Goal: Transaction & Acquisition: Purchase product/service

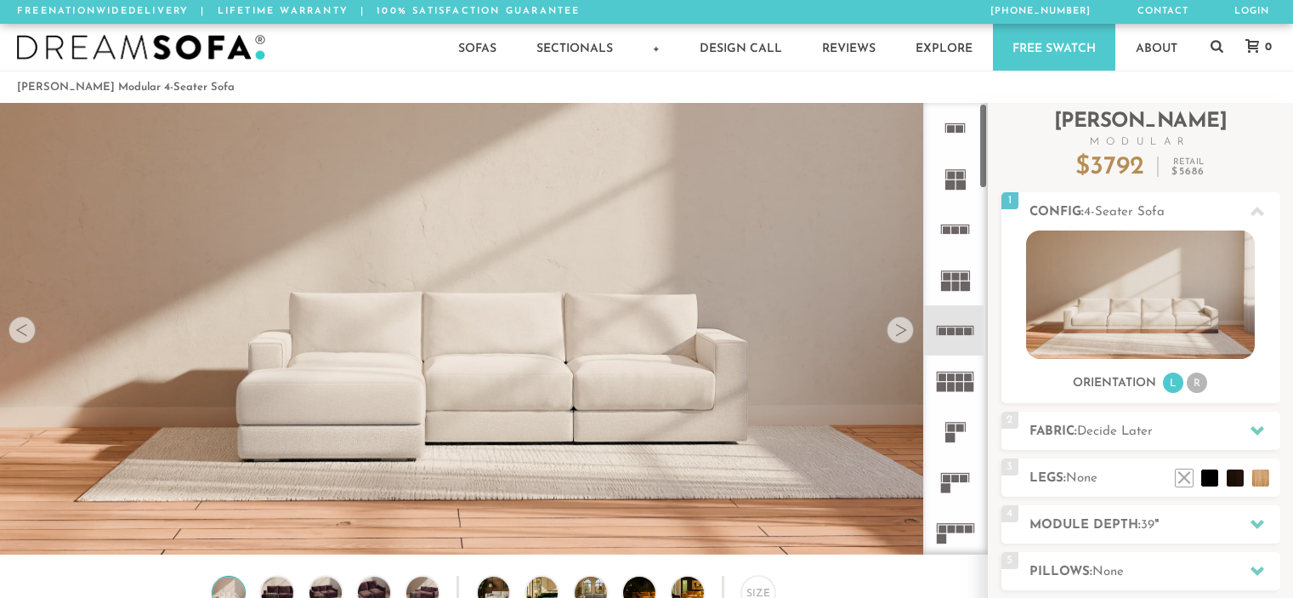
click at [947, 130] on rect at bounding box center [951, 129] width 8 height 8
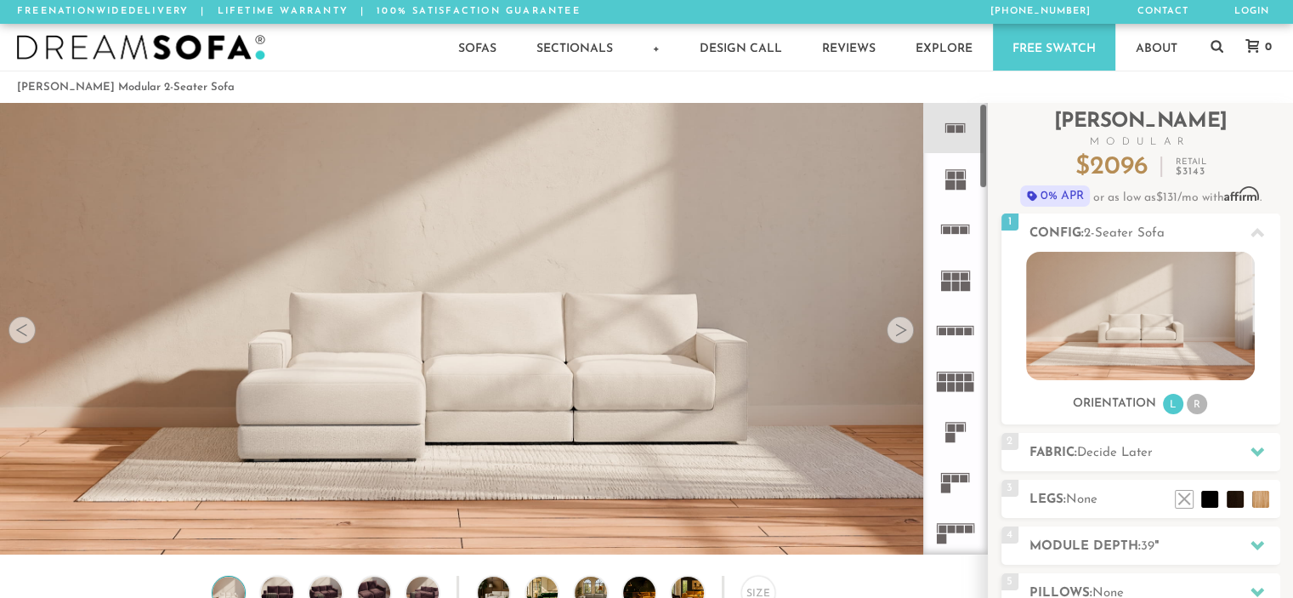
drag, startPoint x: 982, startPoint y: 132, endPoint x: 999, endPoint y: 84, distance: 50.6
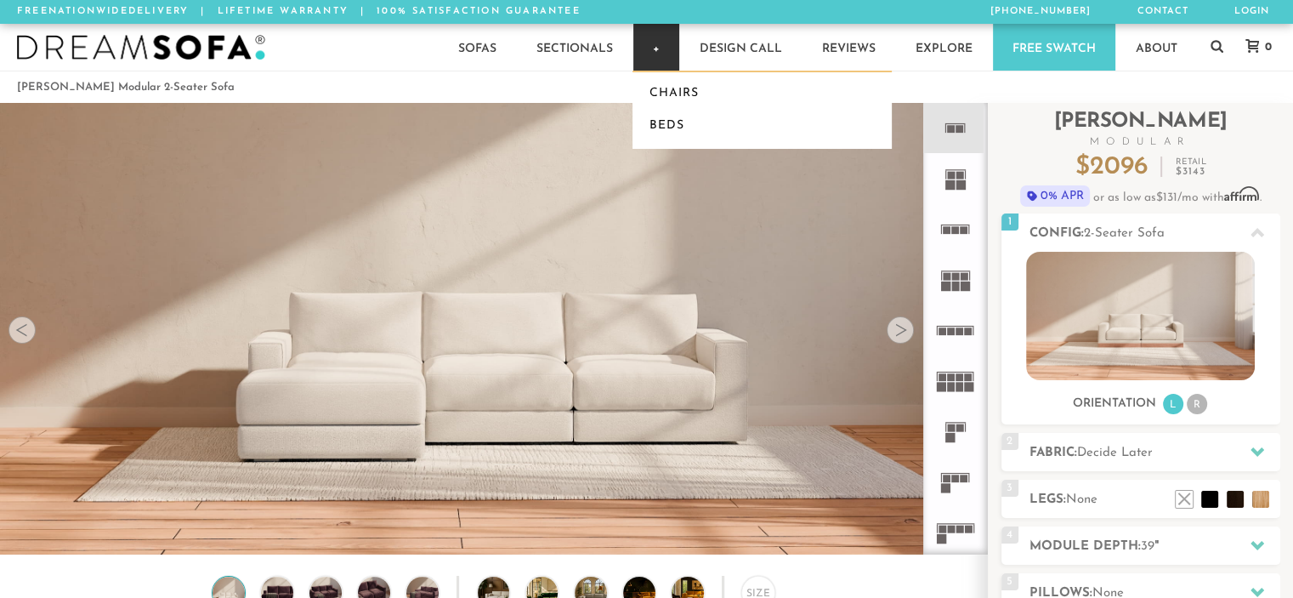
click at [639, 37] on link "+" at bounding box center [656, 47] width 46 height 47
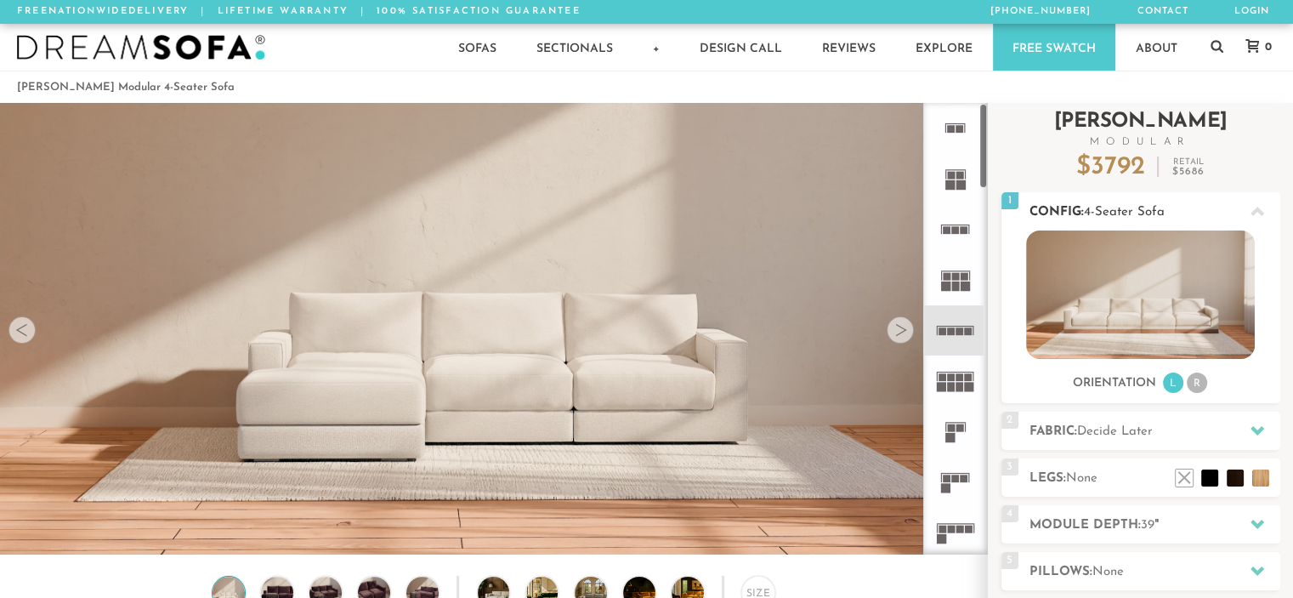
scroll to position [18915, 1280]
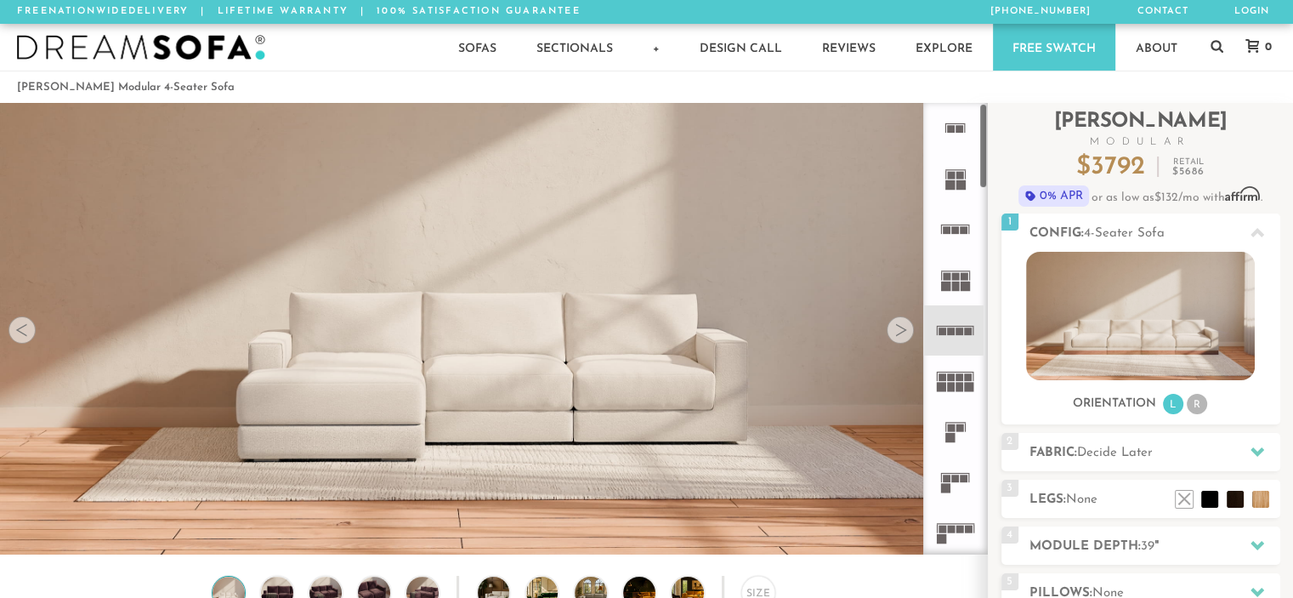
click at [892, 328] on div at bounding box center [900, 329] width 27 height 27
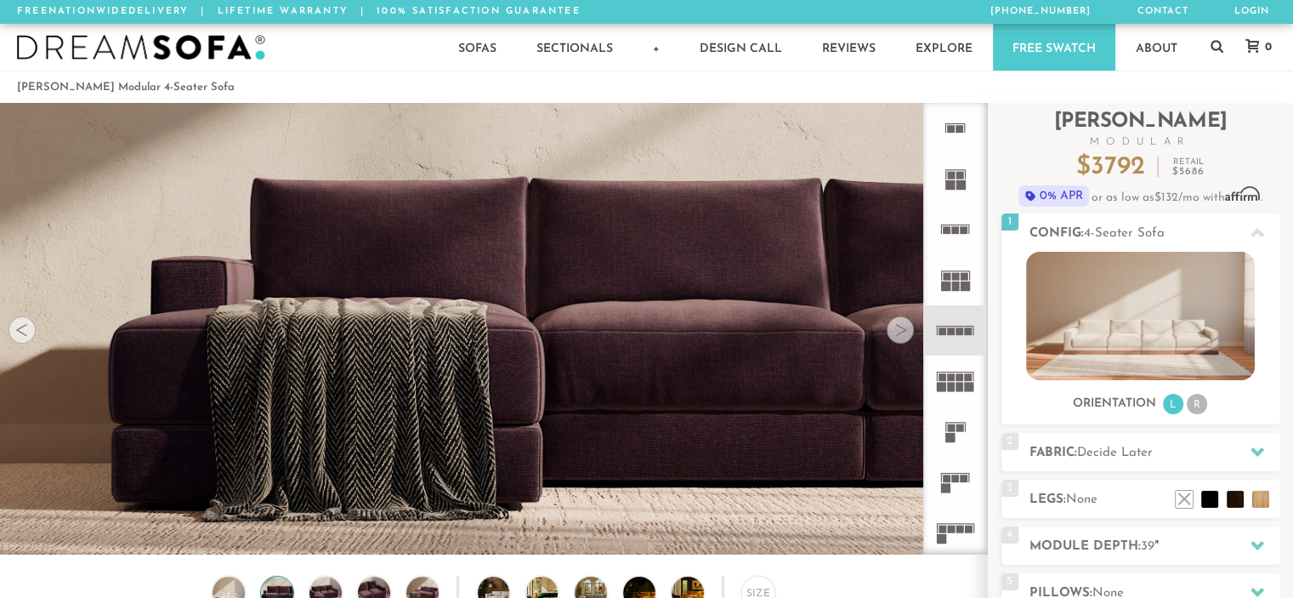
click at [892, 328] on div at bounding box center [900, 329] width 27 height 27
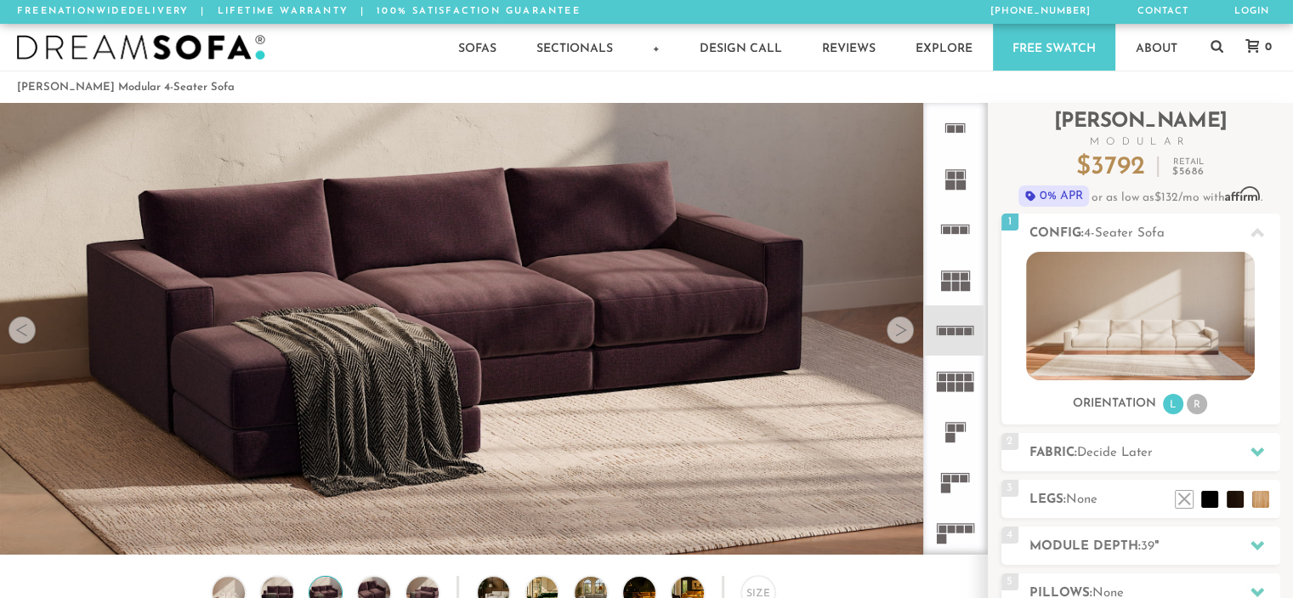
click at [892, 328] on div at bounding box center [900, 329] width 27 height 27
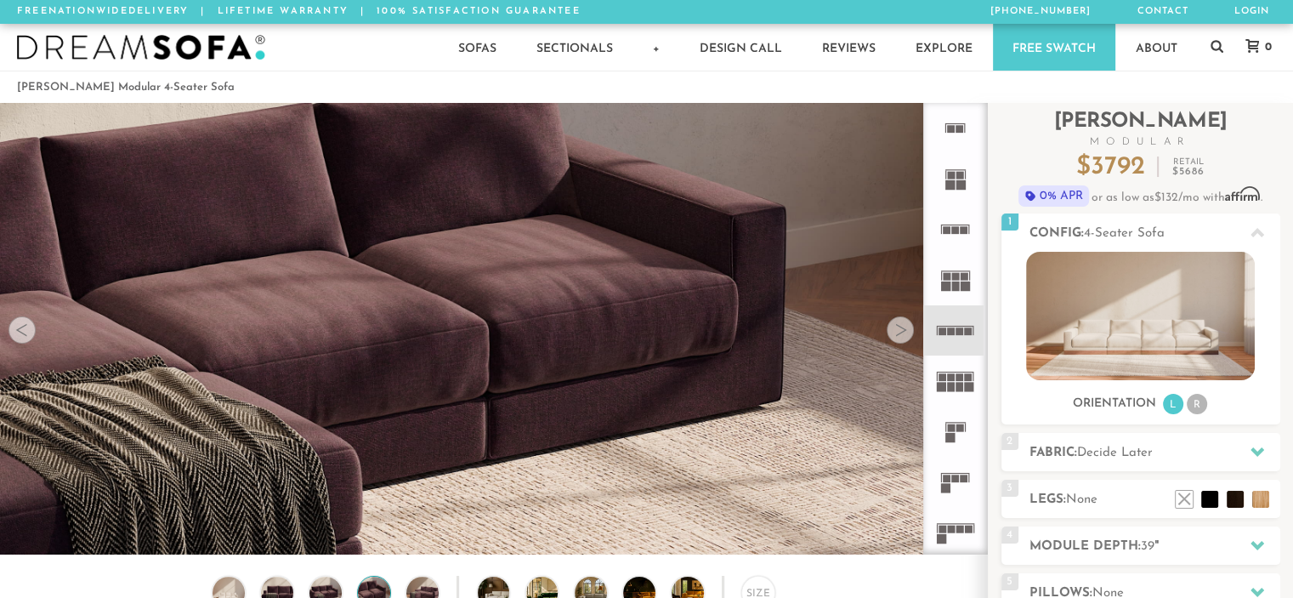
click at [892, 328] on div at bounding box center [900, 329] width 27 height 27
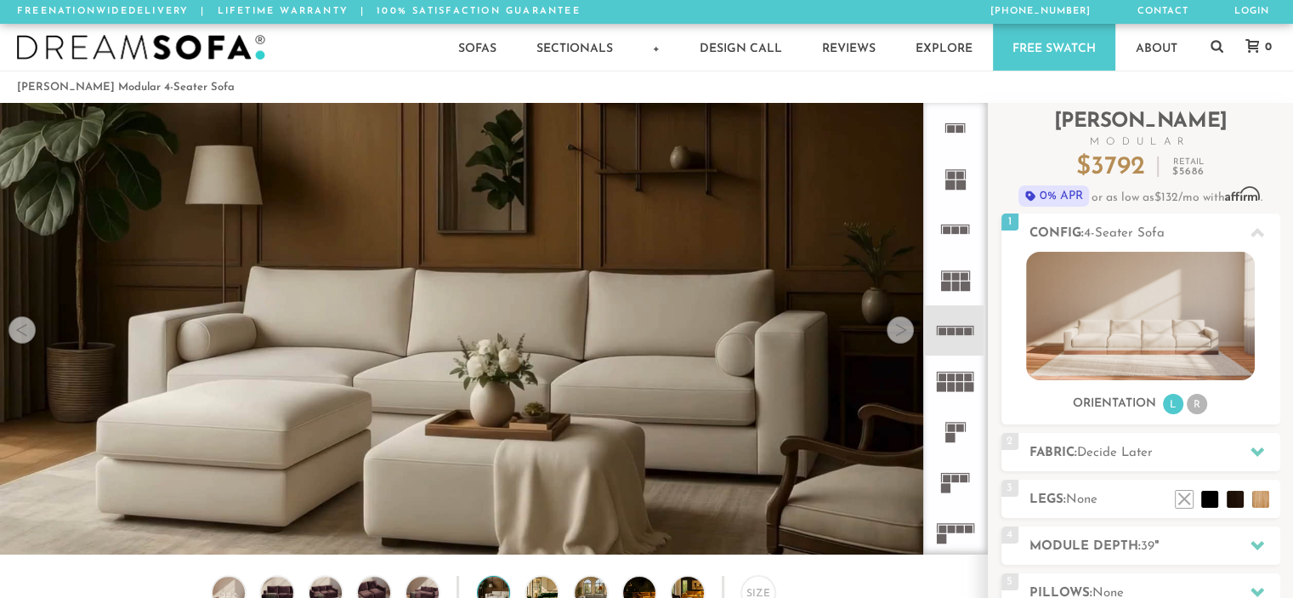
click at [892, 328] on div at bounding box center [900, 329] width 27 height 27
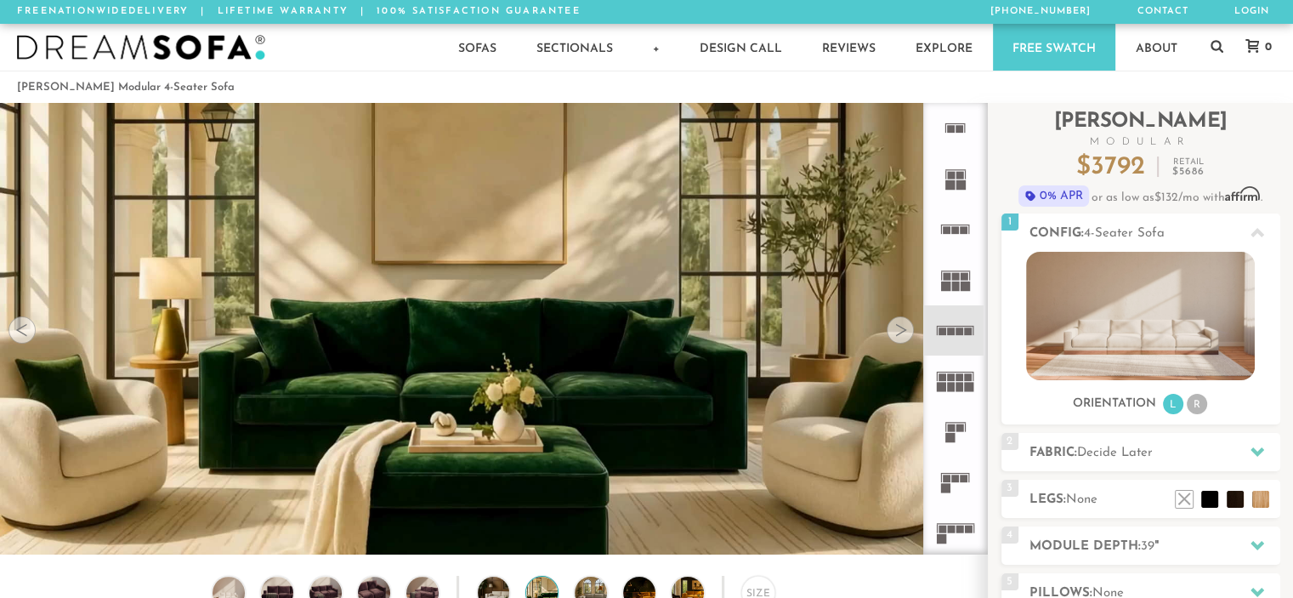
click at [892, 328] on div at bounding box center [900, 329] width 27 height 27
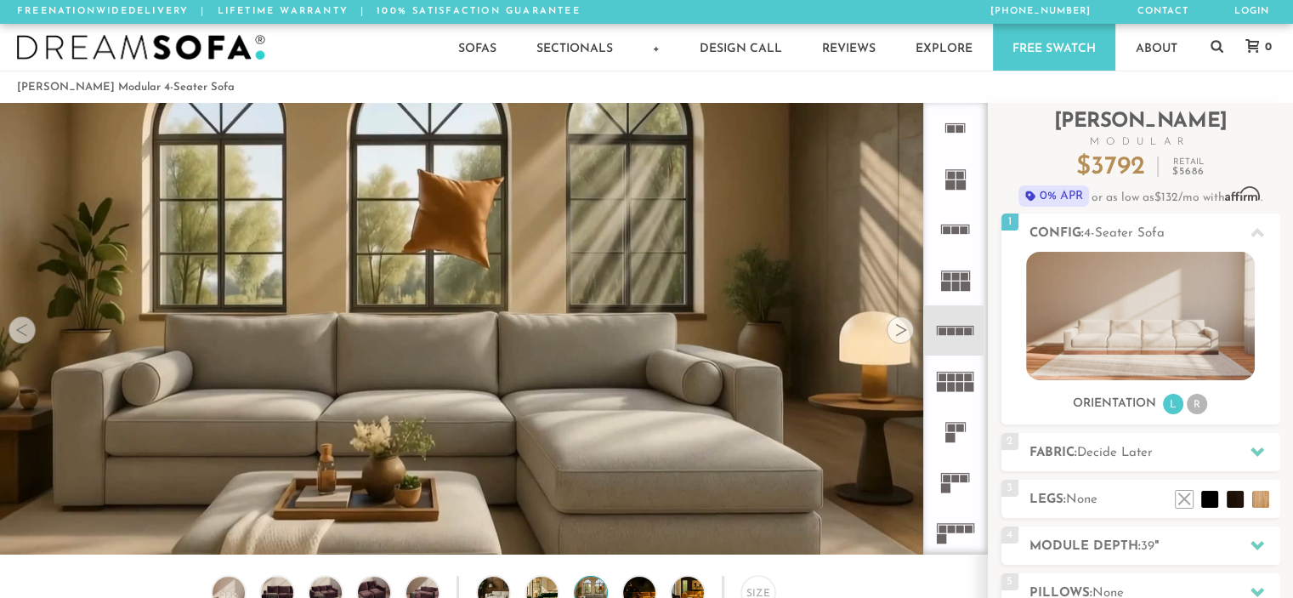
click at [892, 328] on div at bounding box center [900, 329] width 27 height 27
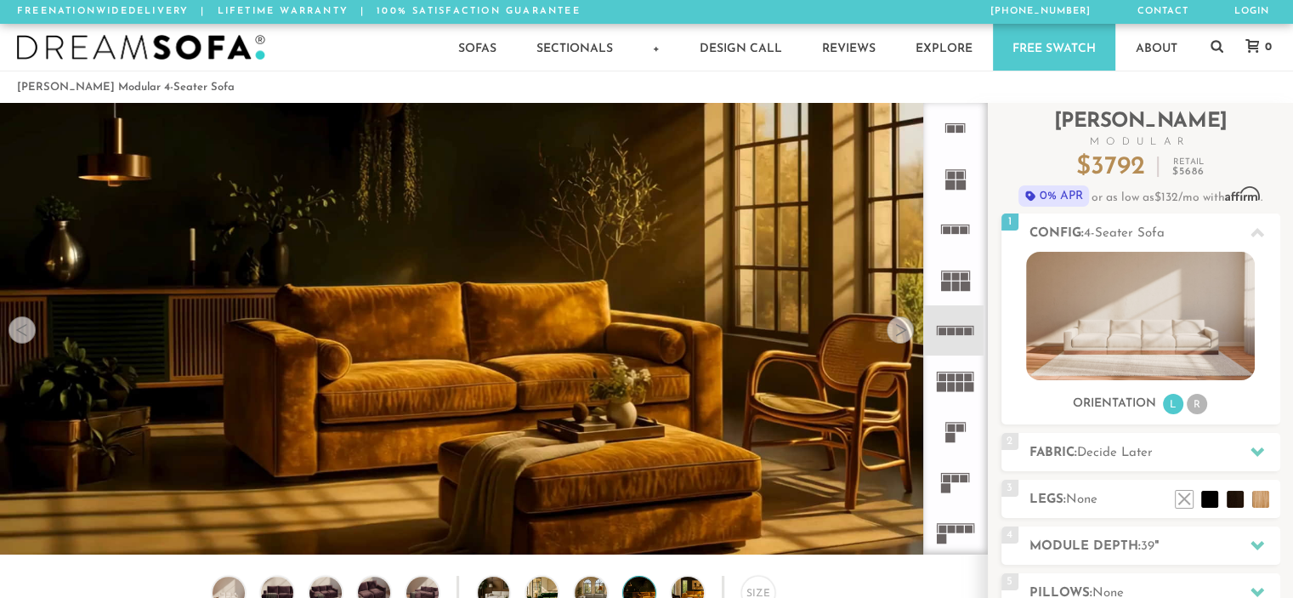
click at [892, 328] on div at bounding box center [900, 329] width 27 height 27
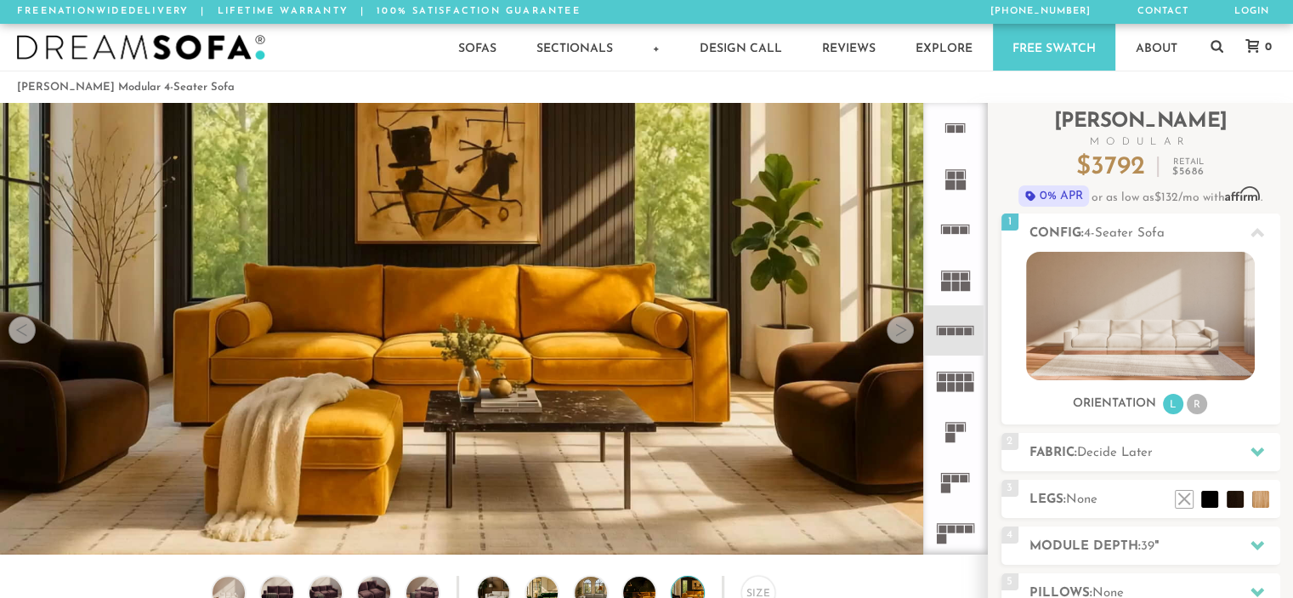
click at [892, 328] on div at bounding box center [900, 329] width 27 height 27
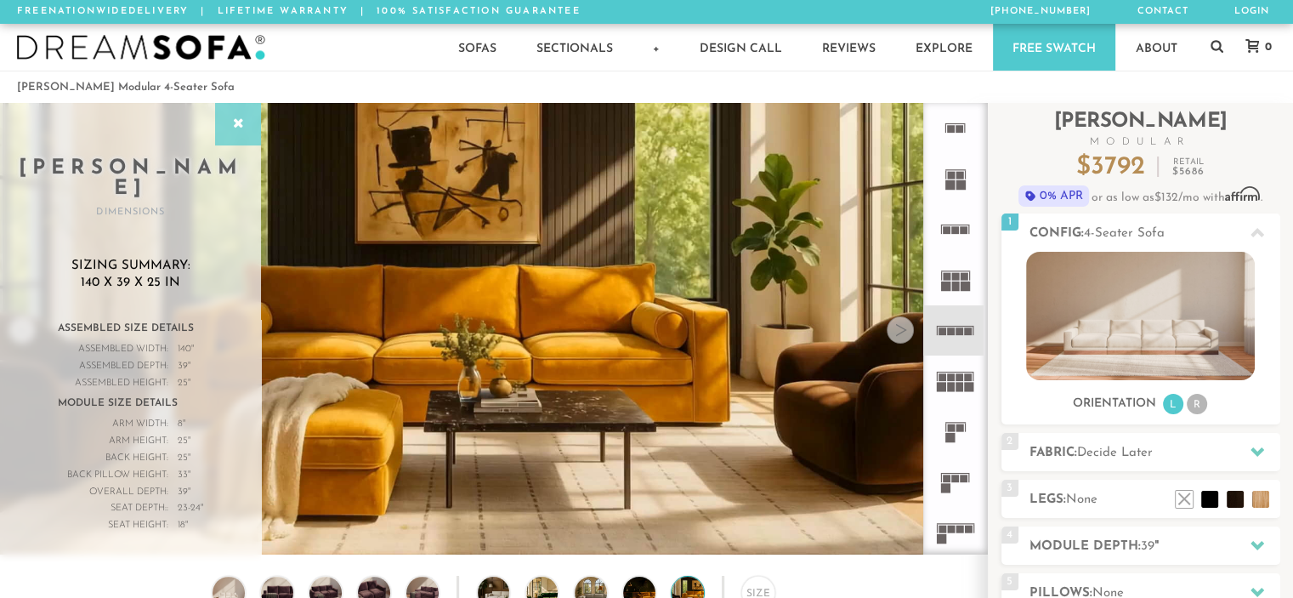
click at [224, 124] on div at bounding box center [238, 124] width 46 height 43
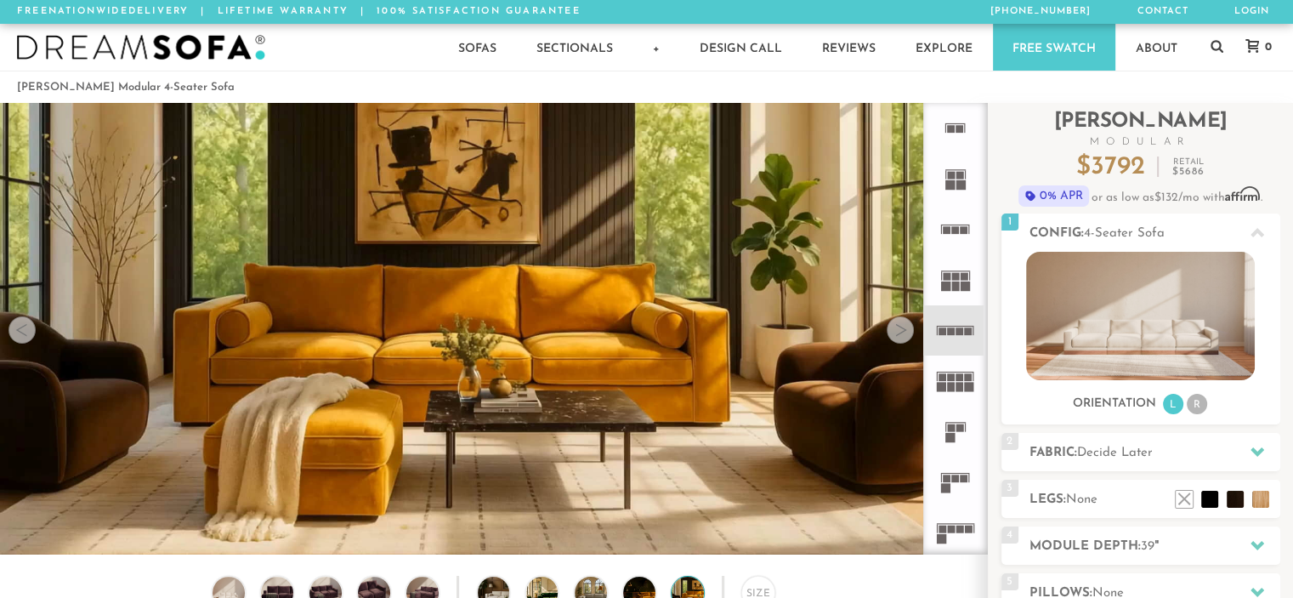
click at [891, 330] on div at bounding box center [900, 329] width 27 height 27
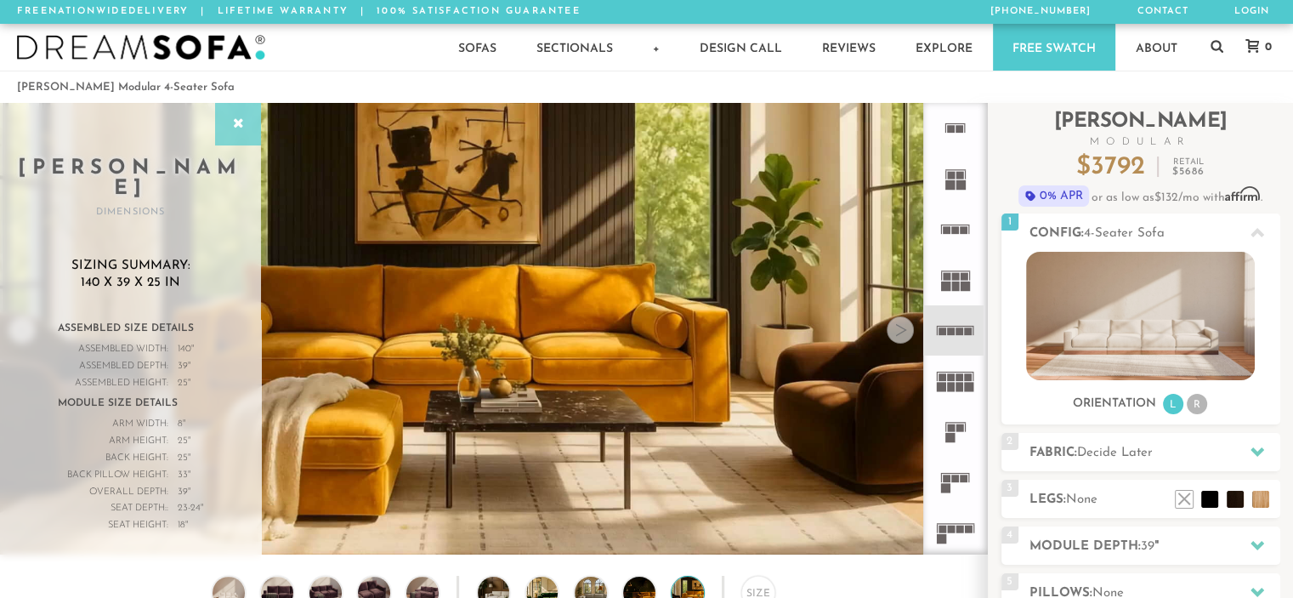
click at [230, 118] on icon at bounding box center [238, 124] width 19 height 14
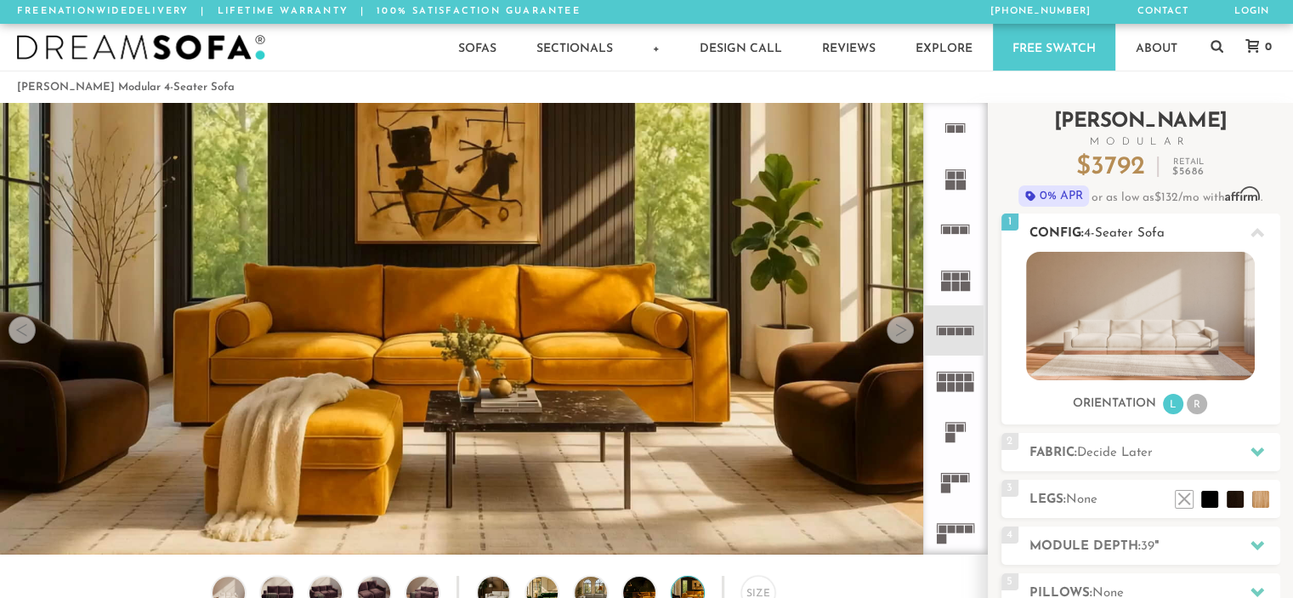
click at [1204, 405] on li "R" at bounding box center [1197, 404] width 20 height 20
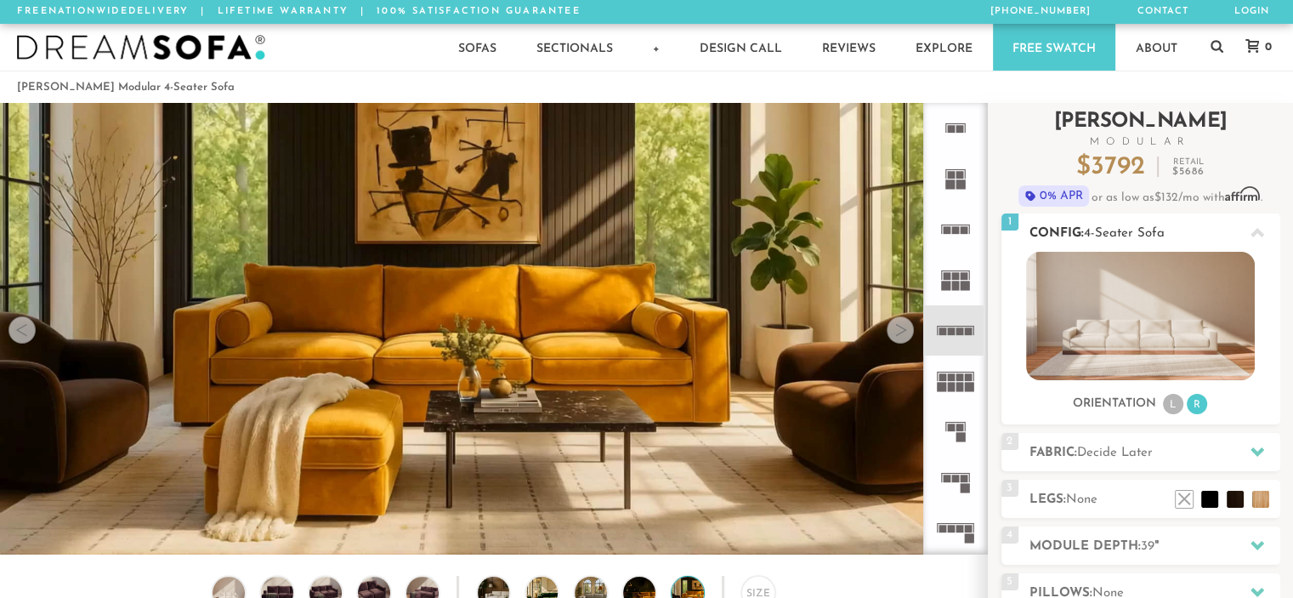
click at [1169, 405] on li "L" at bounding box center [1173, 404] width 20 height 20
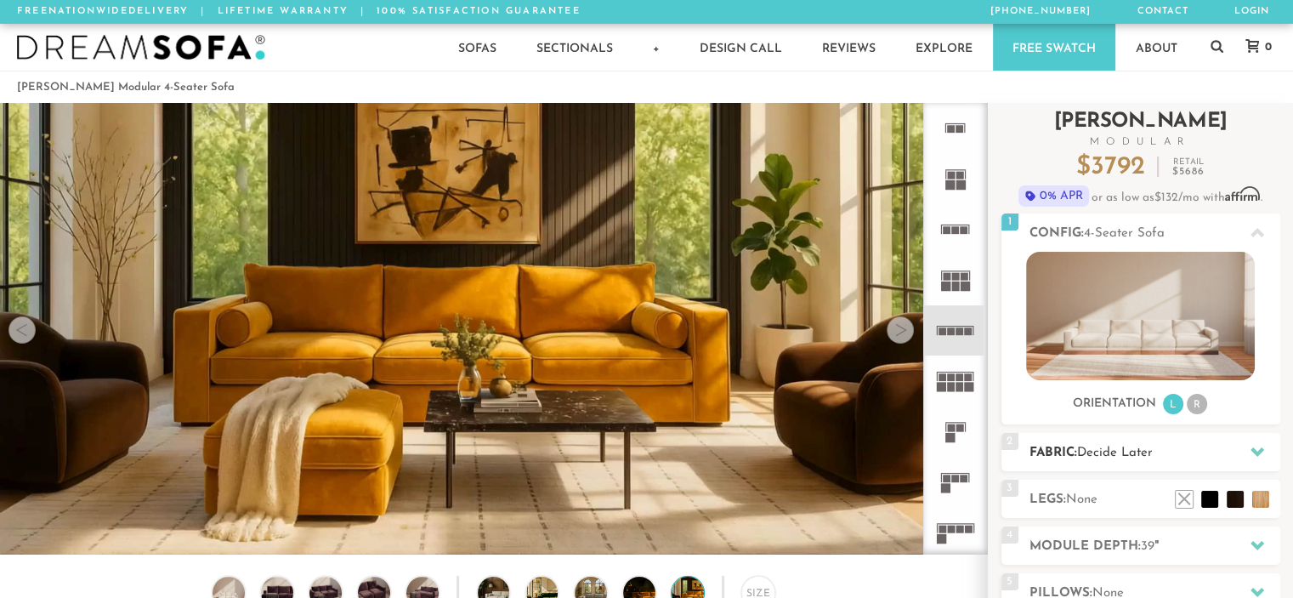
click at [1252, 457] on icon at bounding box center [1258, 452] width 14 height 14
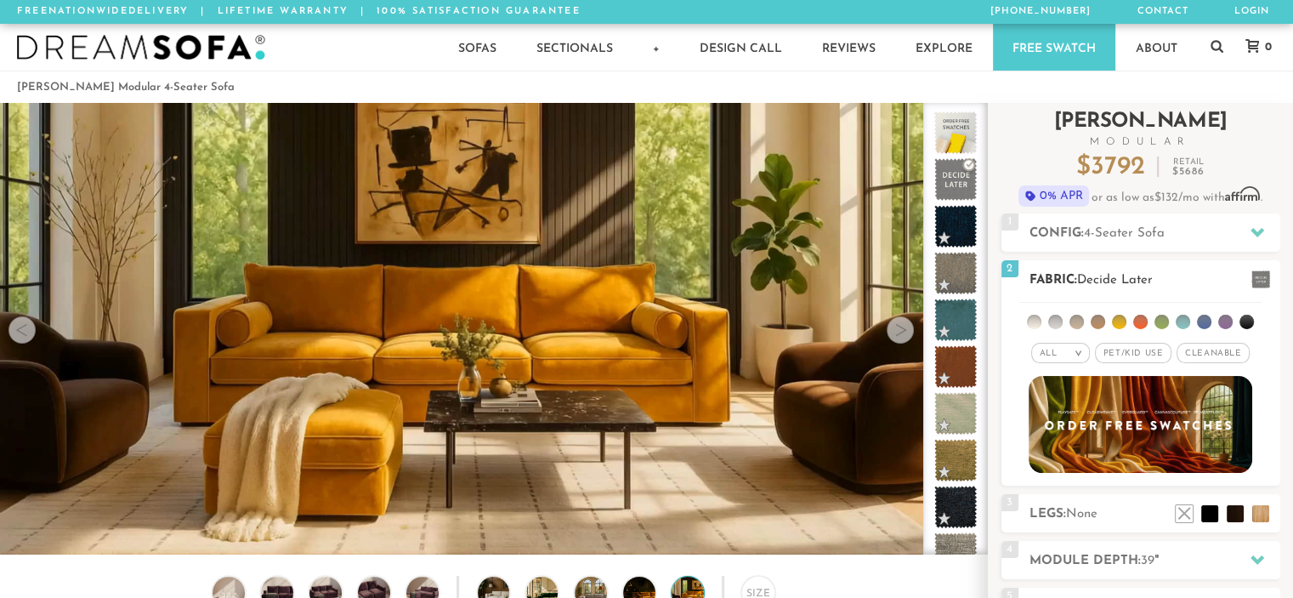
click at [1126, 356] on span "Pet/Kid Use x" at bounding box center [1133, 353] width 77 height 20
click at [1203, 349] on span "Cleanable x" at bounding box center [1219, 353] width 73 height 20
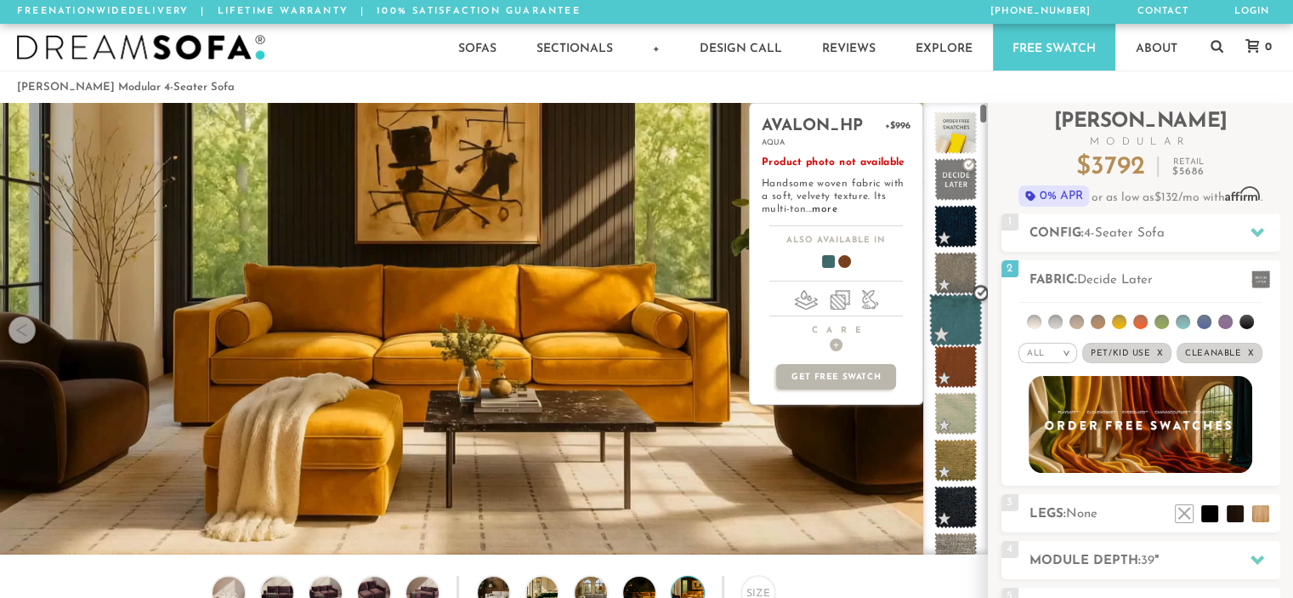
click at [960, 318] on span at bounding box center [956, 320] width 54 height 54
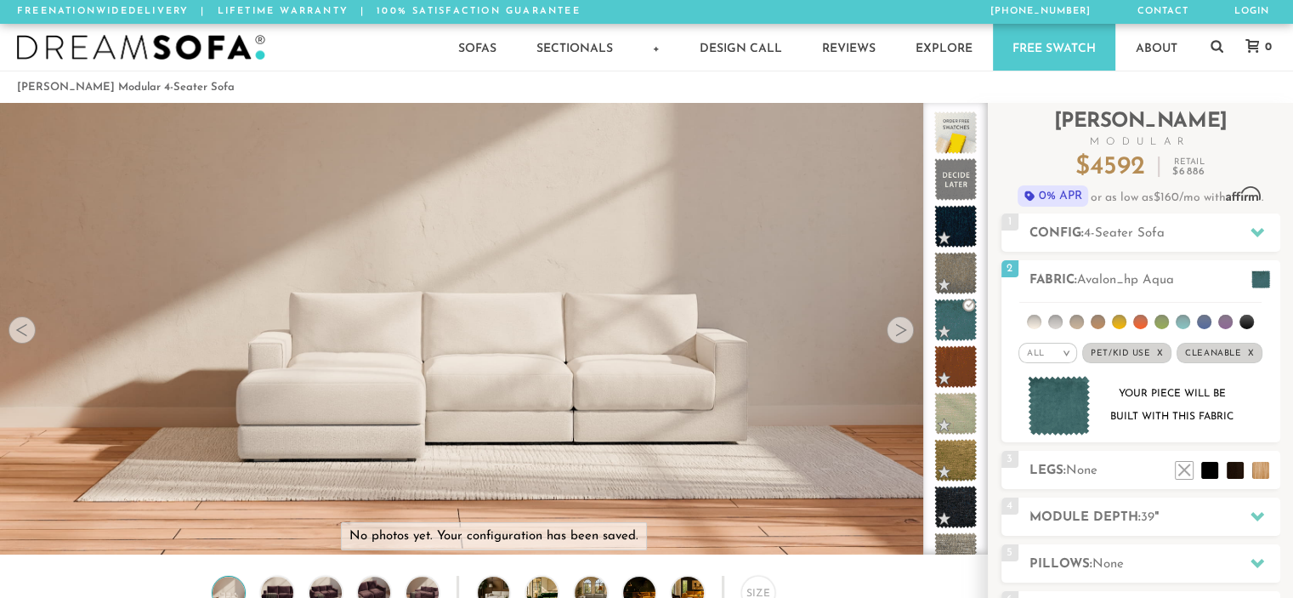
click at [900, 332] on div at bounding box center [900, 329] width 27 height 27
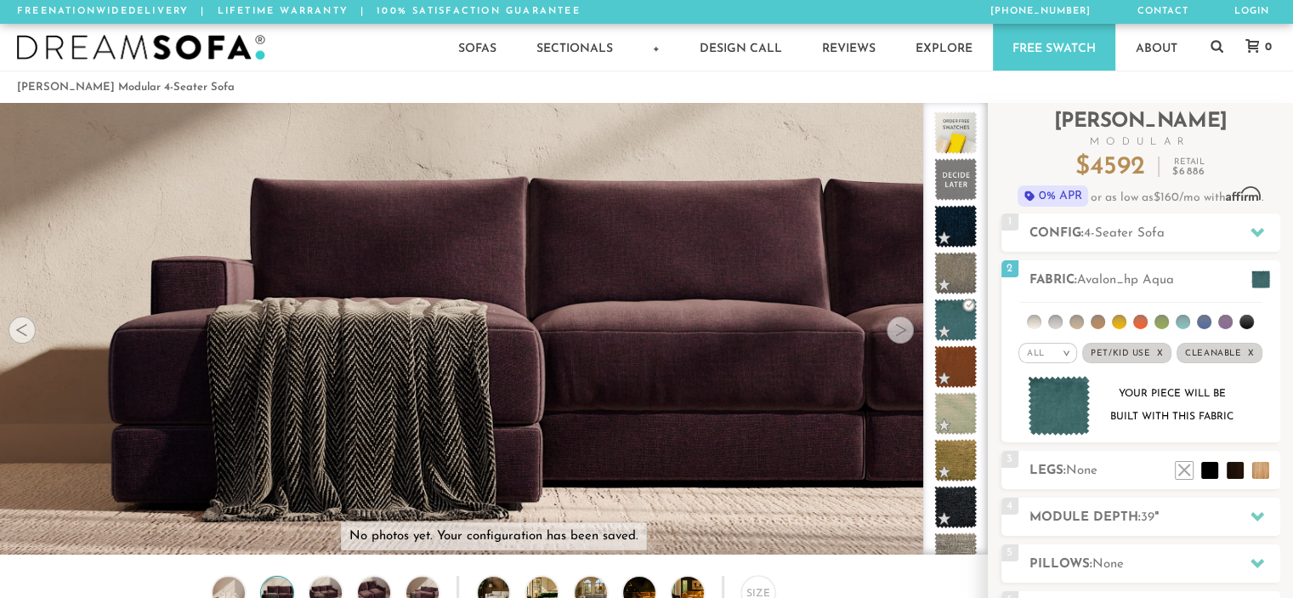
click at [900, 332] on div at bounding box center [900, 329] width 27 height 27
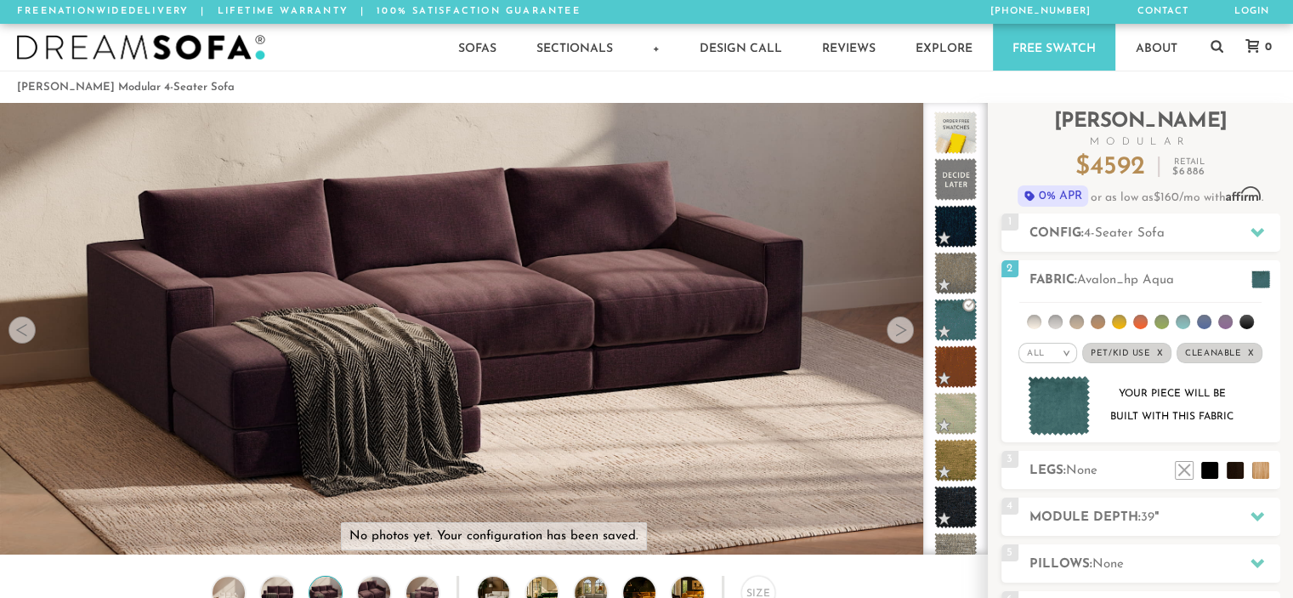
click at [900, 332] on div at bounding box center [900, 329] width 27 height 27
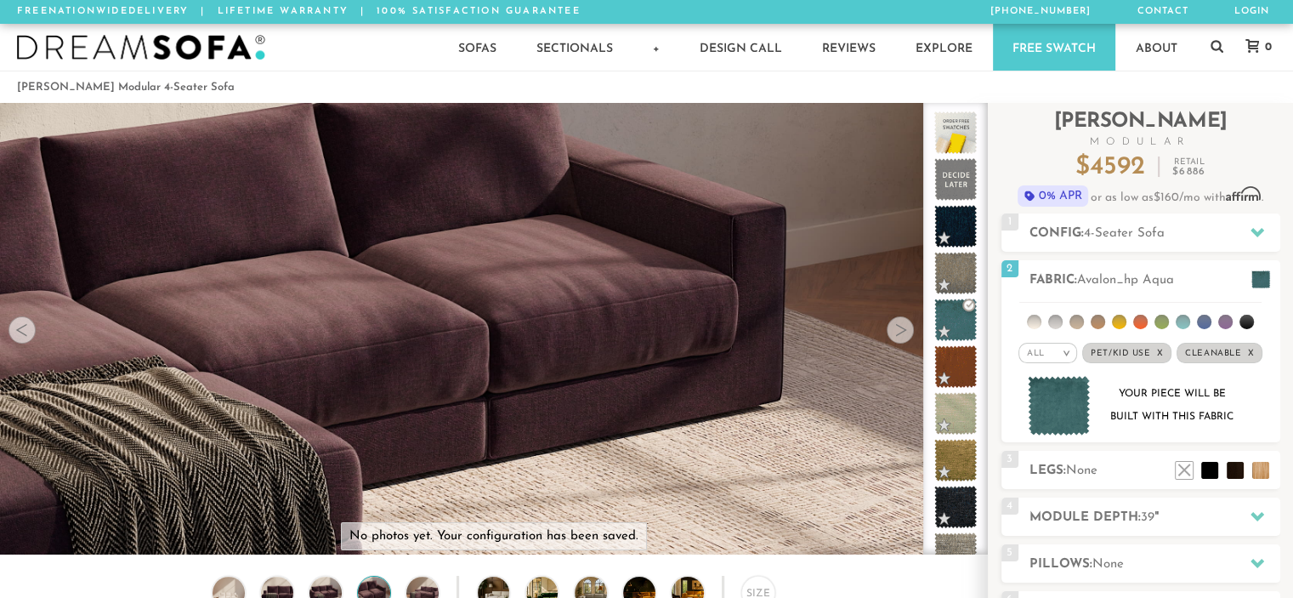
click at [900, 332] on div at bounding box center [900, 329] width 27 height 27
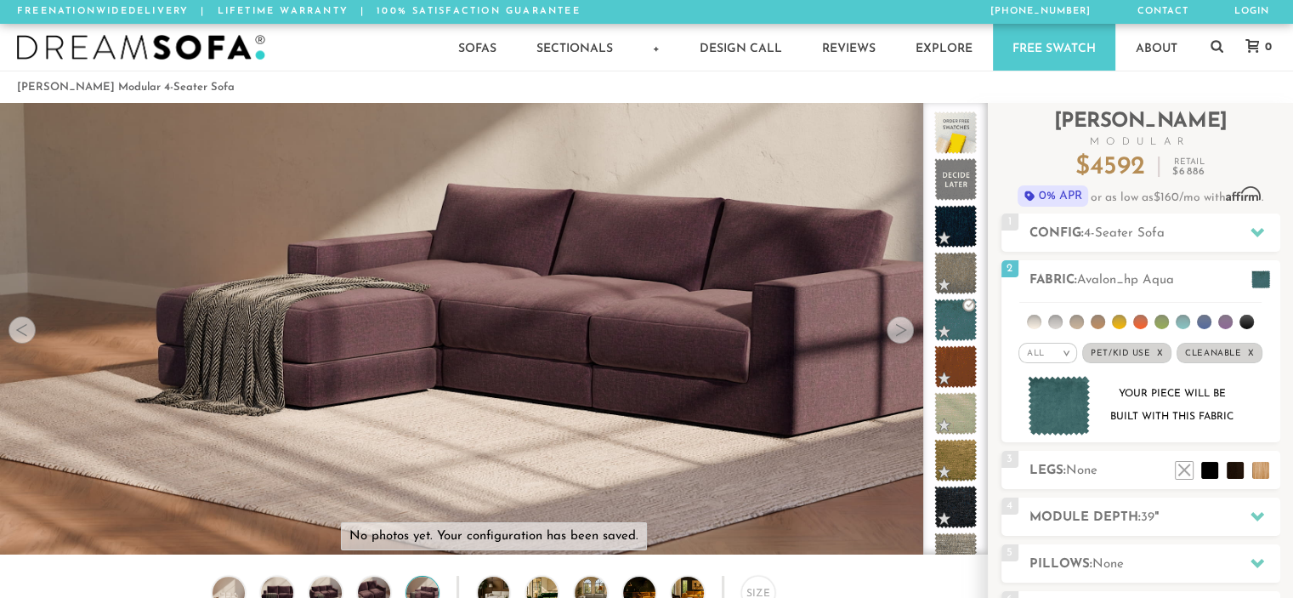
click at [900, 332] on div at bounding box center [900, 329] width 27 height 27
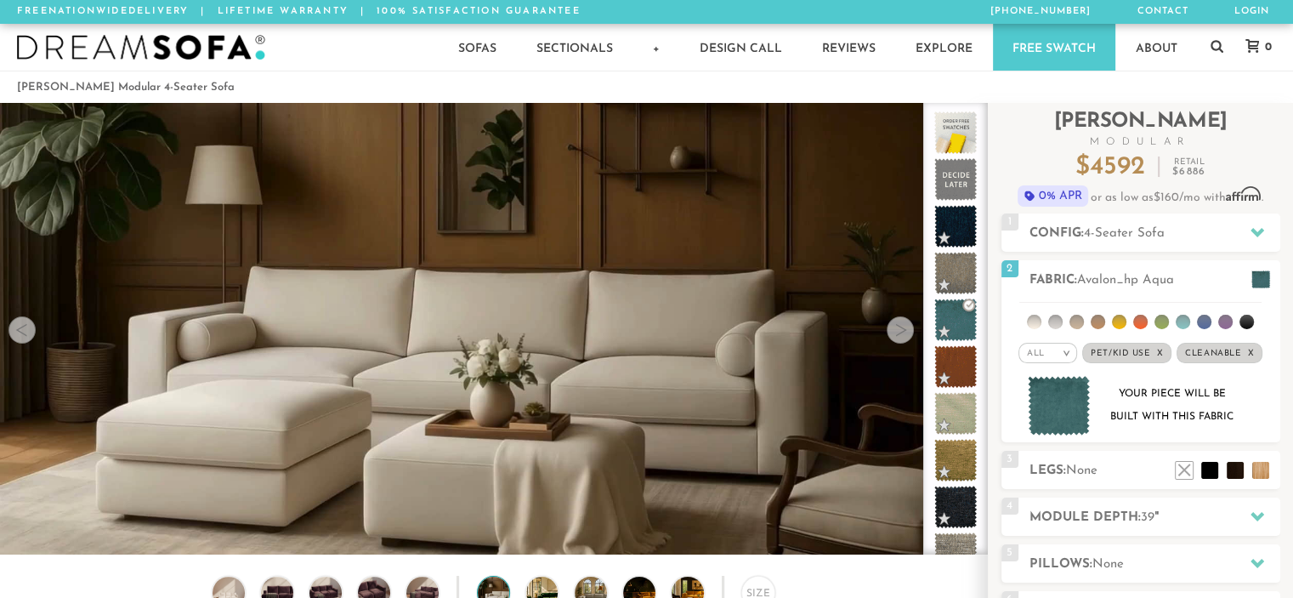
click at [900, 332] on div at bounding box center [900, 329] width 27 height 27
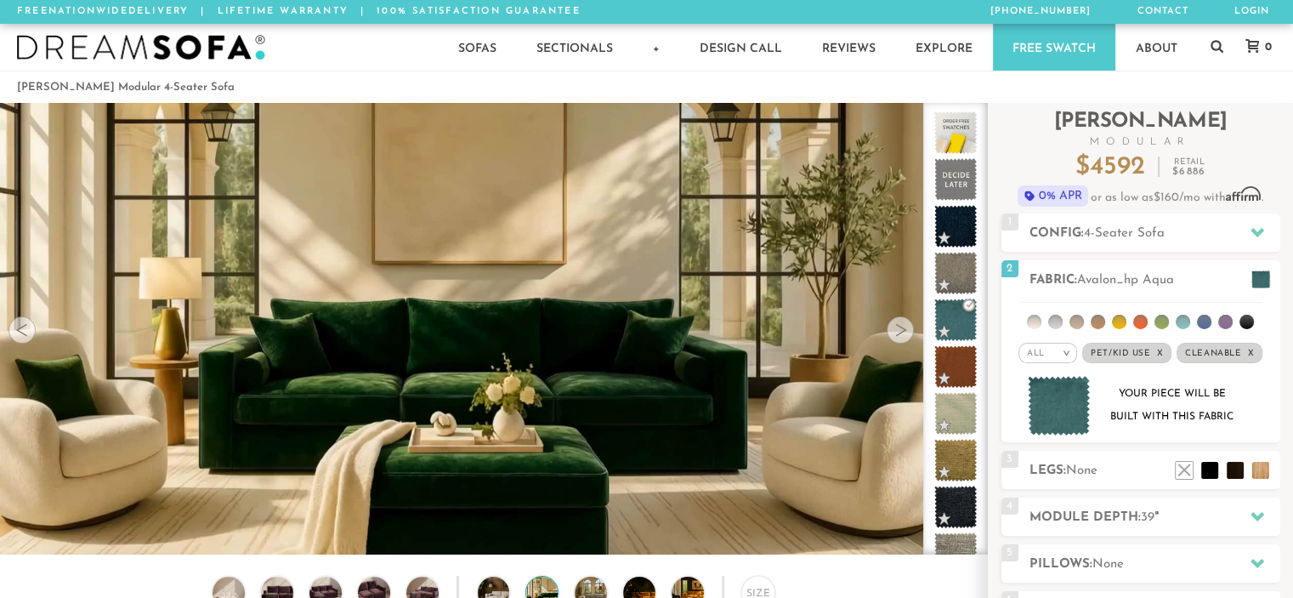
click at [900, 332] on div at bounding box center [900, 329] width 27 height 27
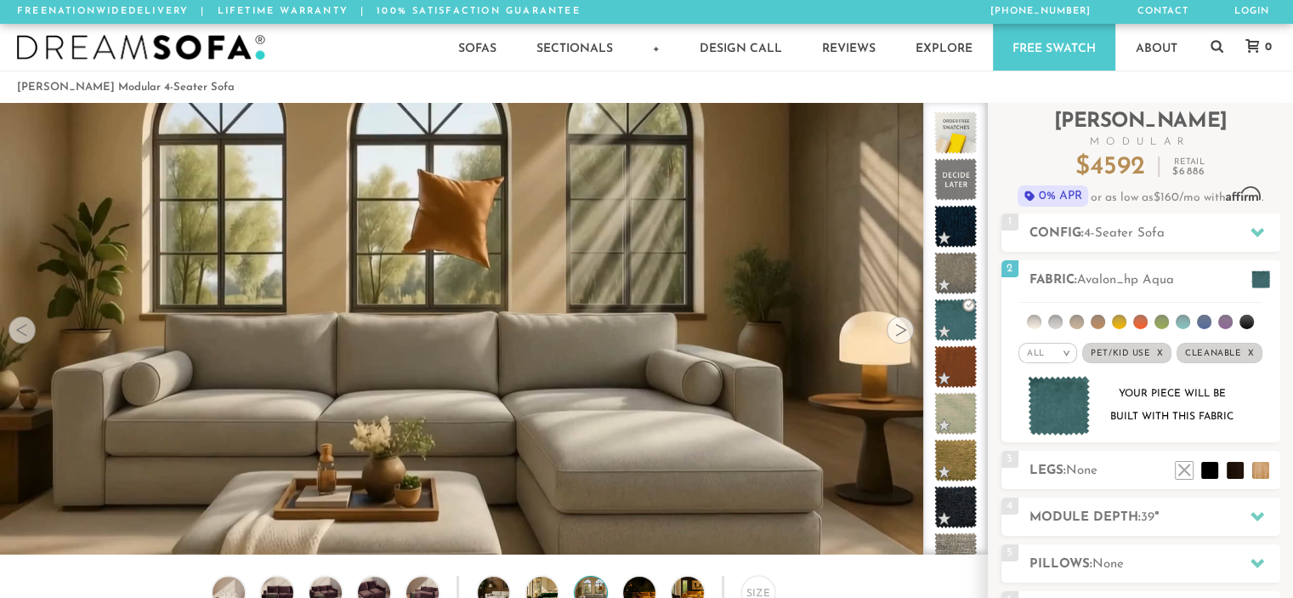
click at [900, 332] on div at bounding box center [900, 329] width 27 height 27
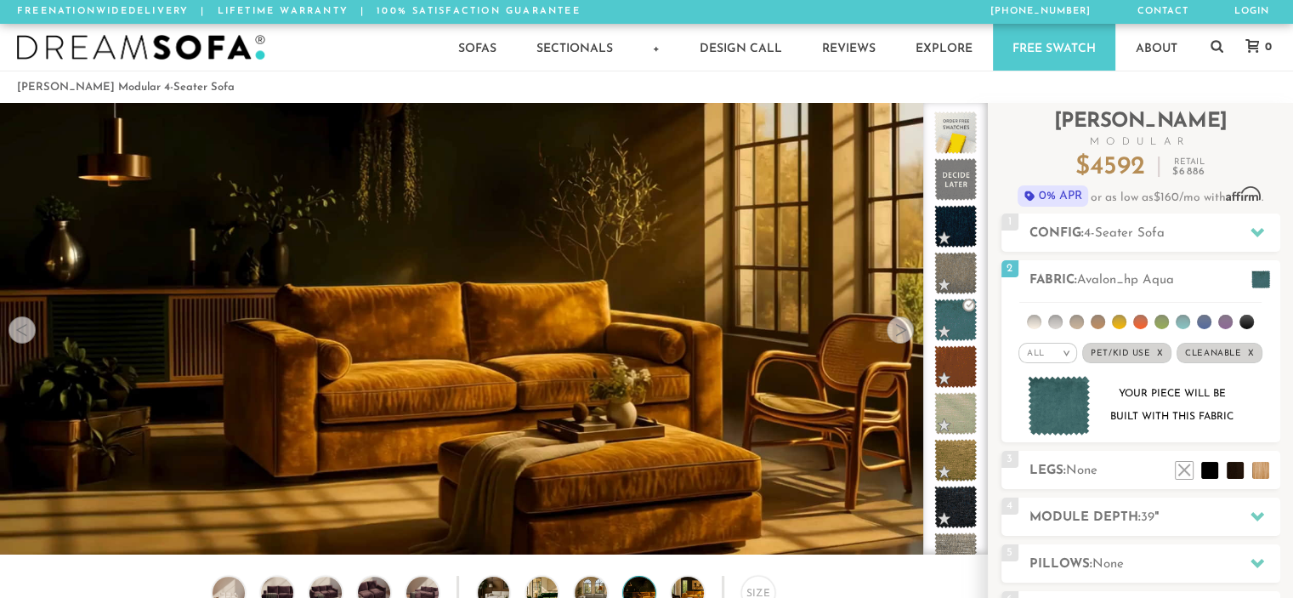
click at [900, 332] on div at bounding box center [900, 329] width 27 height 27
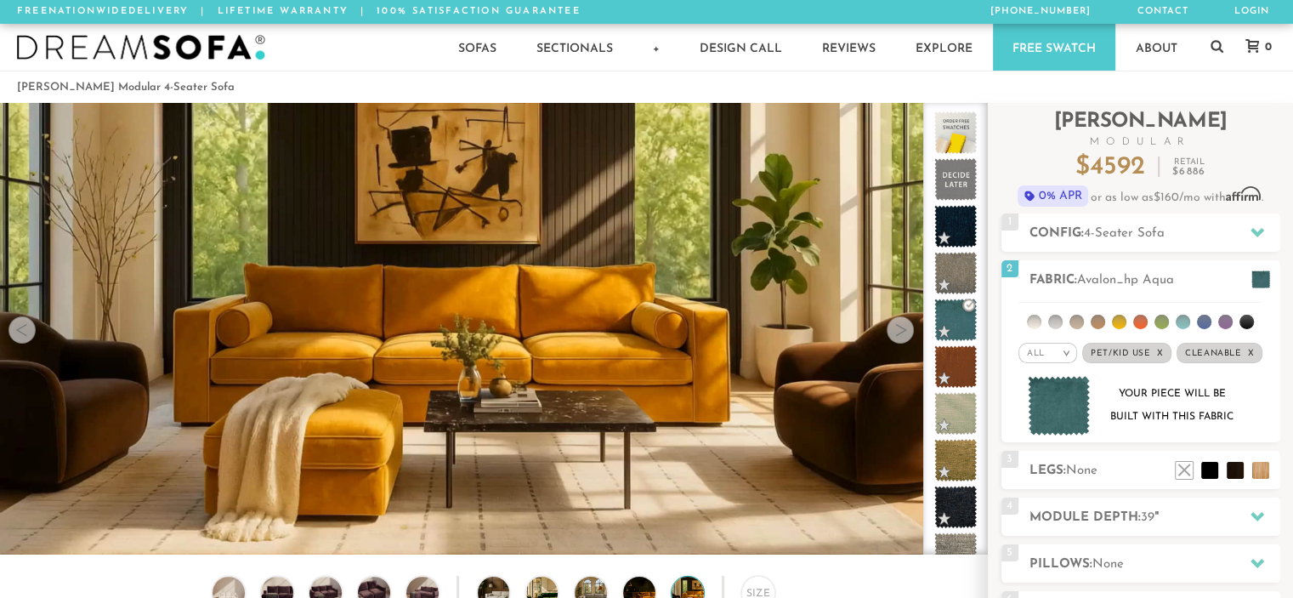
click at [900, 332] on div at bounding box center [900, 329] width 27 height 27
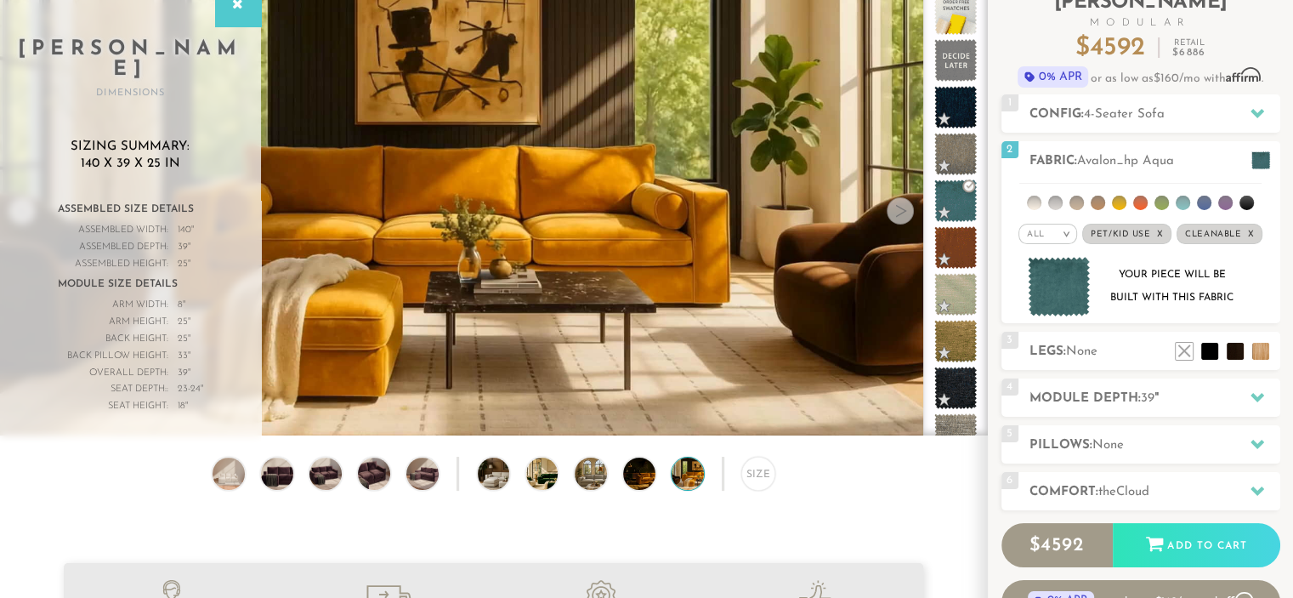
scroll to position [74, 0]
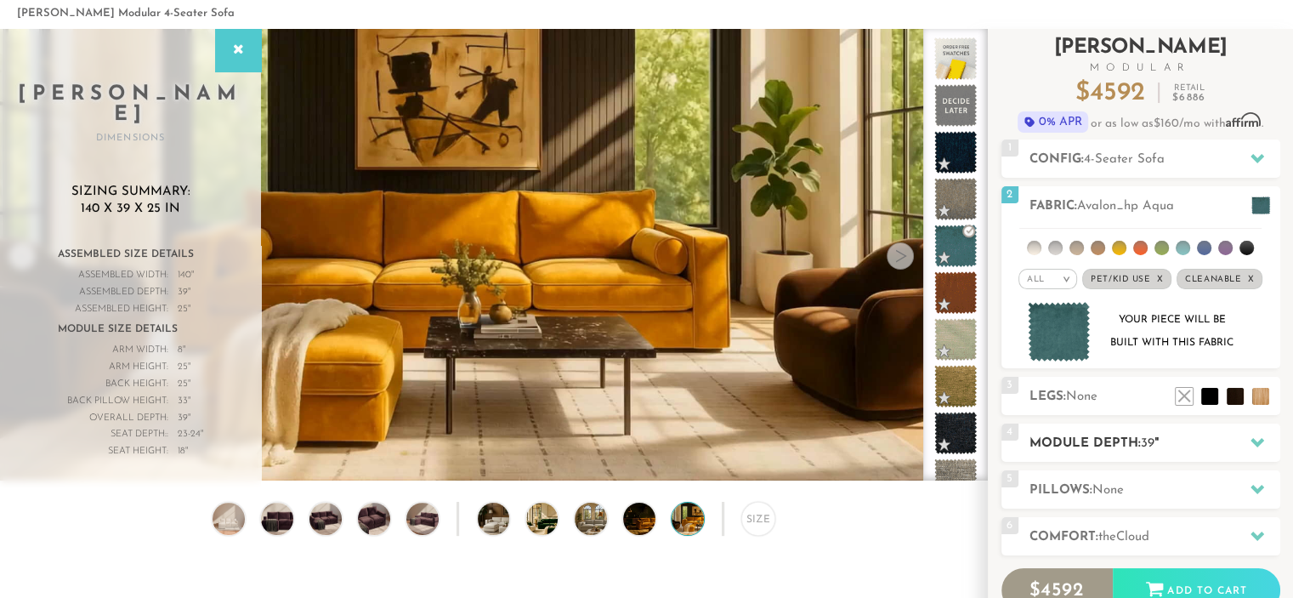
click at [1148, 444] on span "39" at bounding box center [1148, 443] width 14 height 13
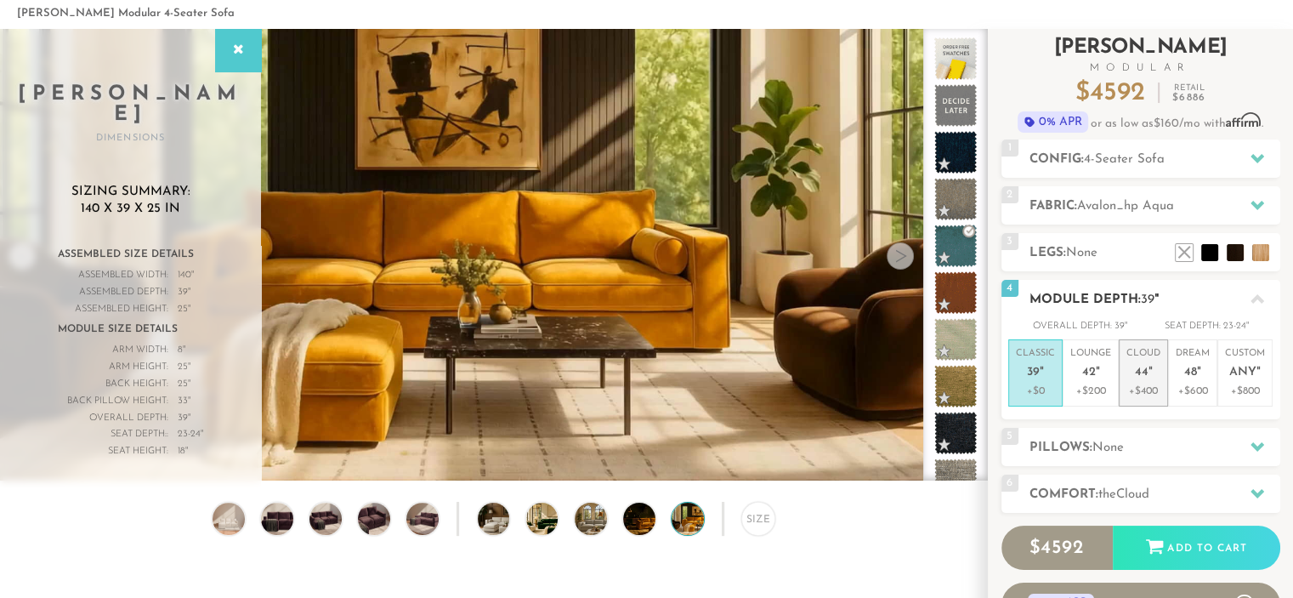
click at [1139, 378] on span "44" at bounding box center [1142, 373] width 14 height 14
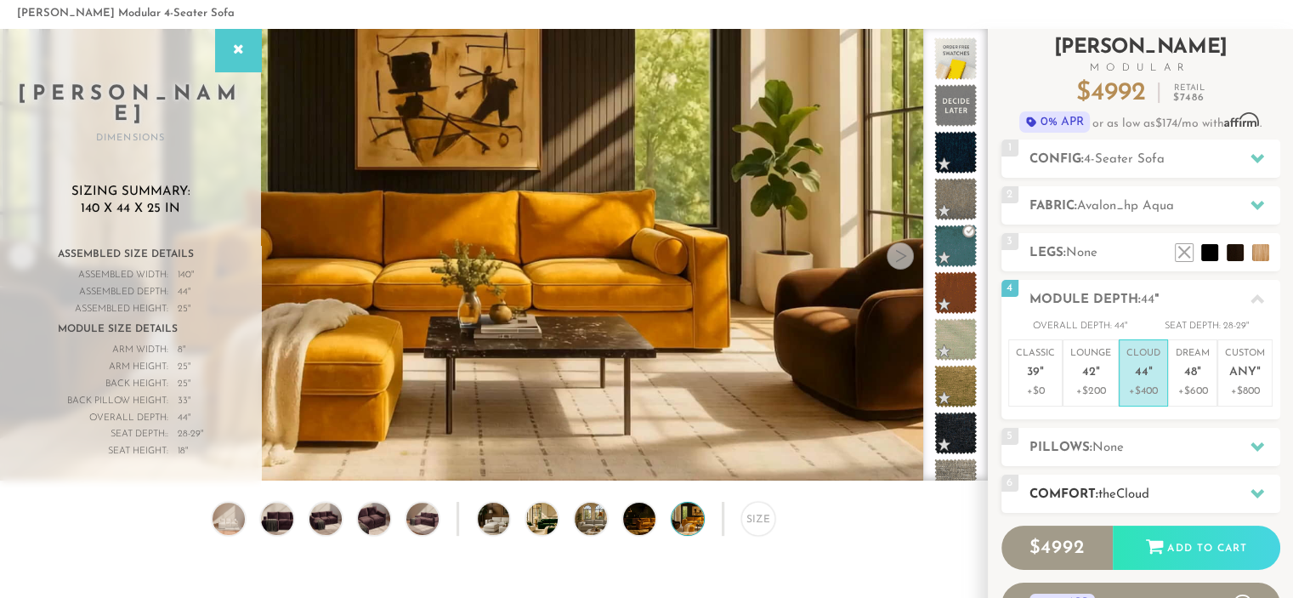
click at [1146, 488] on span "Cloud" at bounding box center [1132, 494] width 33 height 13
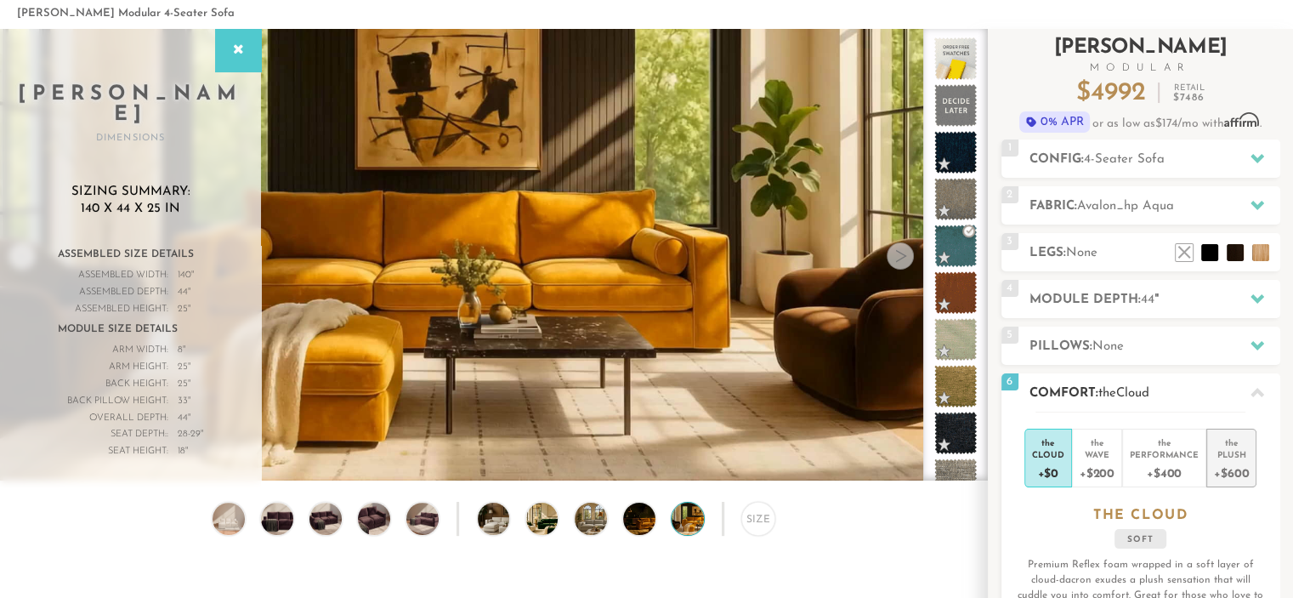
click at [1240, 455] on div "Plush" at bounding box center [1231, 454] width 35 height 12
click at [1211, 385] on h2 "Comfort: the Plush" at bounding box center [1155, 393] width 251 height 20
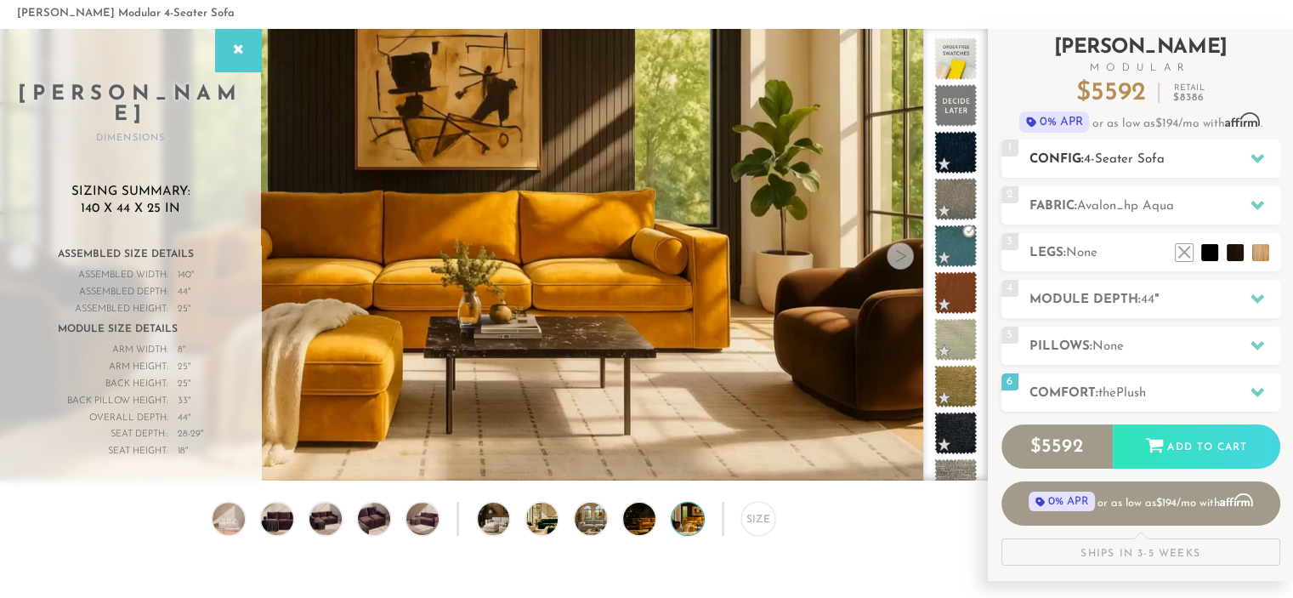
click at [1210, 152] on h2 "Config: 4-Seater Sofa" at bounding box center [1155, 160] width 251 height 20
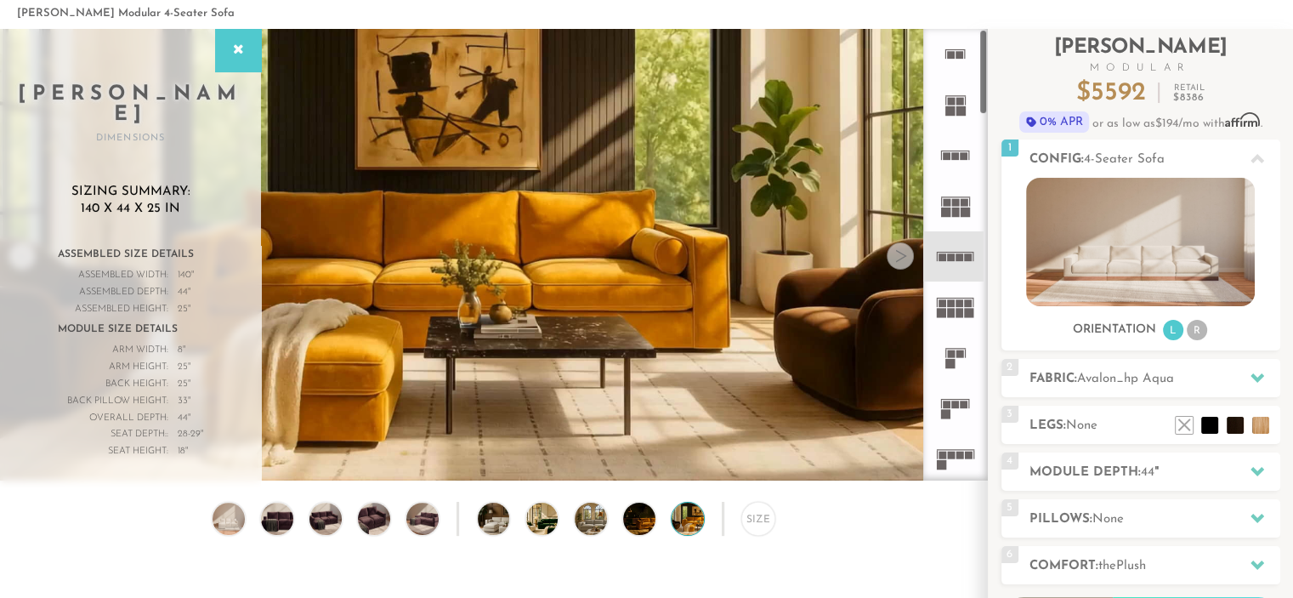
click at [959, 156] on rect at bounding box center [956, 156] width 8 height 8
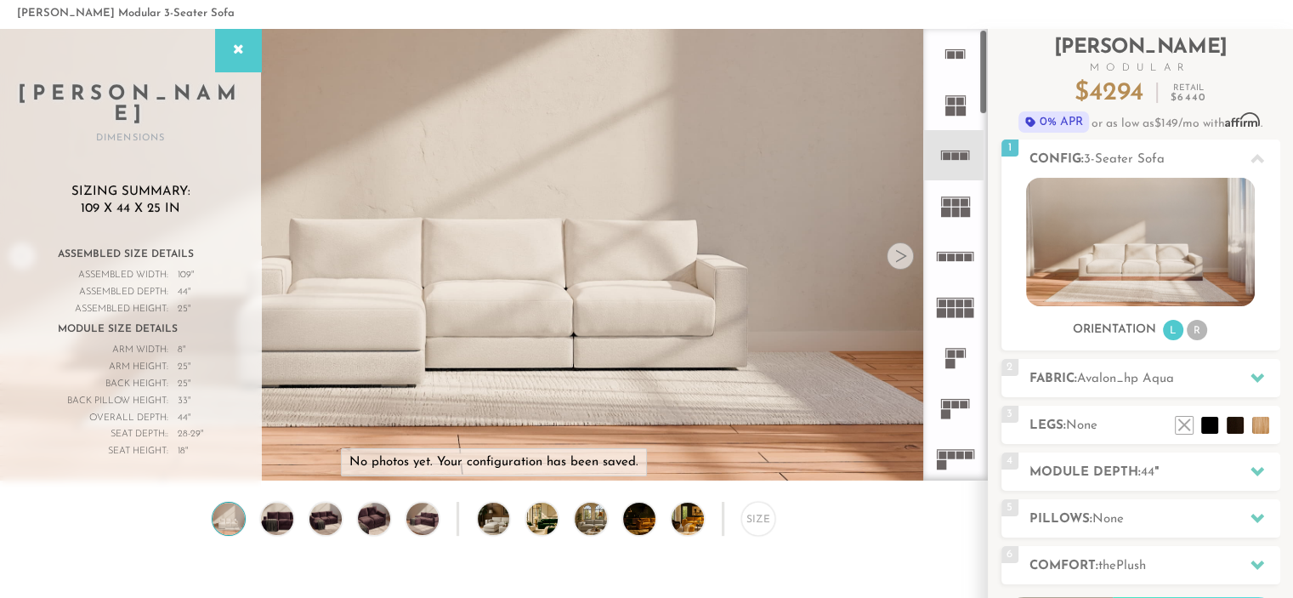
click at [943, 460] on rect at bounding box center [941, 464] width 9 height 9
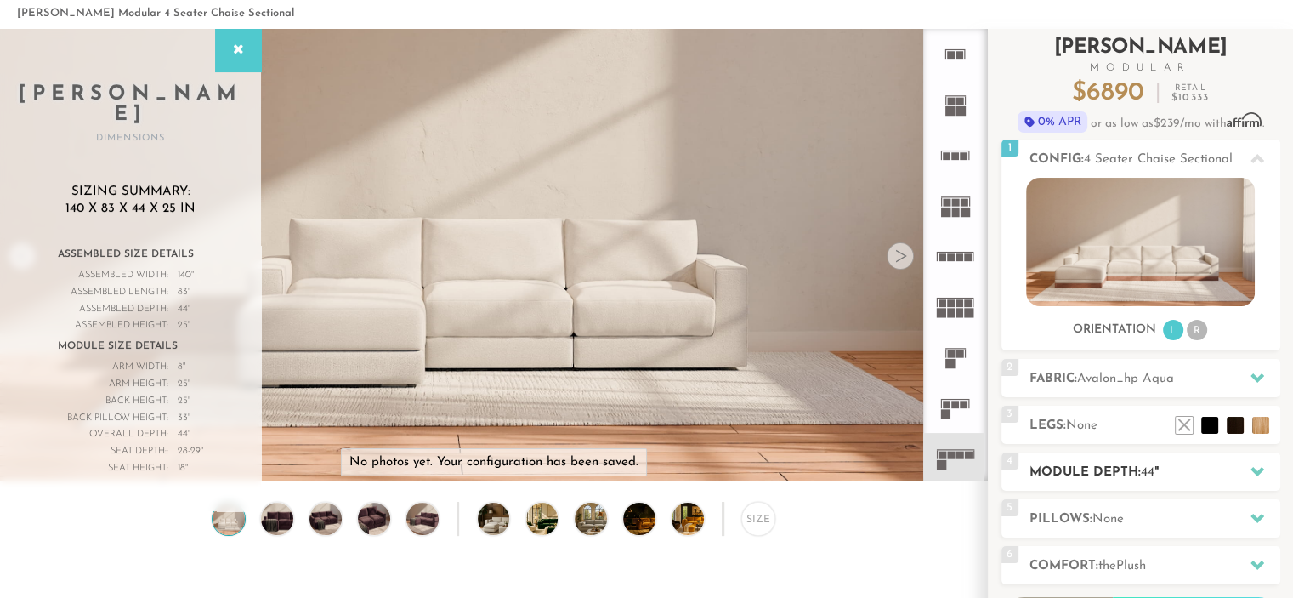
click at [1077, 458] on div "4 Module Depth: 44 "" at bounding box center [1141, 471] width 279 height 38
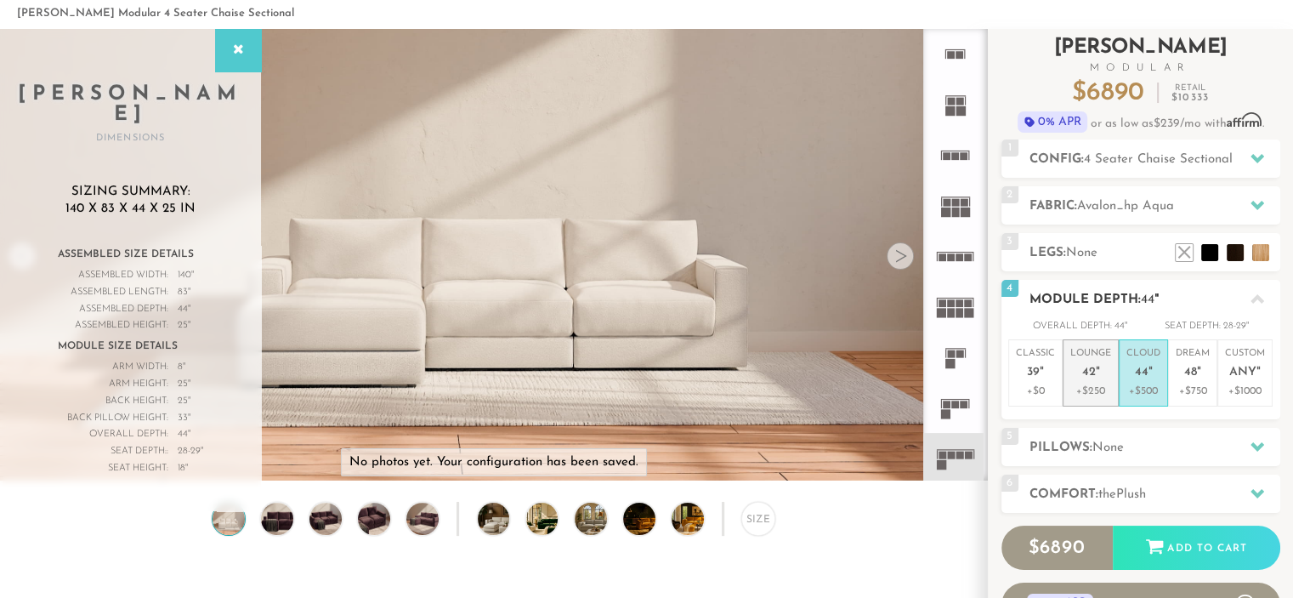
click at [1085, 387] on p "+$250" at bounding box center [1091, 390] width 41 height 15
click at [1150, 366] on em """ at bounding box center [1151, 373] width 4 height 14
click at [959, 410] on icon at bounding box center [955, 408] width 50 height 50
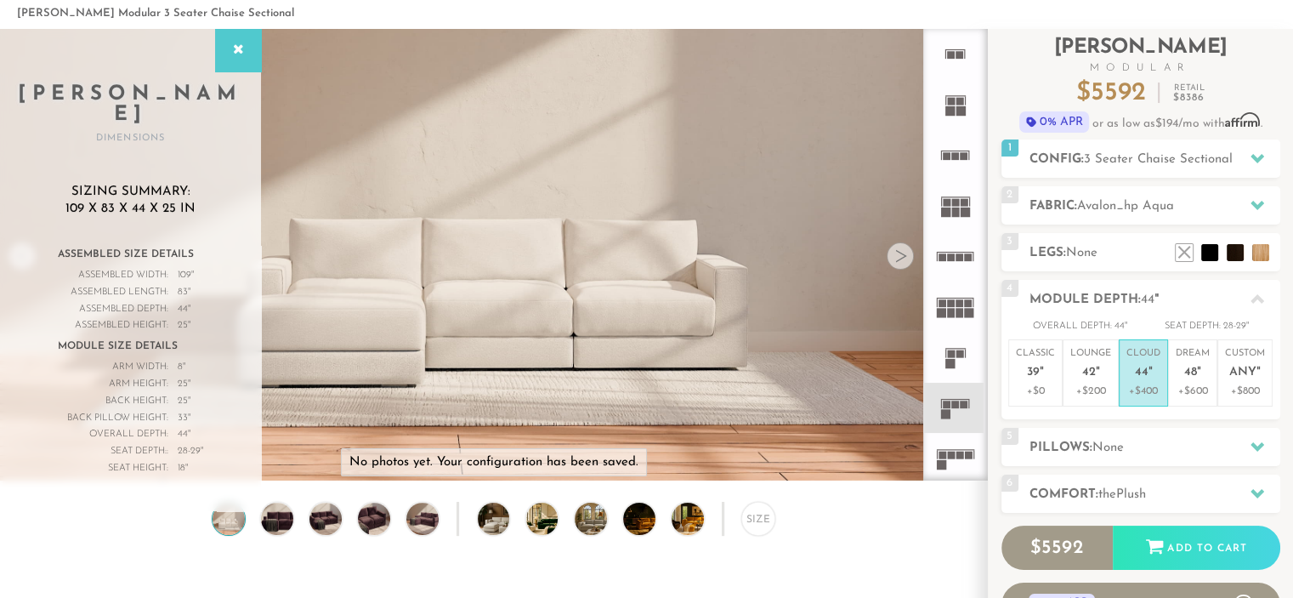
click at [894, 256] on div at bounding box center [900, 255] width 27 height 27
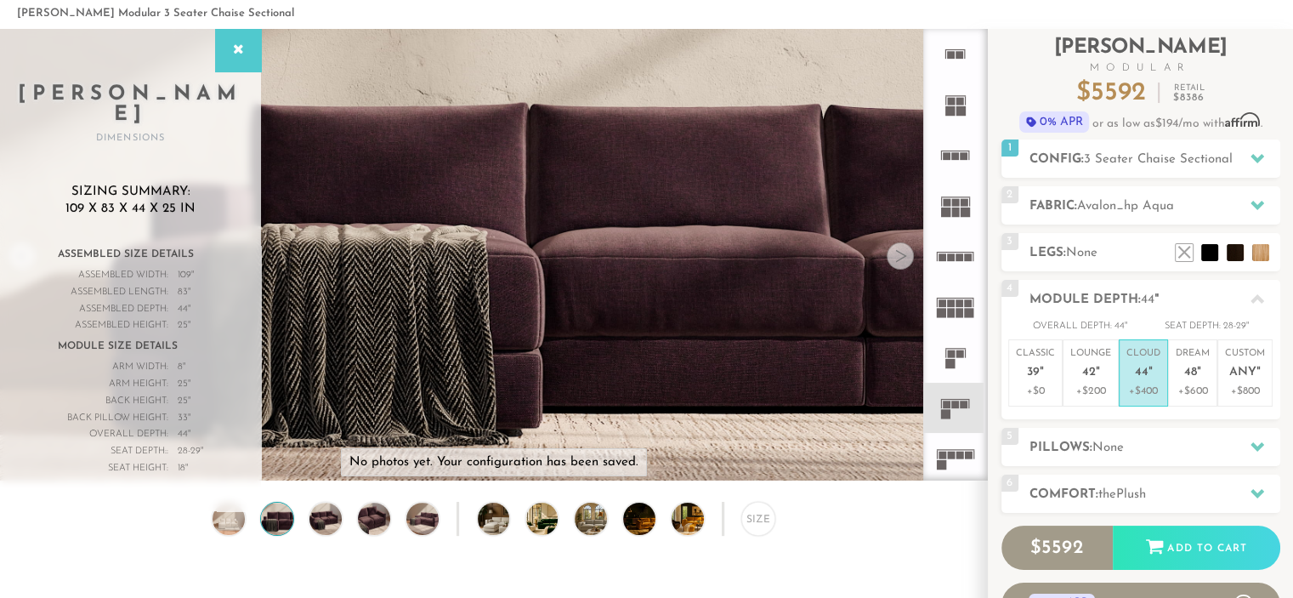
click at [894, 256] on div at bounding box center [900, 255] width 27 height 27
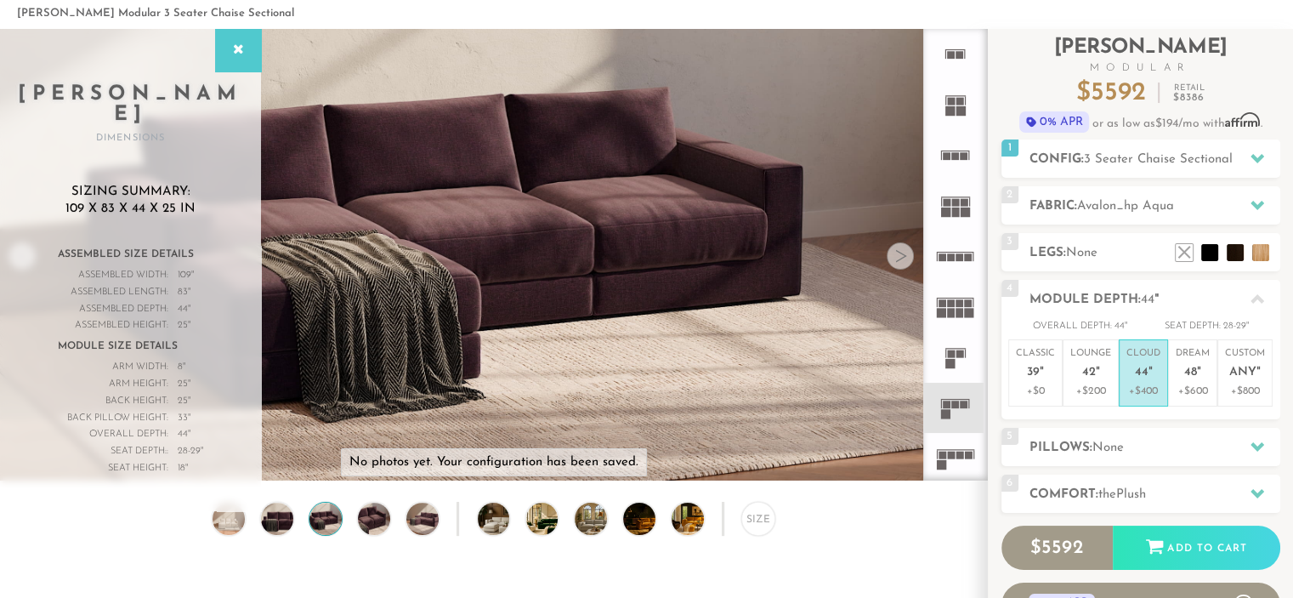
click at [894, 256] on div at bounding box center [900, 255] width 27 height 27
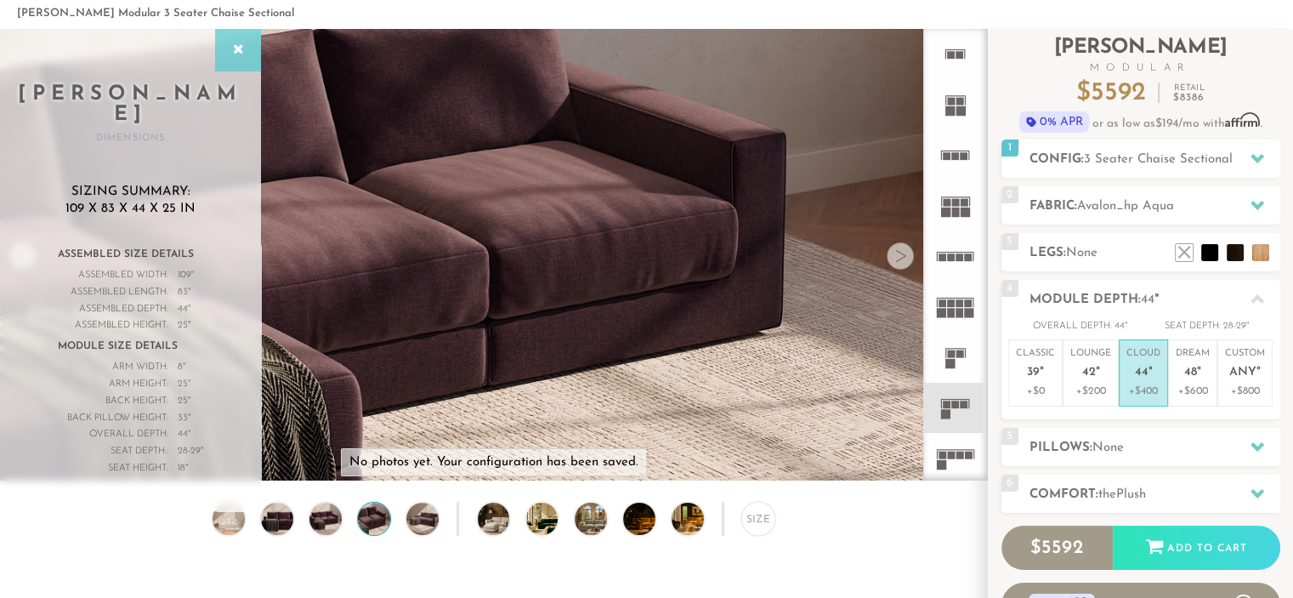
click at [230, 56] on icon at bounding box center [238, 50] width 19 height 14
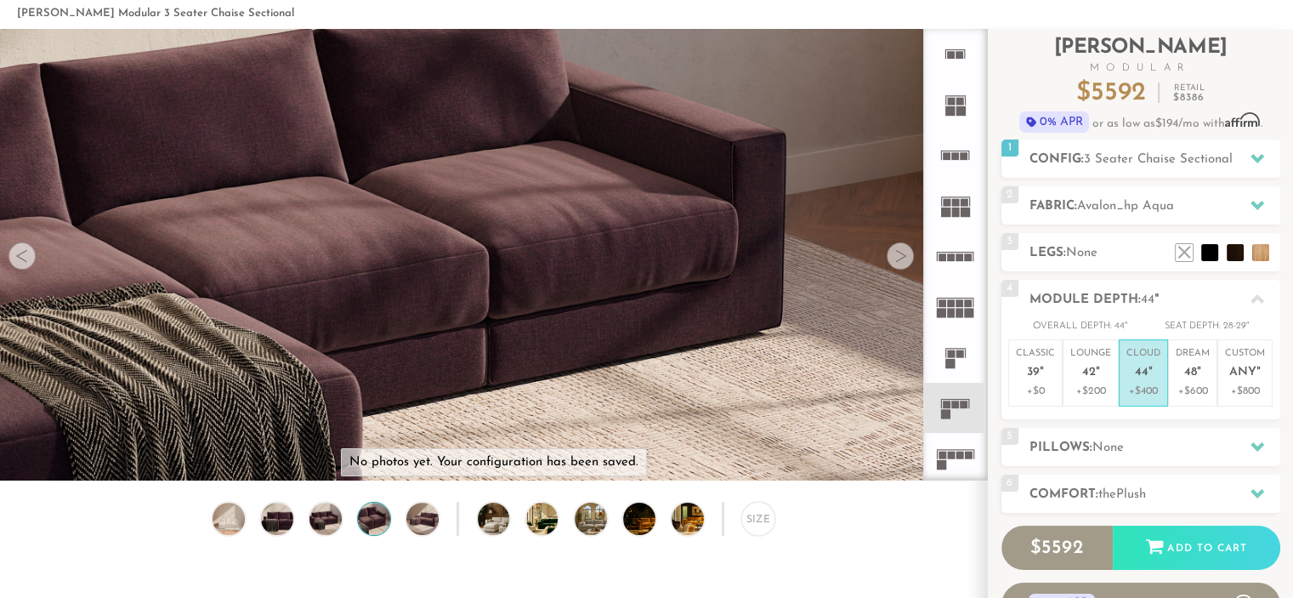
click at [19, 259] on div at bounding box center [22, 255] width 27 height 27
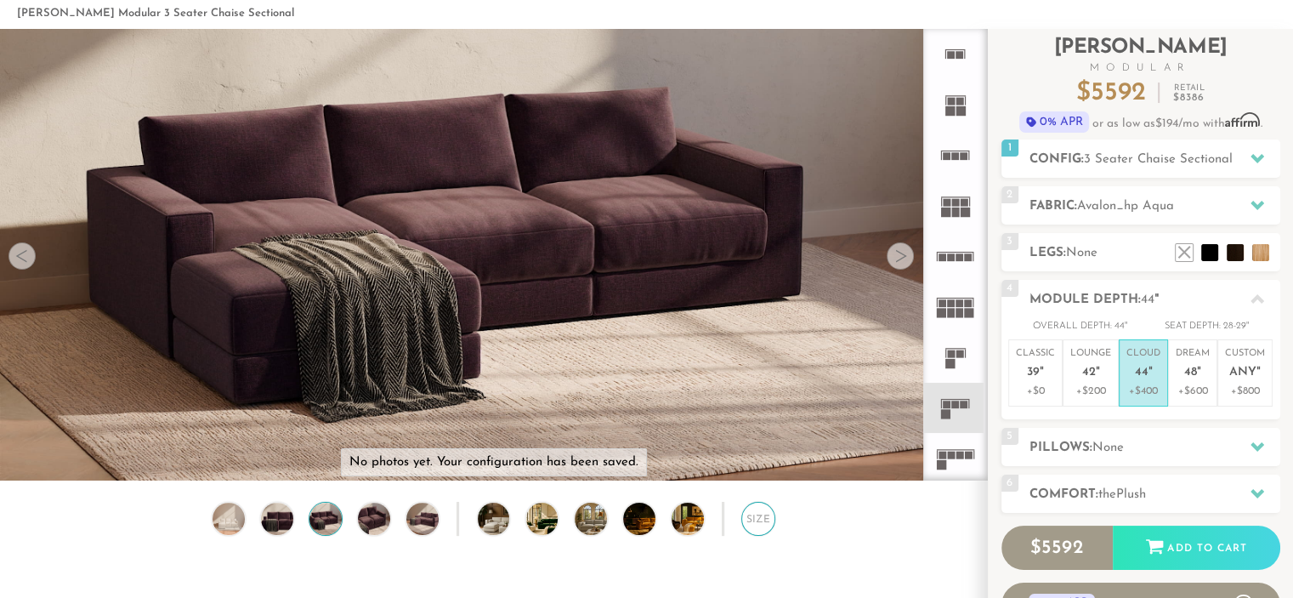
click at [759, 520] on div "Size" at bounding box center [758, 519] width 34 height 34
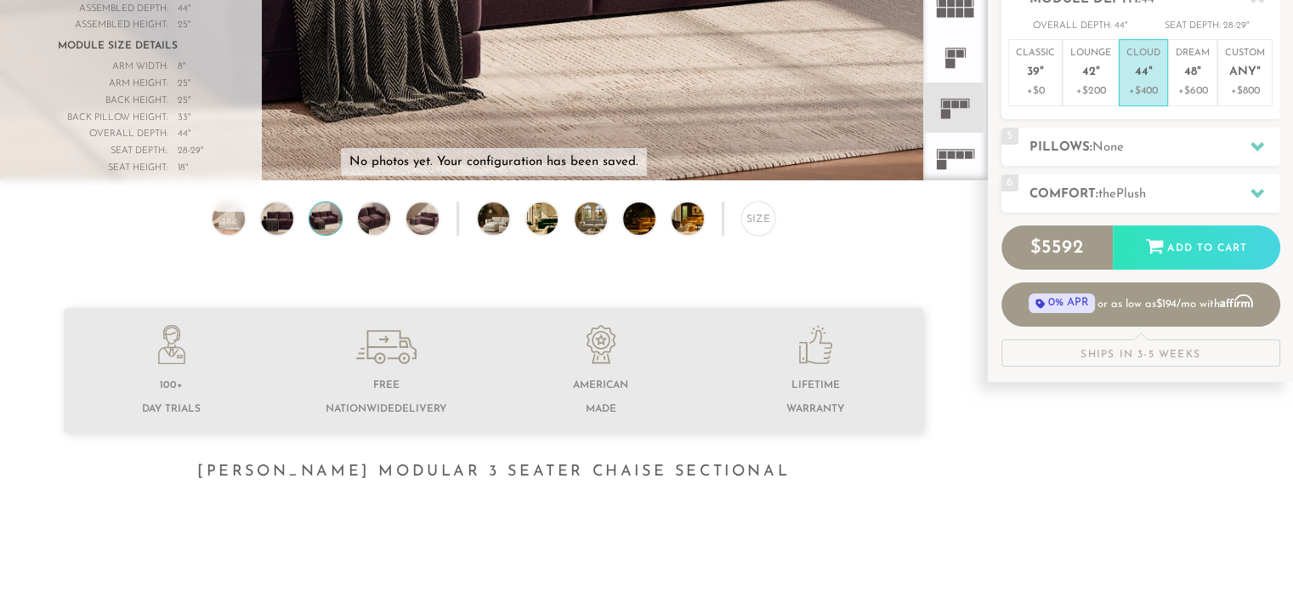
scroll to position [283, 0]
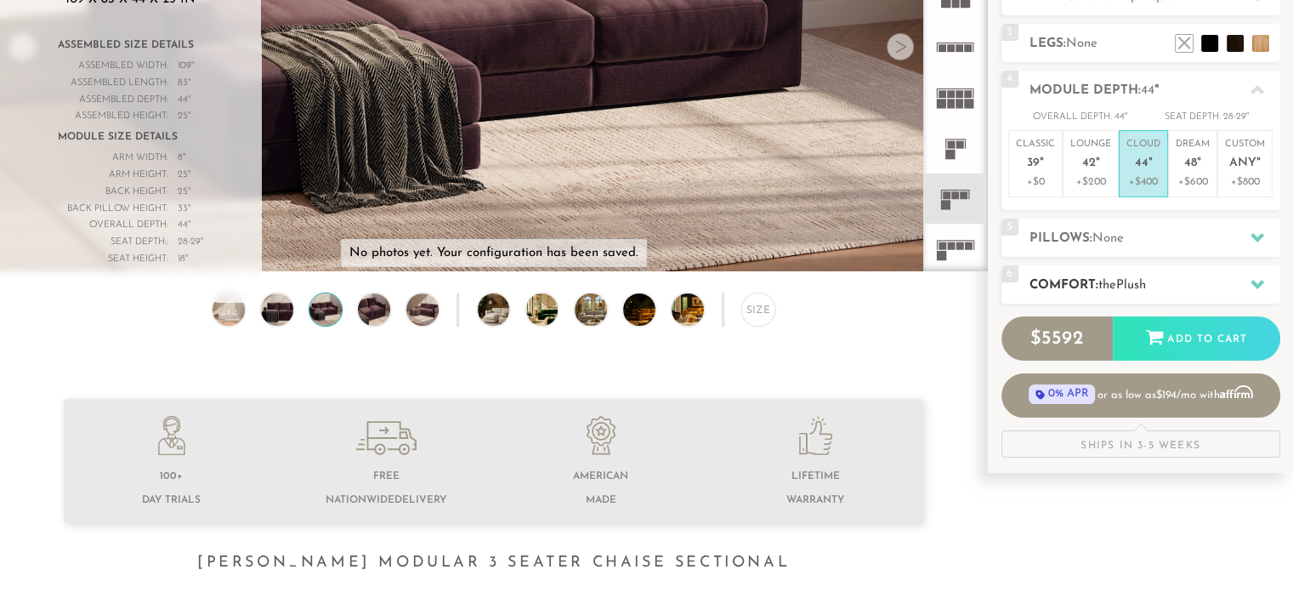
click at [1261, 282] on icon at bounding box center [1258, 284] width 14 height 9
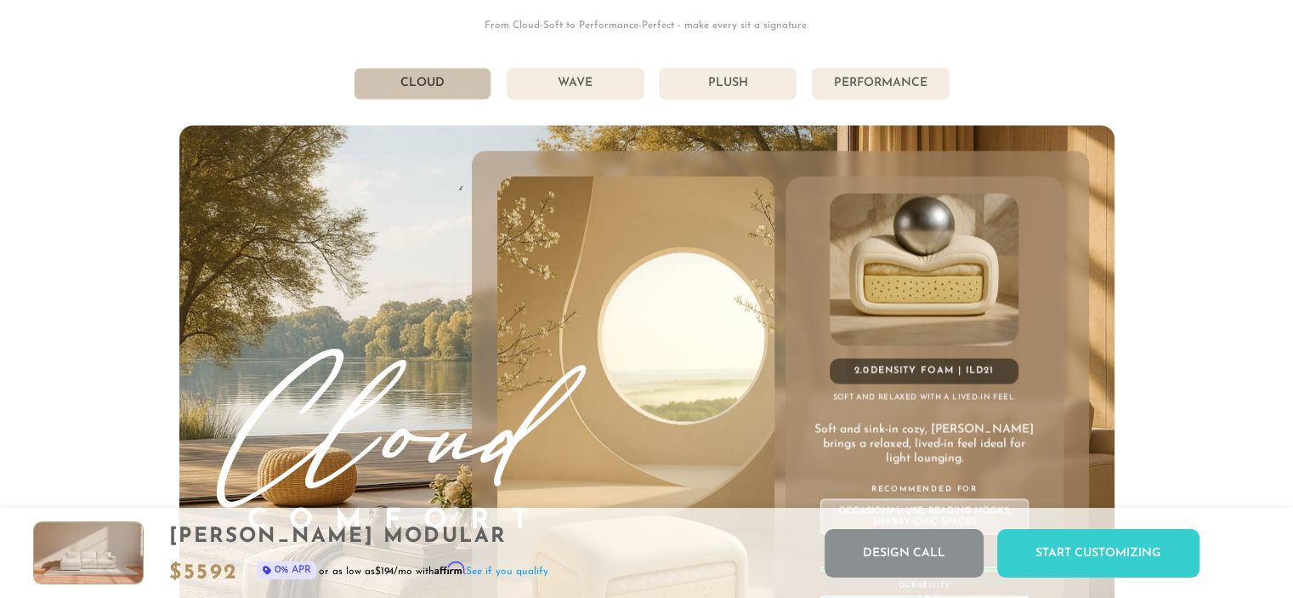
scroll to position [9235, 0]
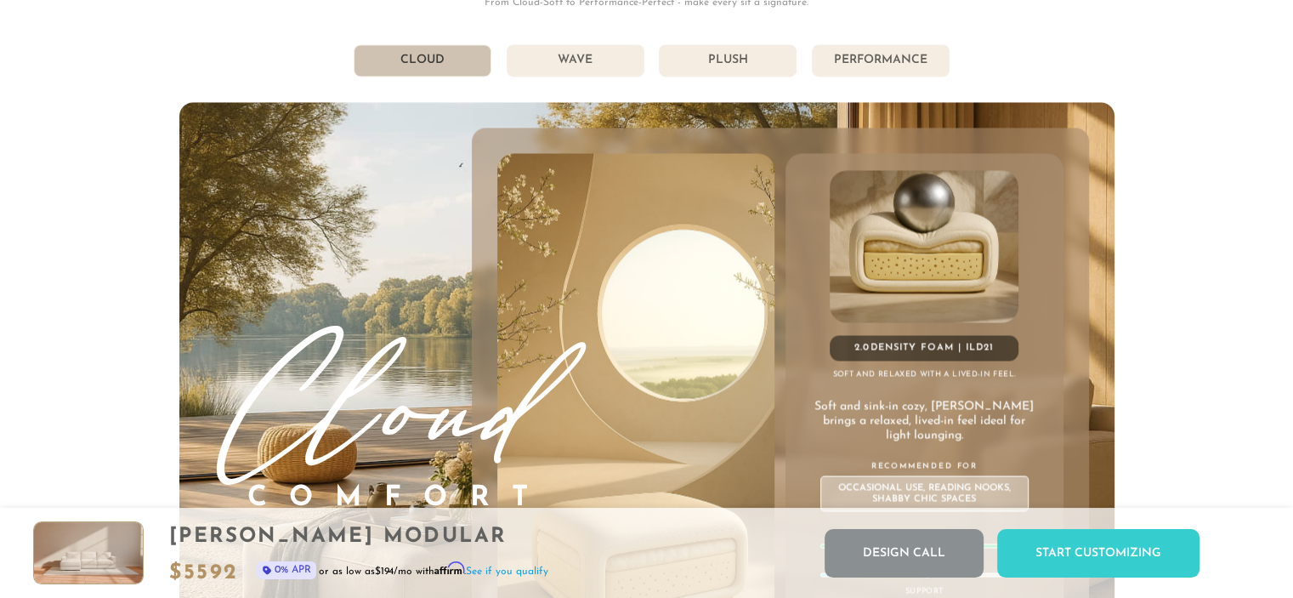
click at [747, 71] on li "Plush" at bounding box center [728, 60] width 138 height 32
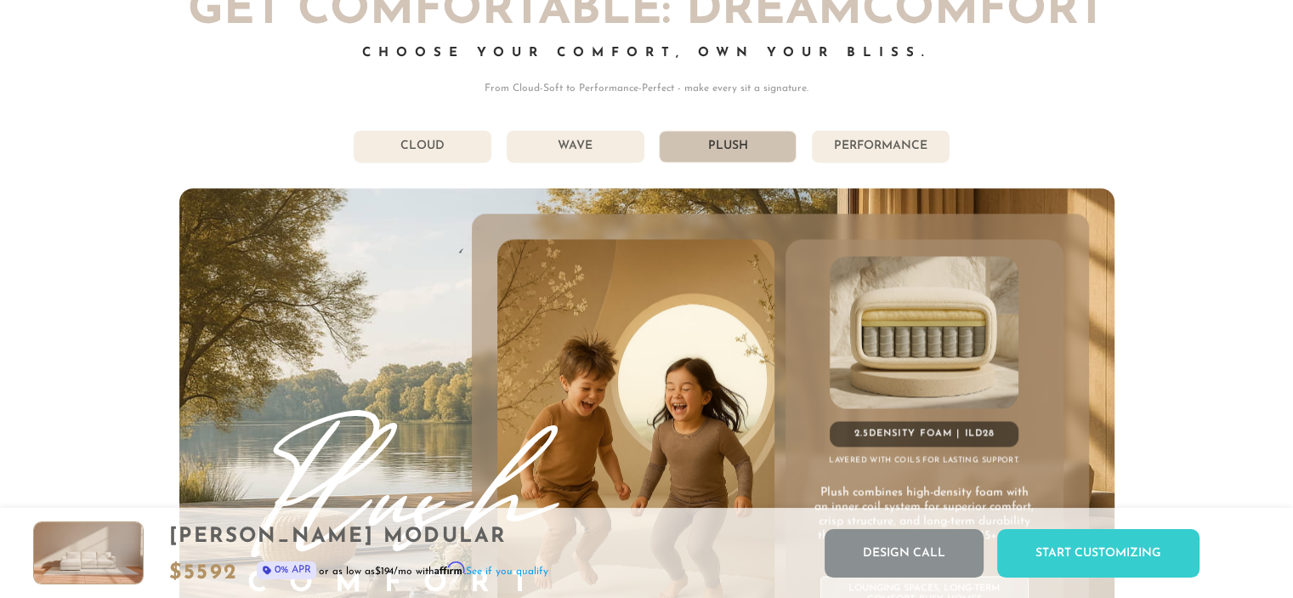
scroll to position [9104, 0]
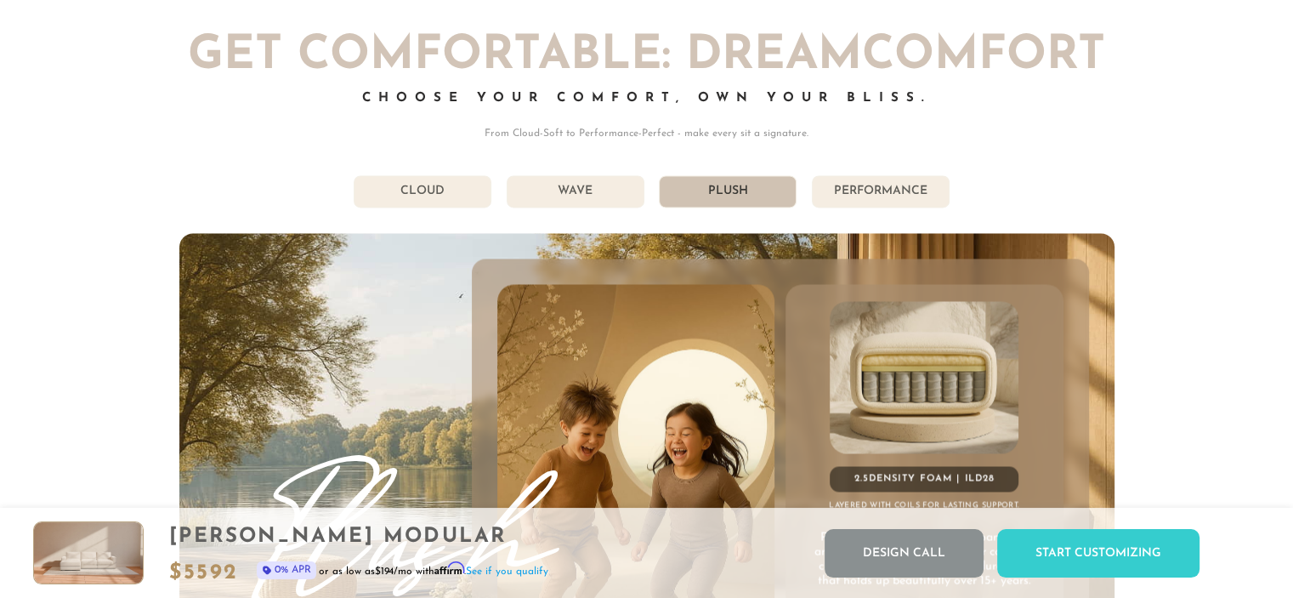
click at [594, 191] on li "Wave" at bounding box center [576, 191] width 138 height 32
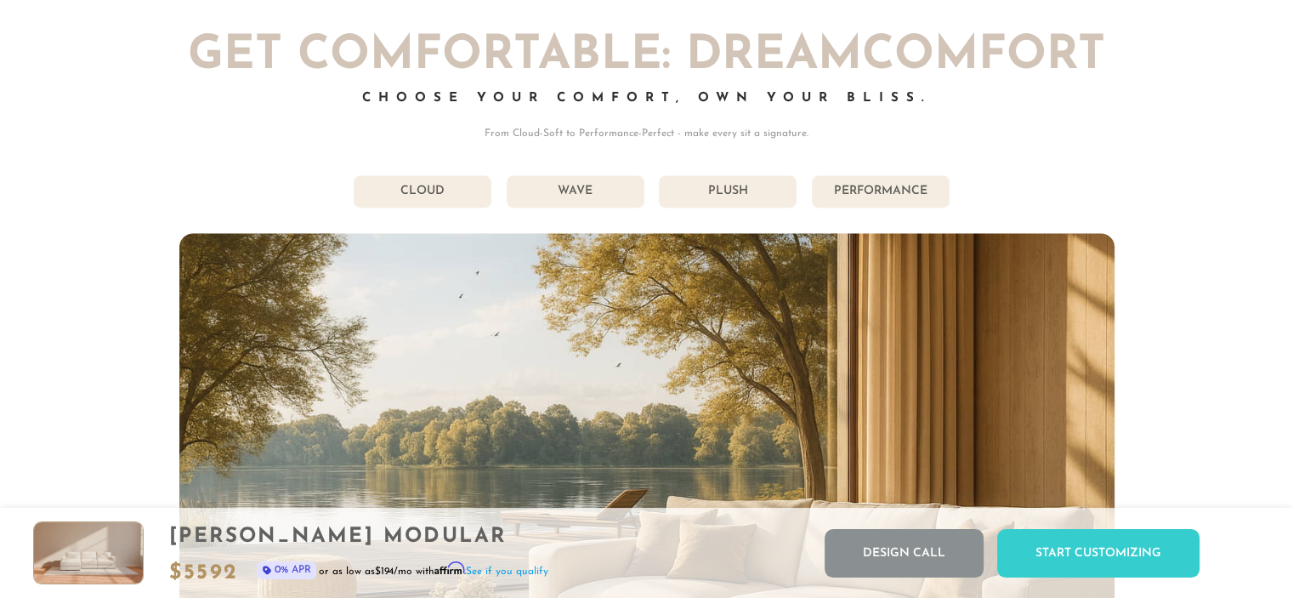
scroll to position [14, 14]
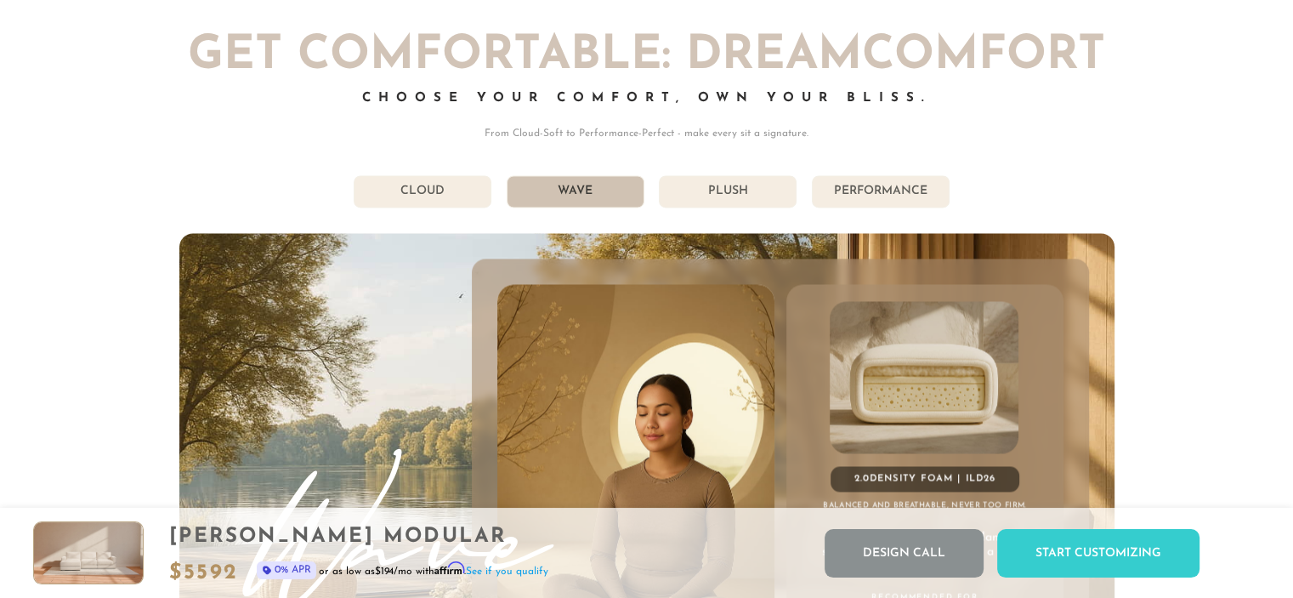
click at [833, 198] on li "Performance" at bounding box center [881, 191] width 138 height 32
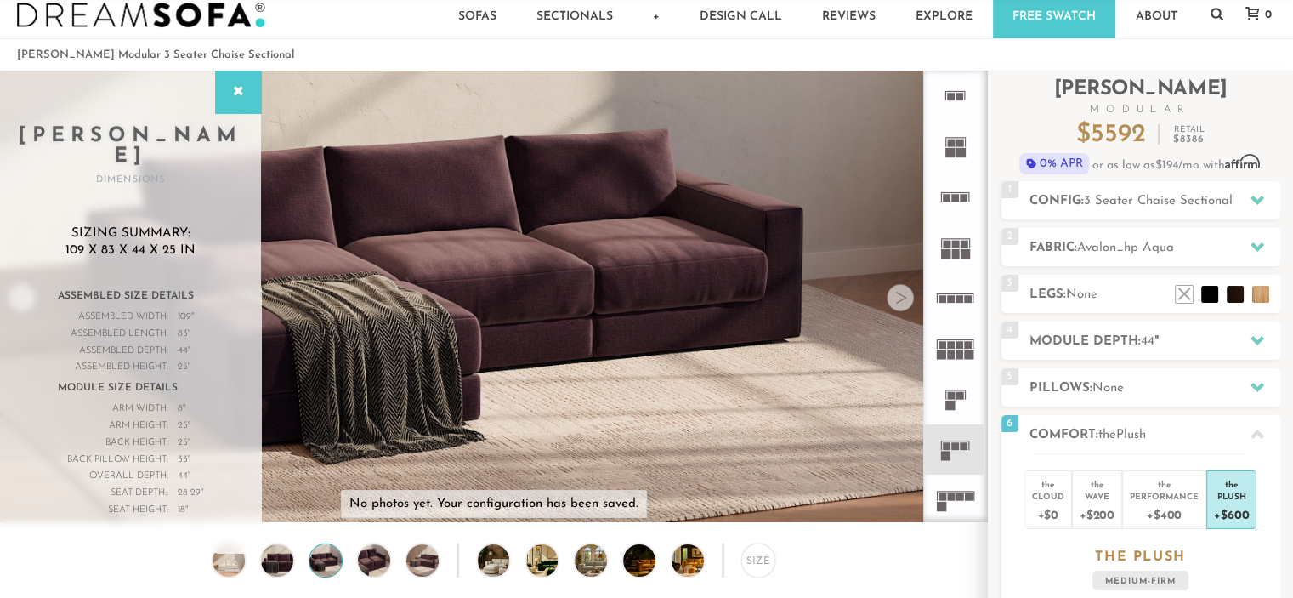
scroll to position [55, 0]
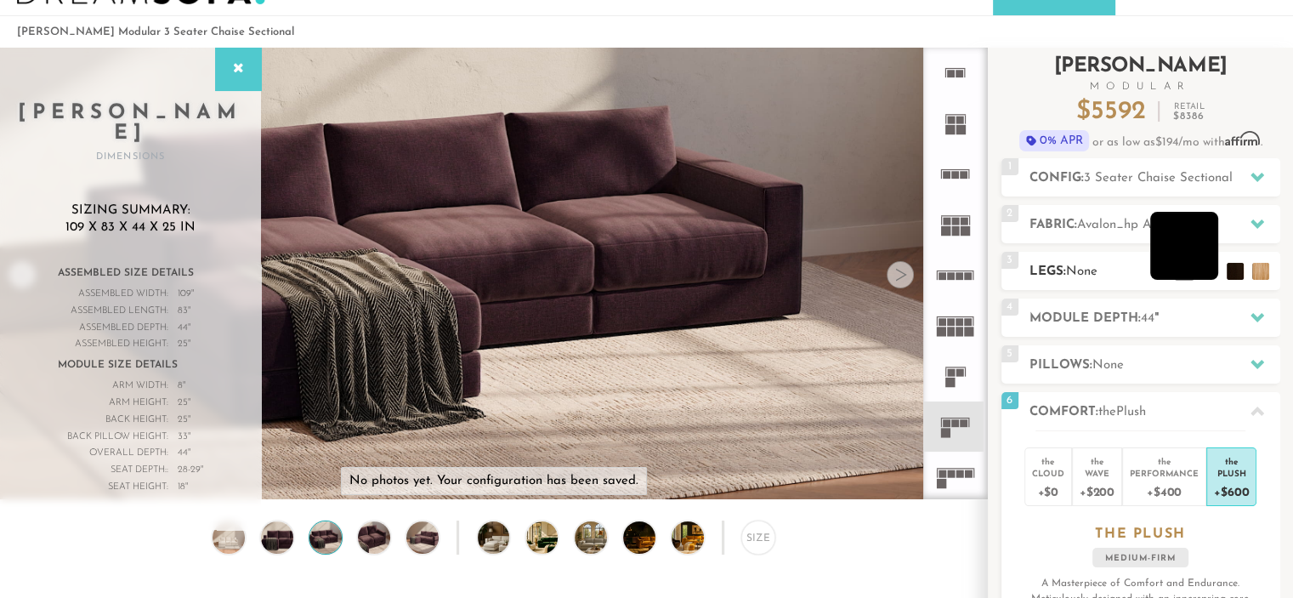
click at [1211, 268] on li at bounding box center [1184, 246] width 68 height 68
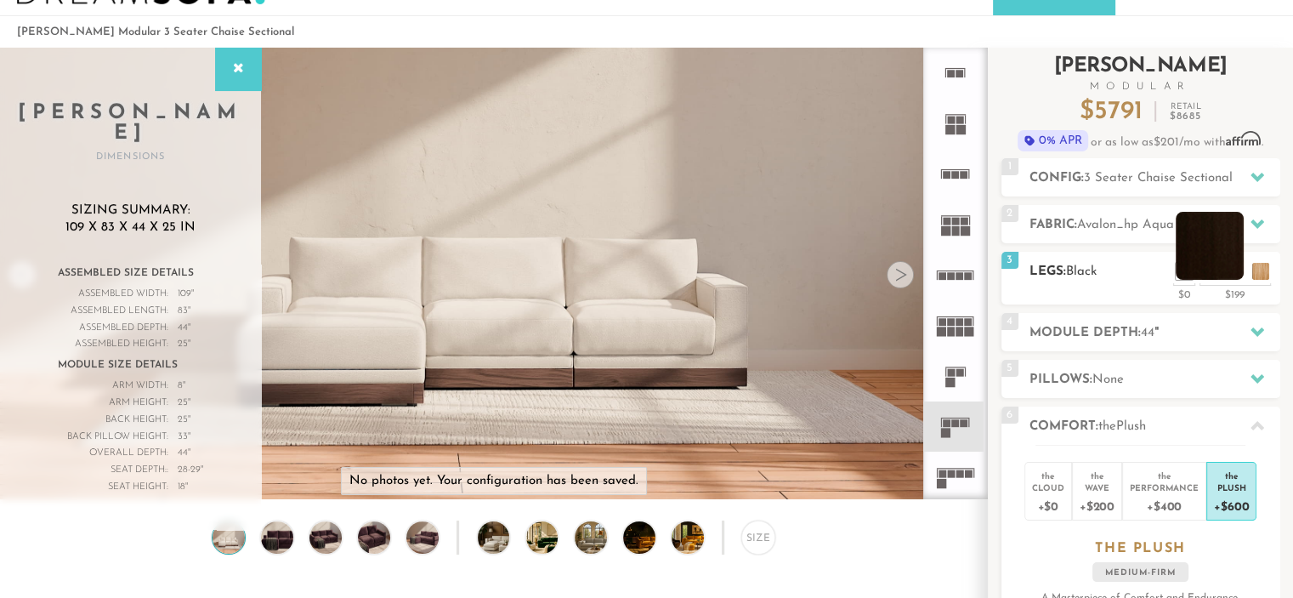
click at [1234, 270] on li at bounding box center [1210, 246] width 68 height 68
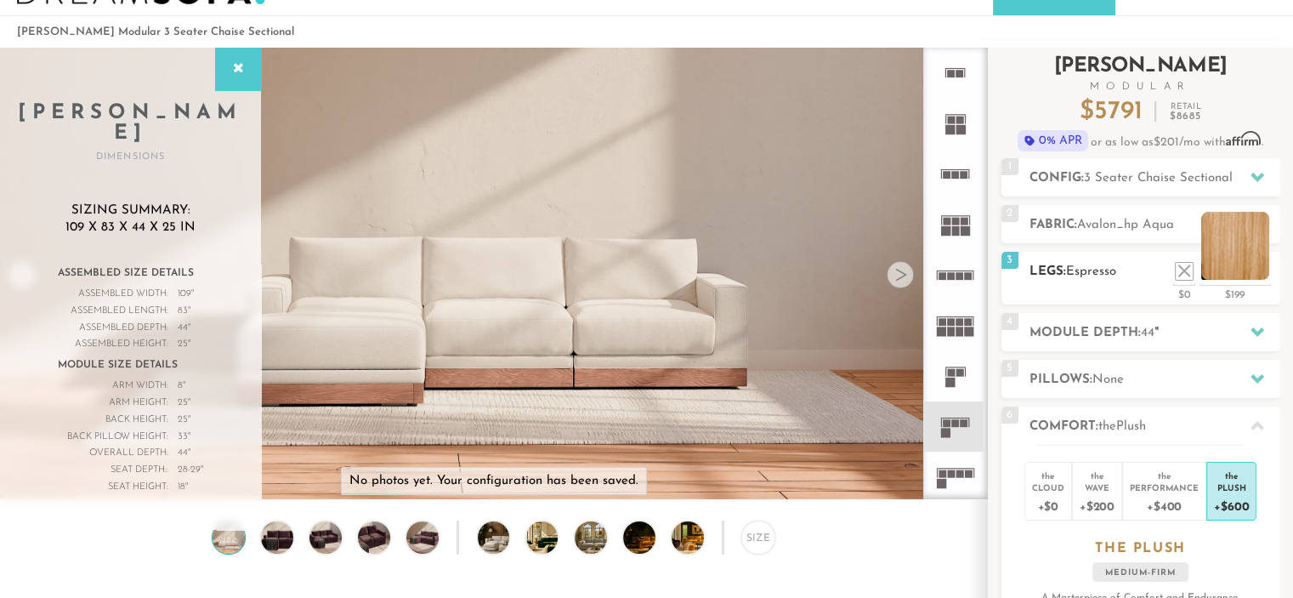
click at [1258, 270] on li at bounding box center [1236, 246] width 68 height 68
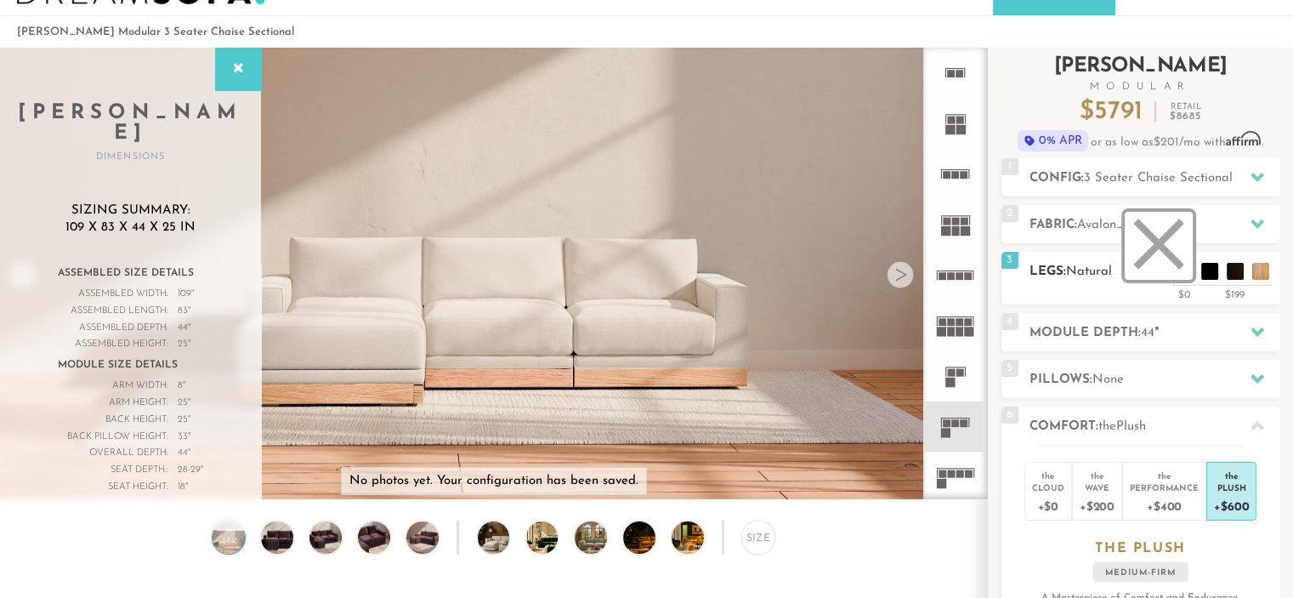
click at [1185, 273] on li at bounding box center [1159, 246] width 68 height 68
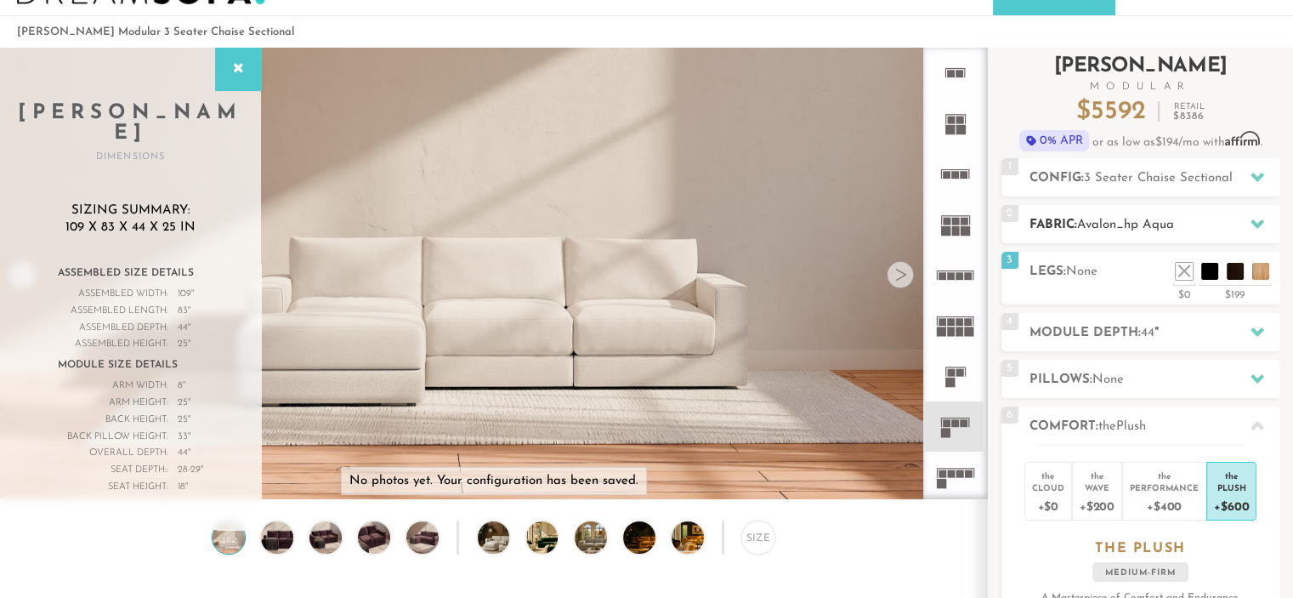
click at [1215, 224] on h2 "Fabric: Avalon_hp Aqua" at bounding box center [1155, 225] width 251 height 20
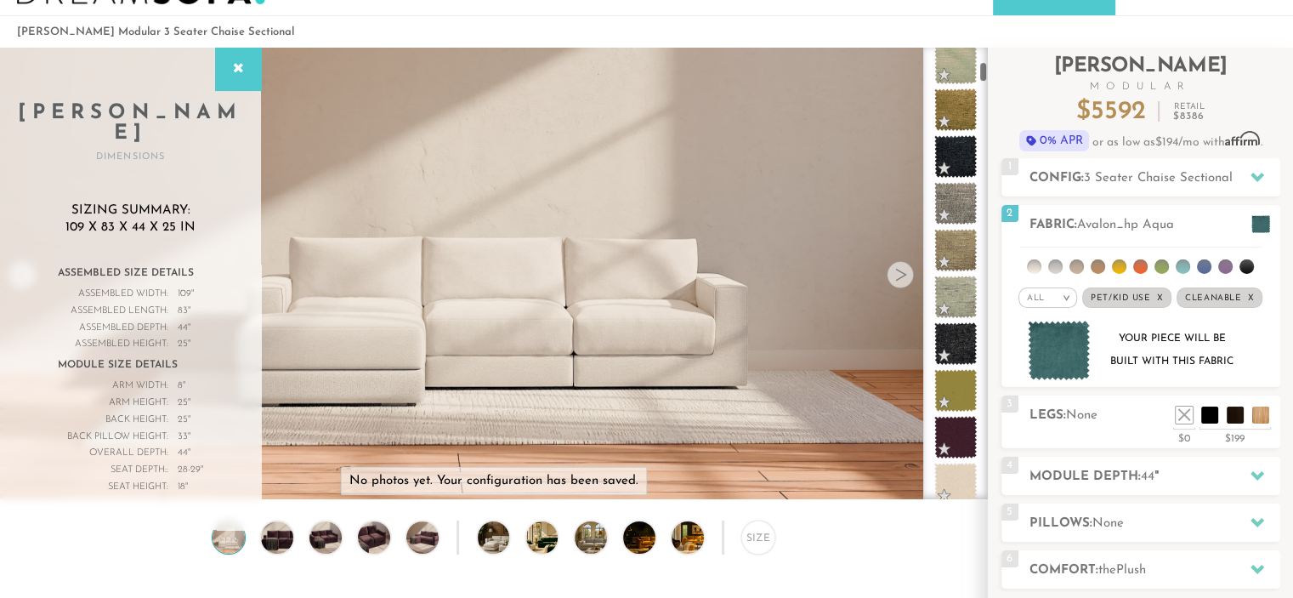
scroll to position [313, 0]
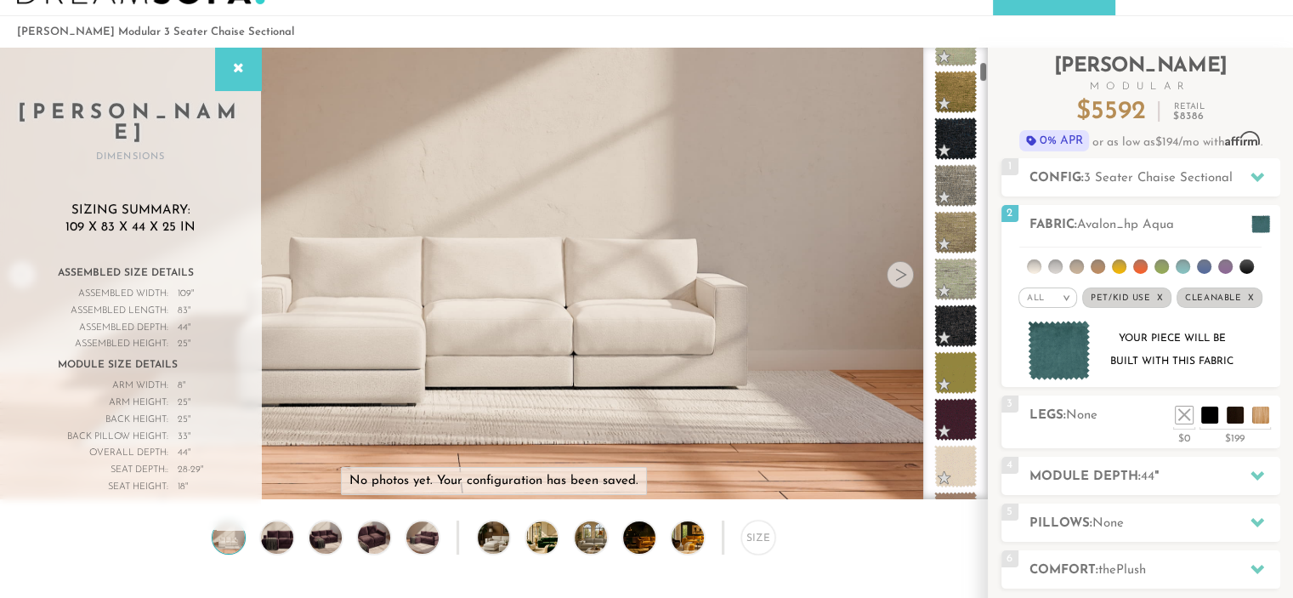
drag, startPoint x: 983, startPoint y: 60, endPoint x: 984, endPoint y: 74, distance: 14.5
click at [984, 74] on div at bounding box center [955, 274] width 65 height 452
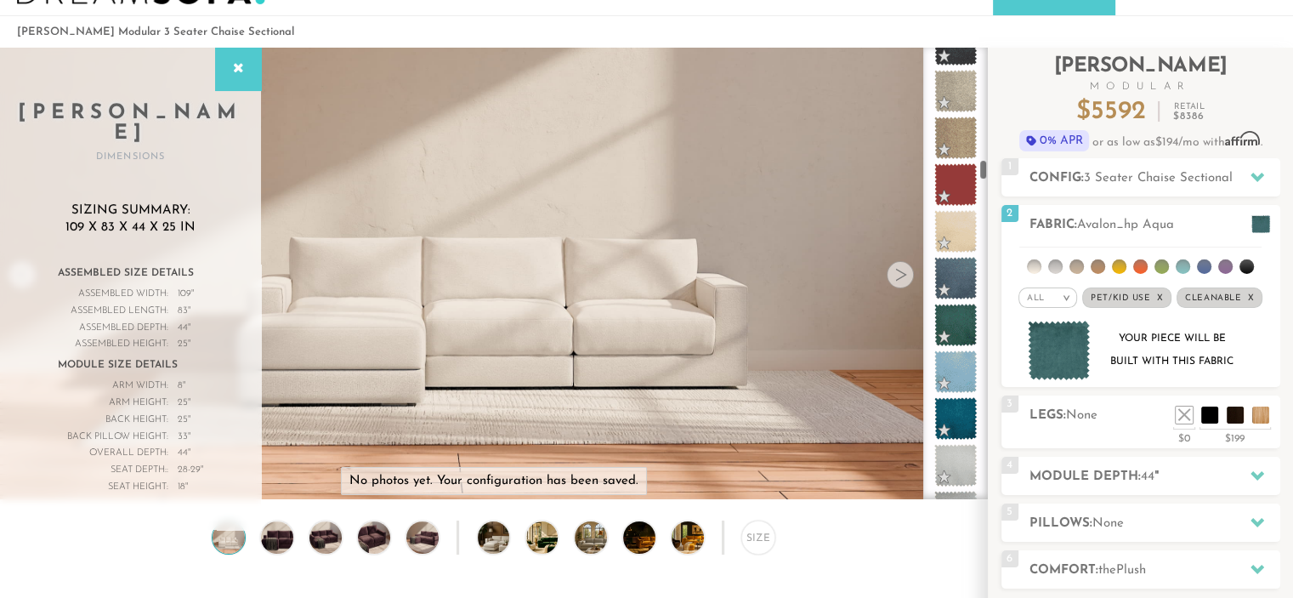
scroll to position [2436, 0]
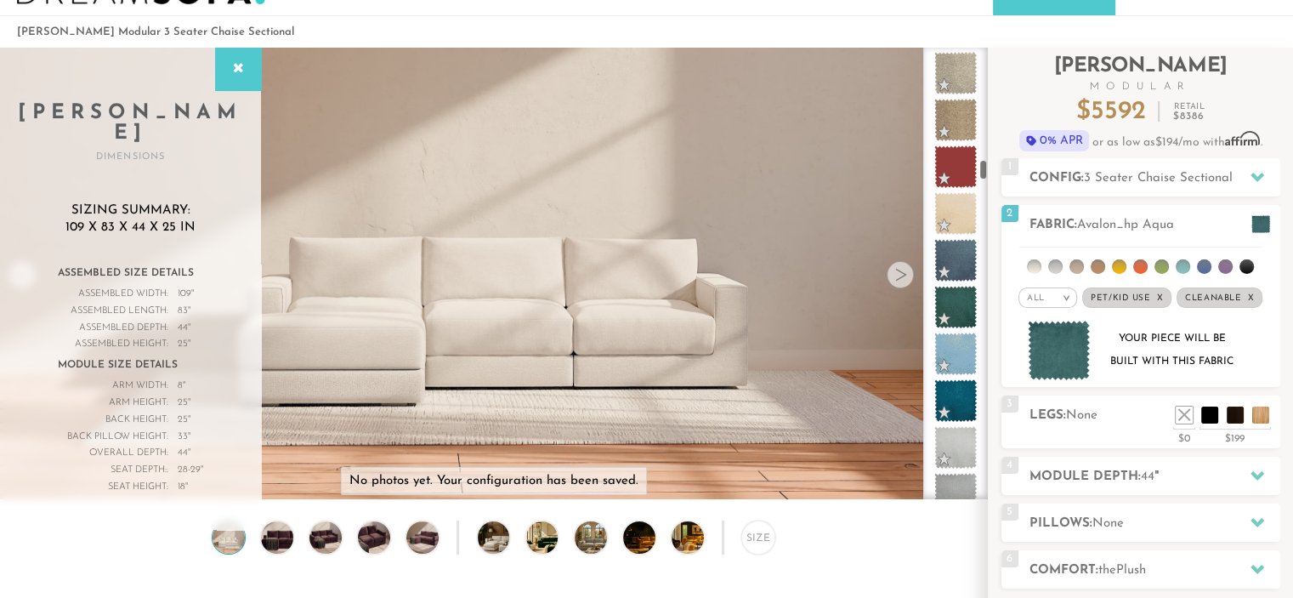
drag, startPoint x: 983, startPoint y: 66, endPoint x: 986, endPoint y: 165, distance: 98.7
click at [986, 165] on div at bounding box center [955, 274] width 65 height 452
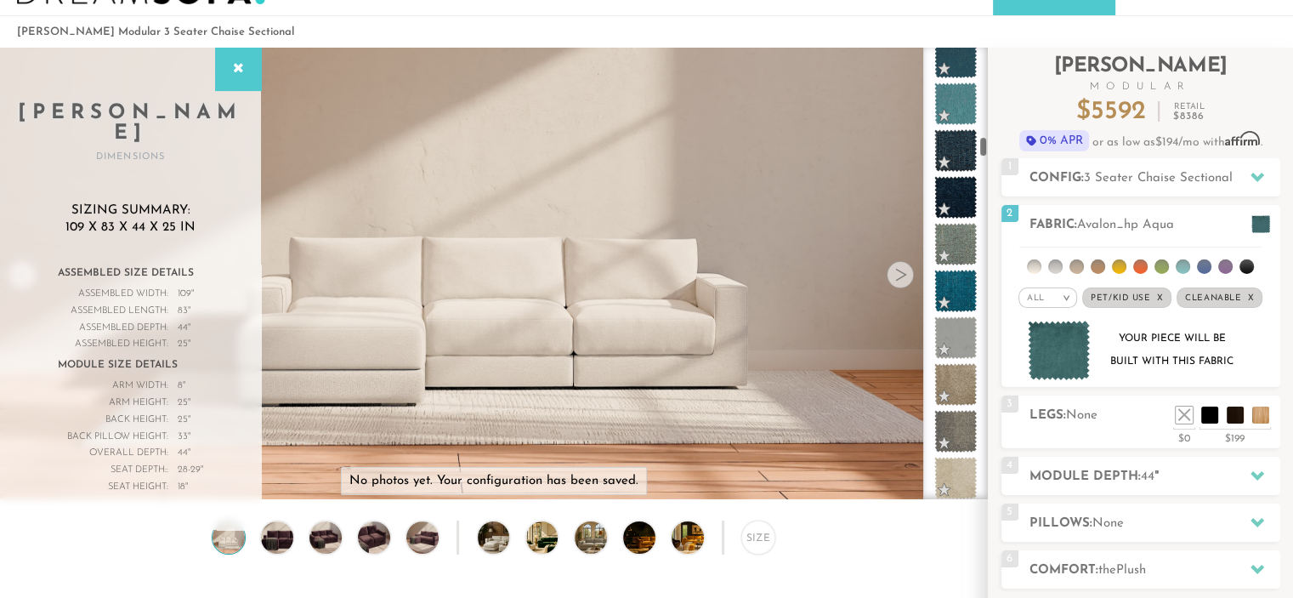
scroll to position [1809, 0]
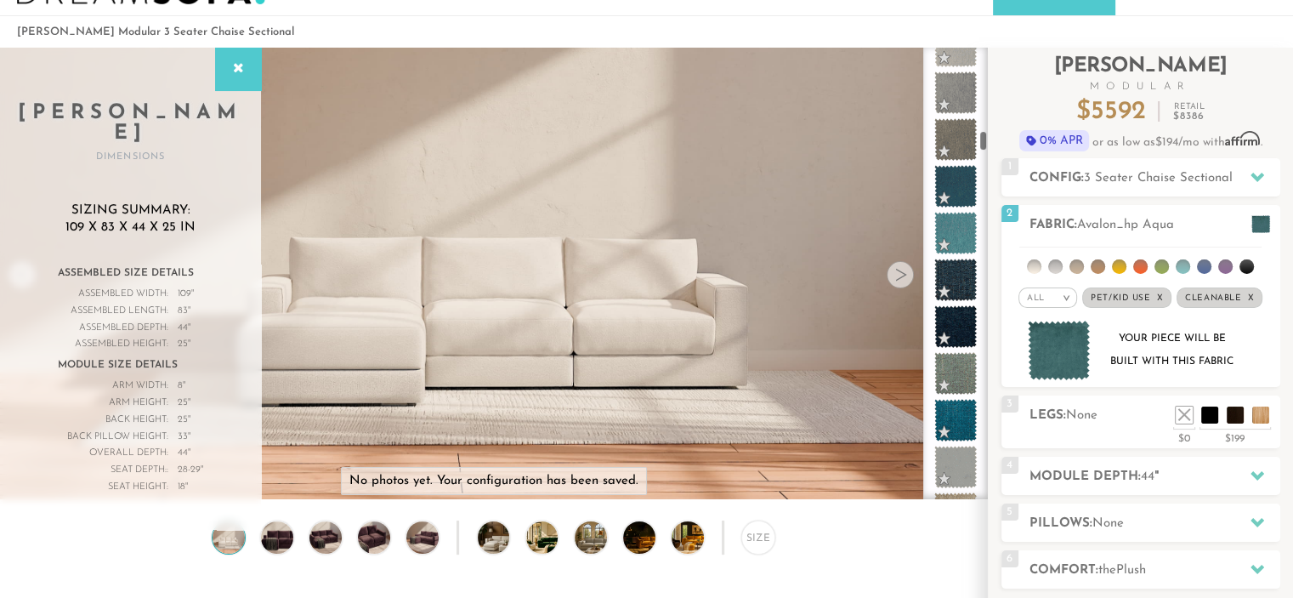
drag, startPoint x: 986, startPoint y: 169, endPoint x: 986, endPoint y: 142, distance: 27.2
click at [986, 142] on div at bounding box center [955, 274] width 65 height 452
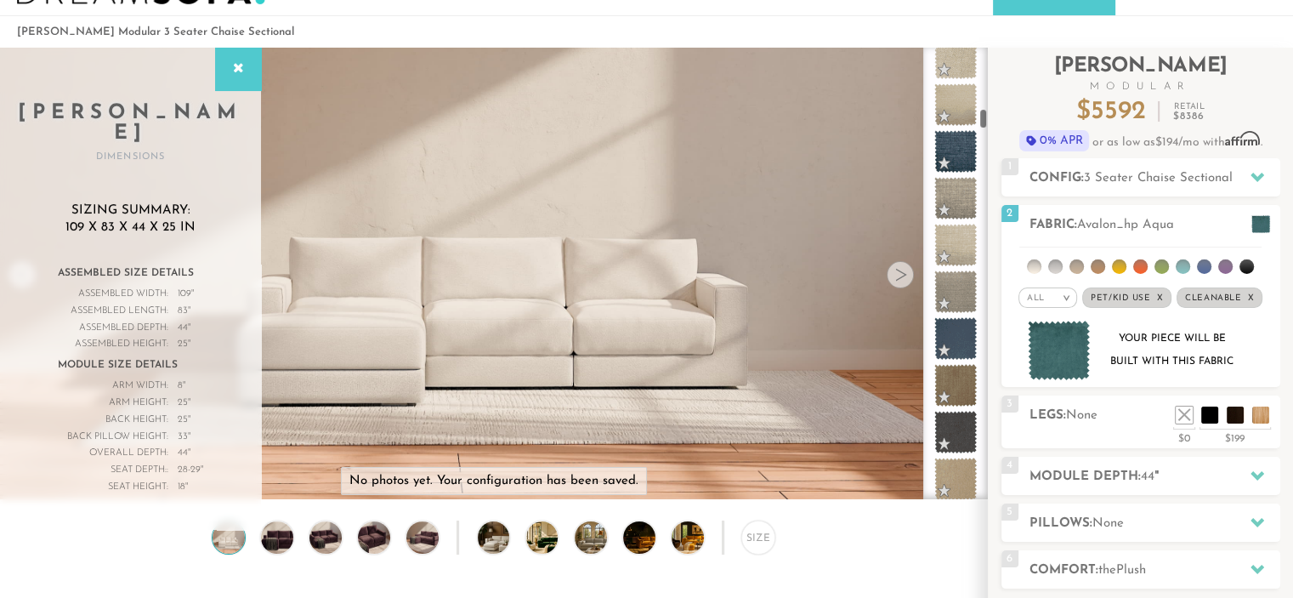
scroll to position [1310, 0]
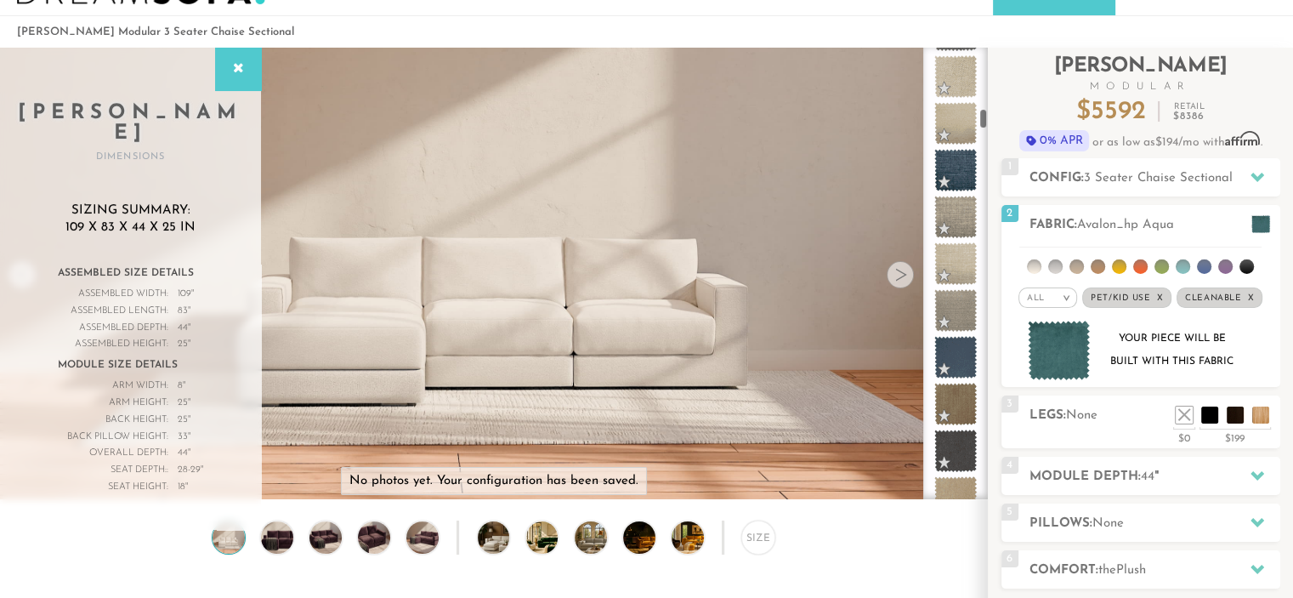
drag, startPoint x: 983, startPoint y: 142, endPoint x: 983, endPoint y: 119, distance: 23.0
click at [983, 119] on div at bounding box center [955, 274] width 65 height 452
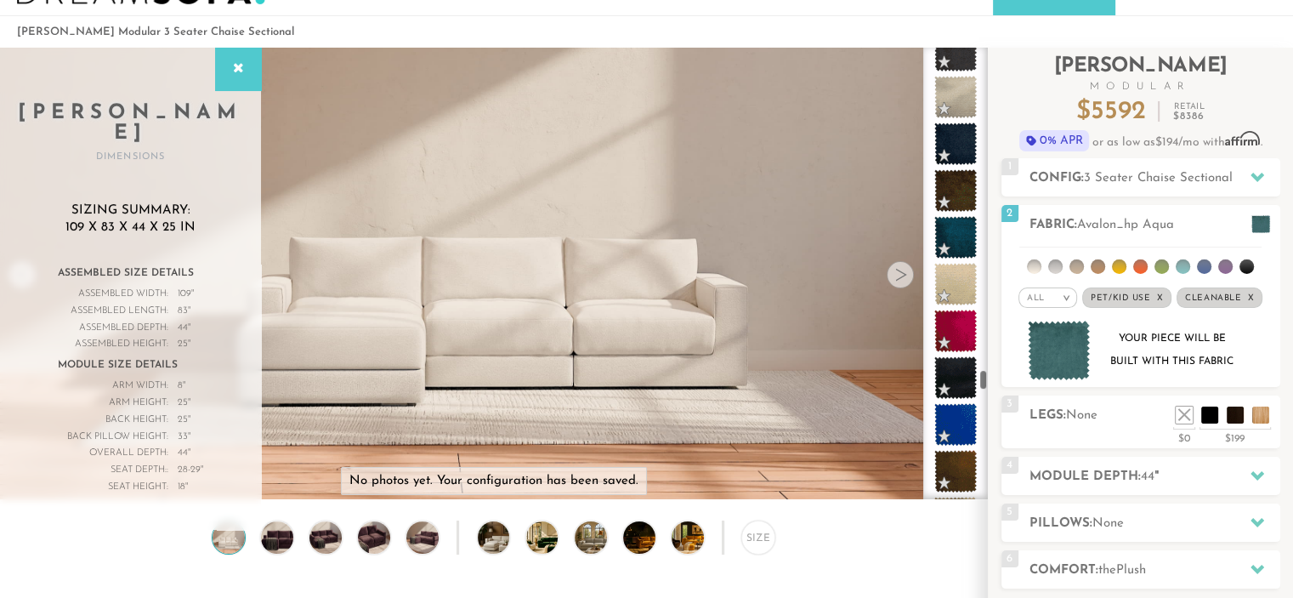
scroll to position [7013, 0]
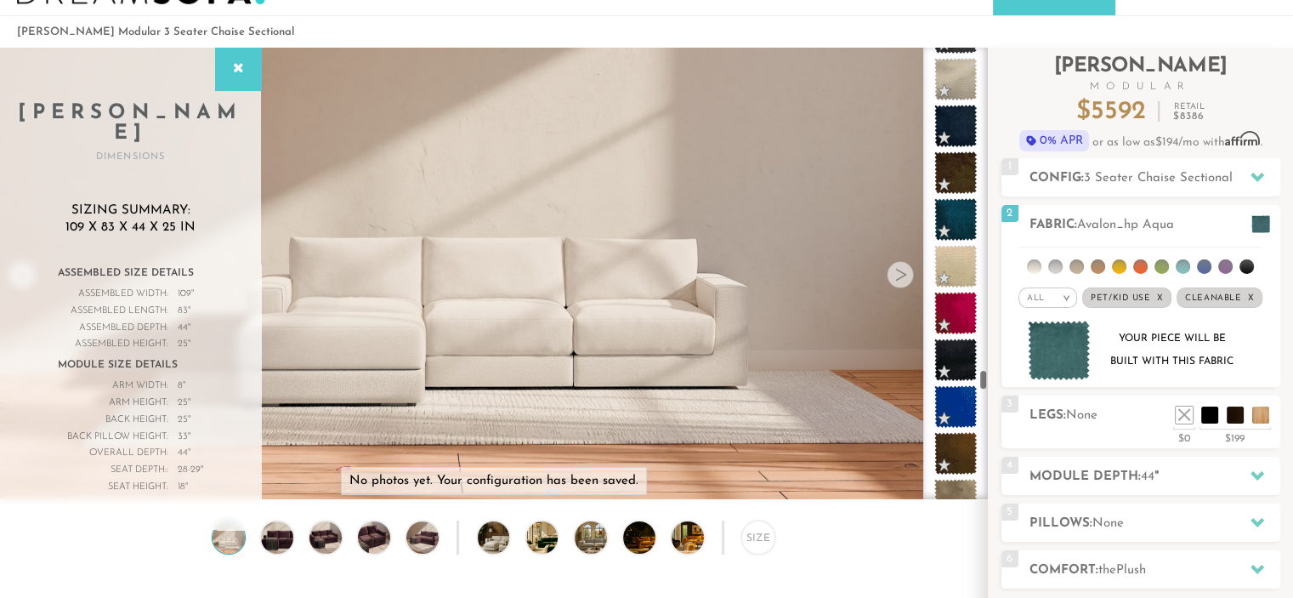
drag, startPoint x: 983, startPoint y: 119, endPoint x: 980, endPoint y: 383, distance: 263.6
click at [980, 383] on div at bounding box center [955, 274] width 65 height 452
click at [1216, 220] on h2 "Fabric: Avalon_hp Aqua" at bounding box center [1155, 225] width 251 height 20
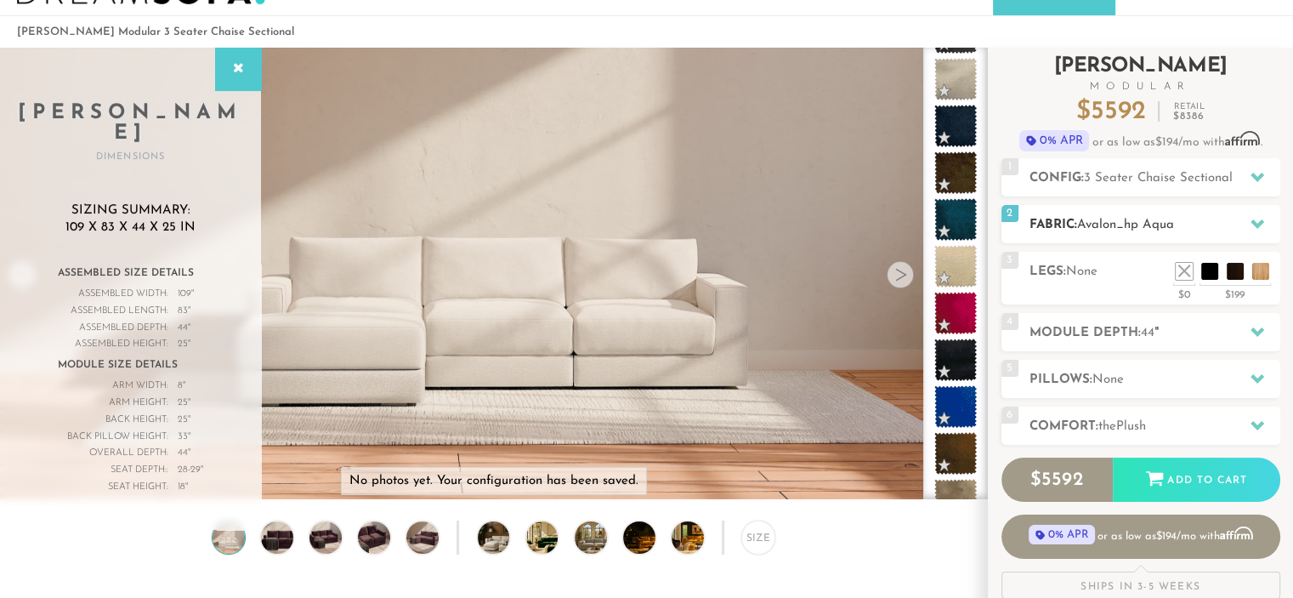
click at [1257, 227] on icon at bounding box center [1258, 223] width 14 height 9
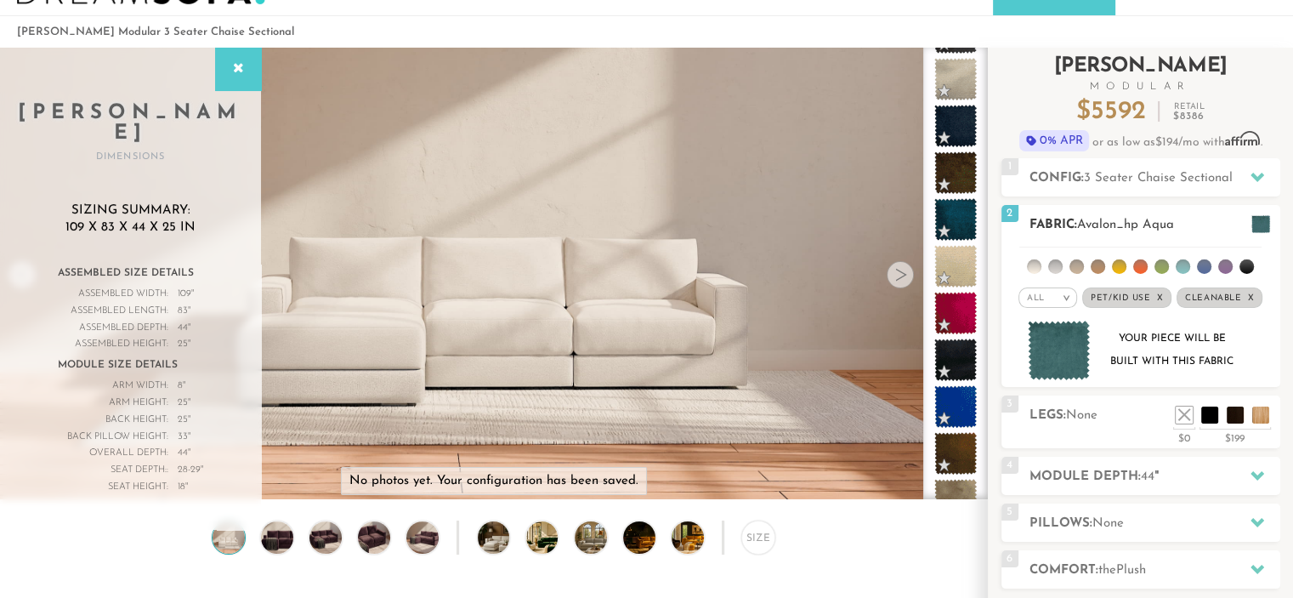
click at [1251, 296] on em "x" at bounding box center [1250, 297] width 7 height 9
click at [1167, 295] on em "x" at bounding box center [1166, 297] width 7 height 9
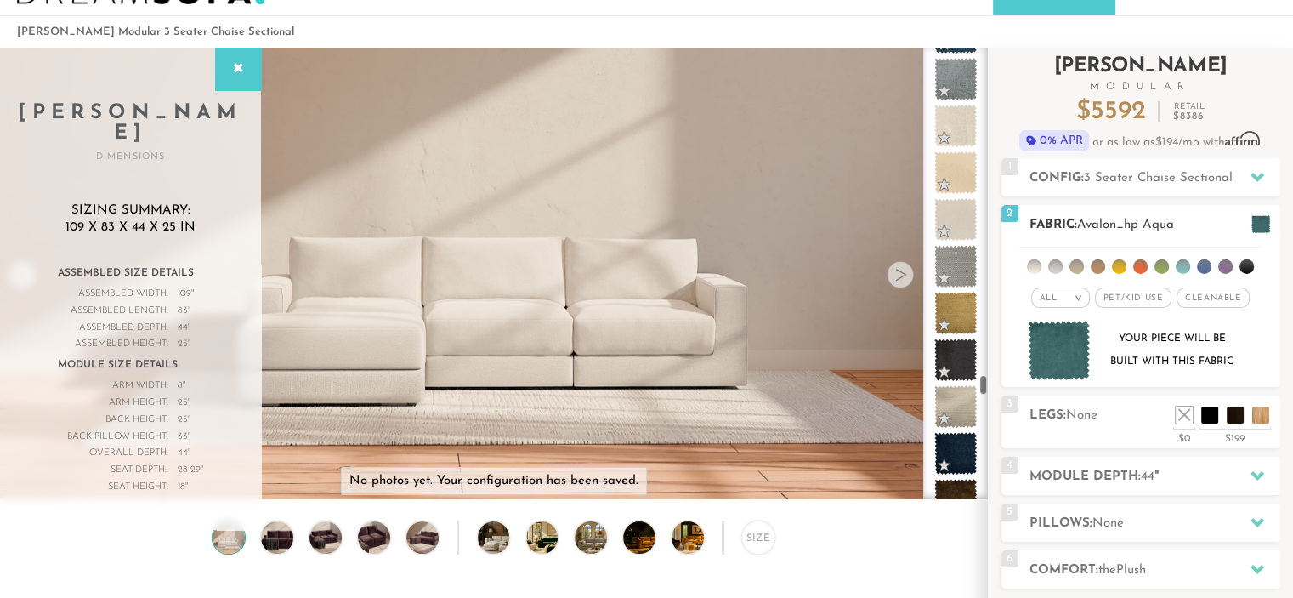
scroll to position [7341, 0]
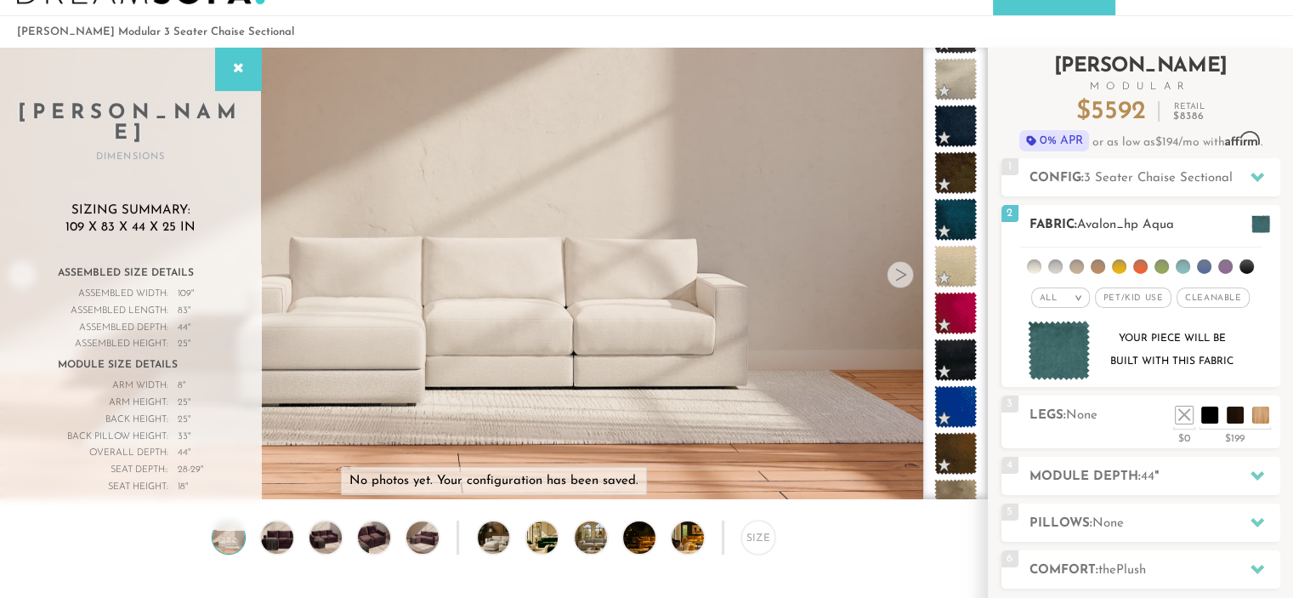
click at [1203, 221] on h2 "Fabric: Avalon_hp Aqua" at bounding box center [1155, 225] width 251 height 20
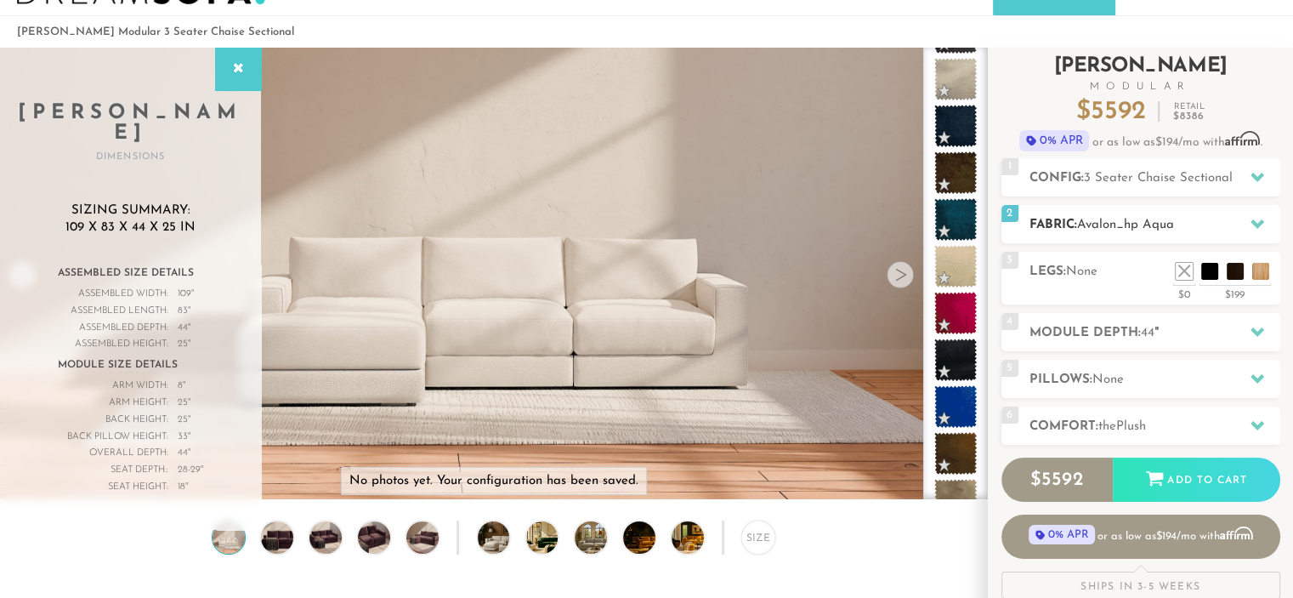
click at [1203, 221] on h2 "Fabric: Avalon_hp Aqua" at bounding box center [1155, 225] width 251 height 20
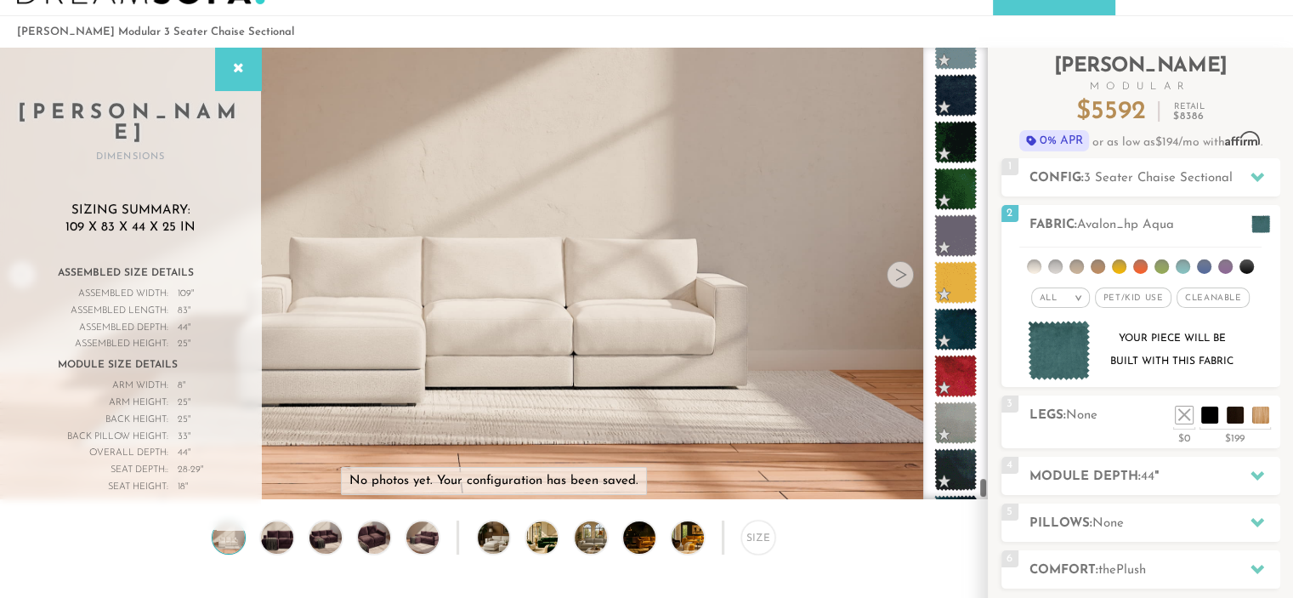
scroll to position [9797, 0]
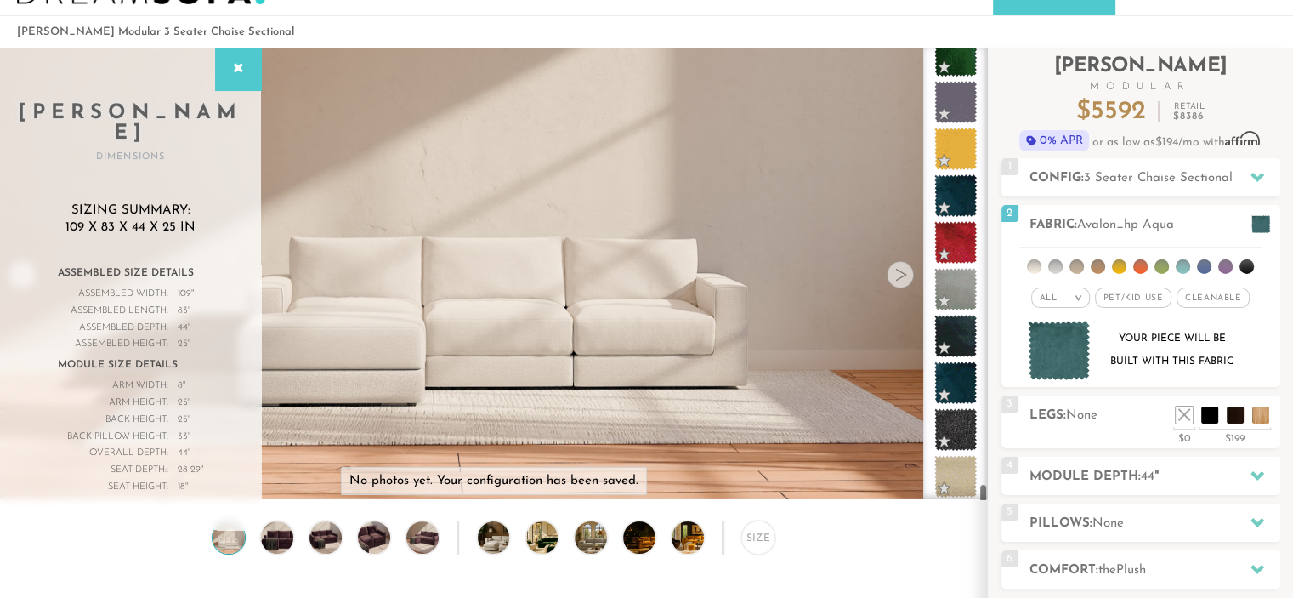
drag, startPoint x: 983, startPoint y: 380, endPoint x: 979, endPoint y: 507, distance: 126.8
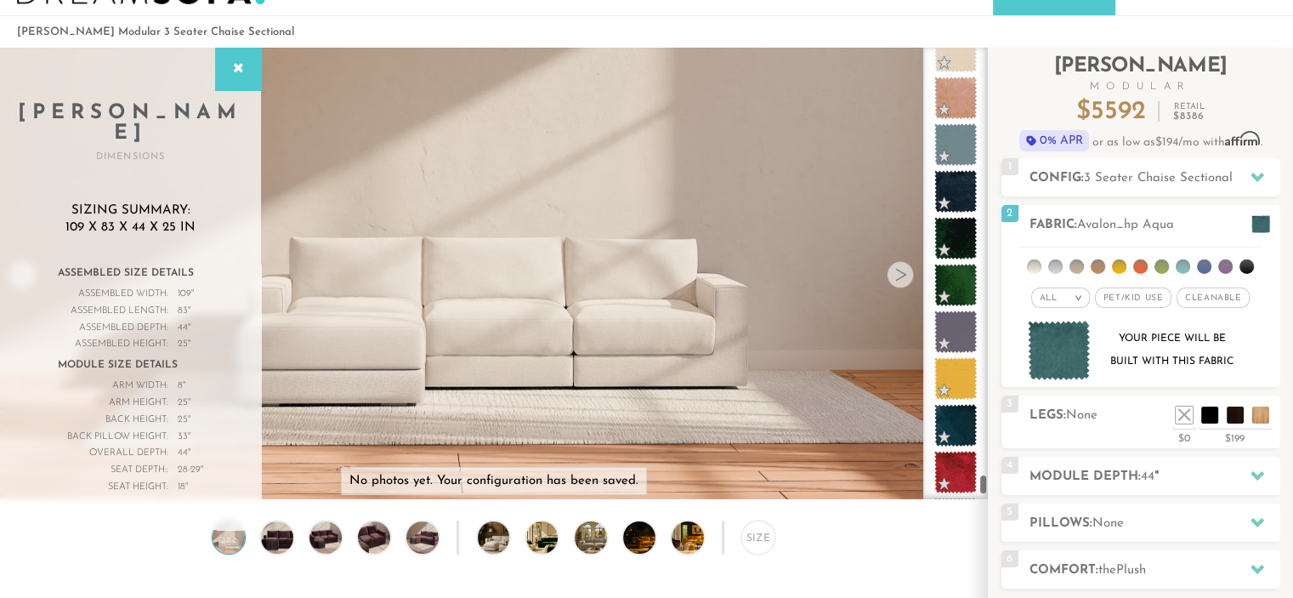
scroll to position [9452, 0]
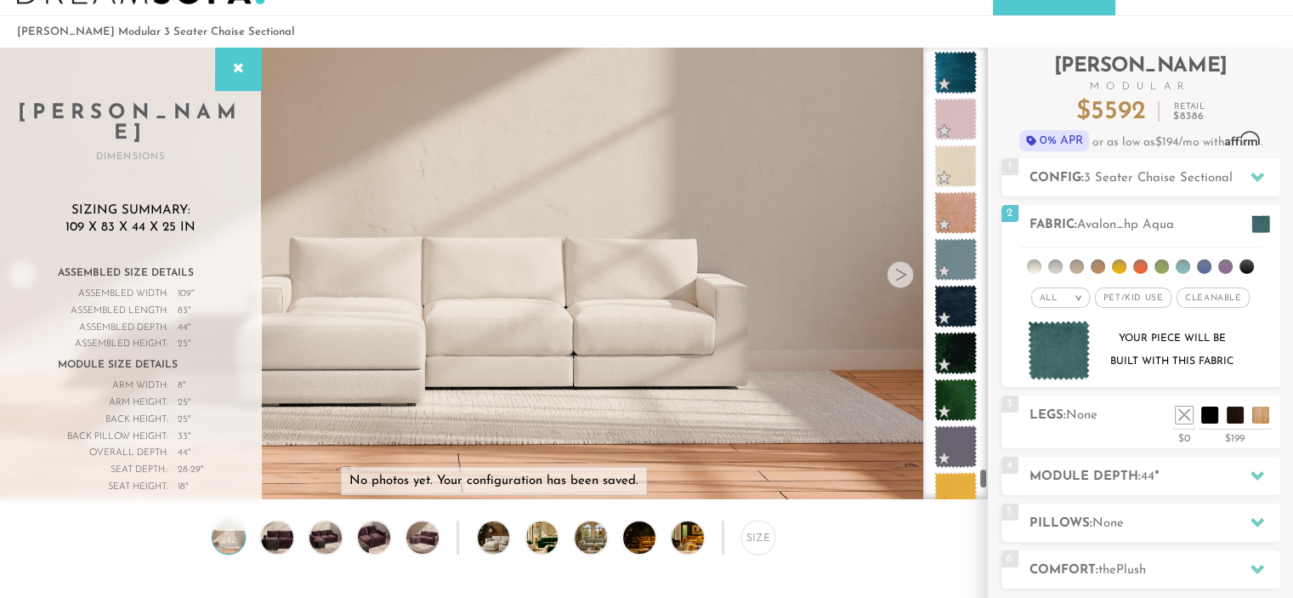
drag, startPoint x: 983, startPoint y: 493, endPoint x: 983, endPoint y: 479, distance: 14.5
click at [983, 479] on div at bounding box center [955, 274] width 65 height 452
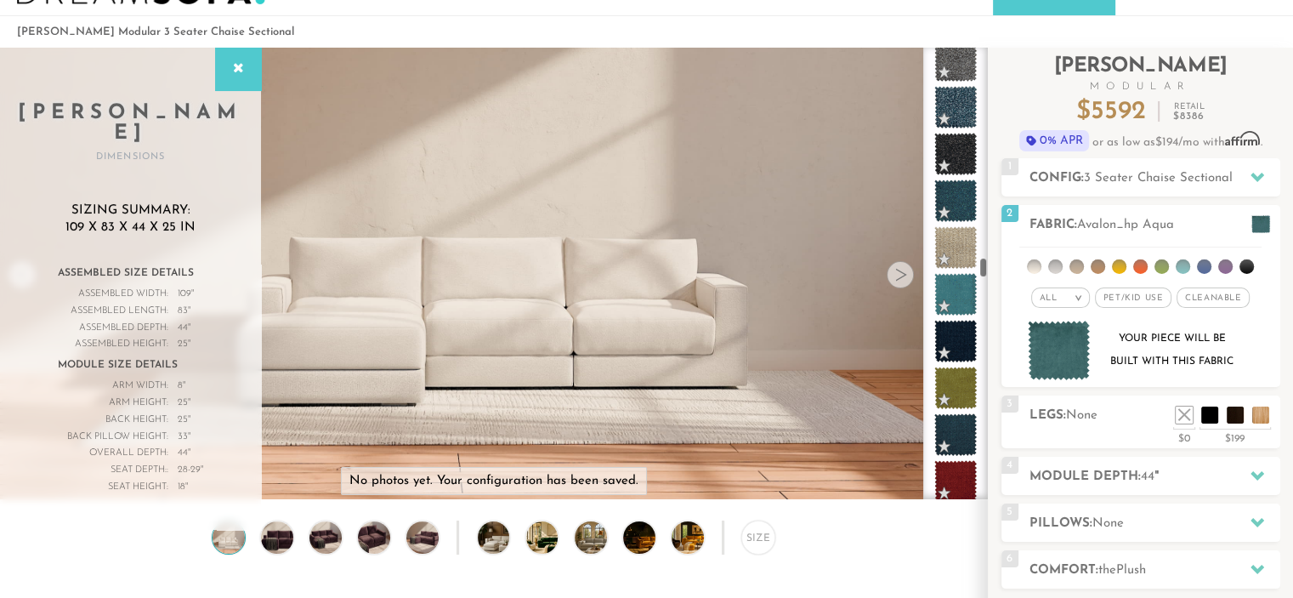
scroll to position [3934, 0]
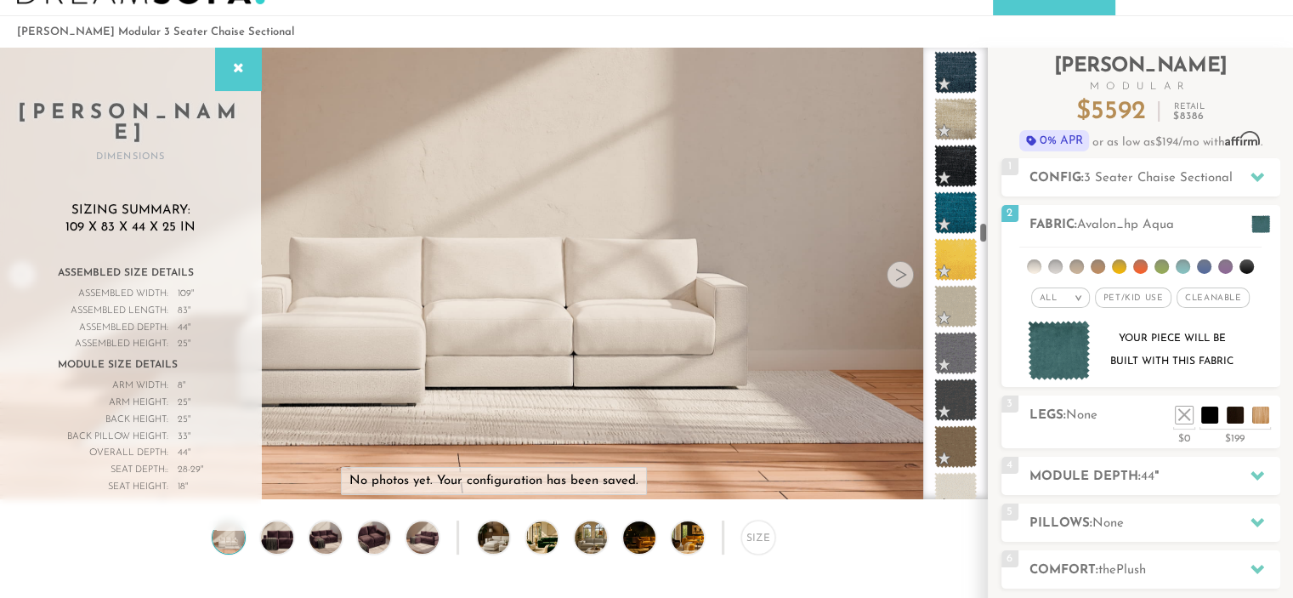
drag, startPoint x: 982, startPoint y: 476, endPoint x: 949, endPoint y: 232, distance: 246.3
click at [949, 232] on div at bounding box center [955, 274] width 65 height 452
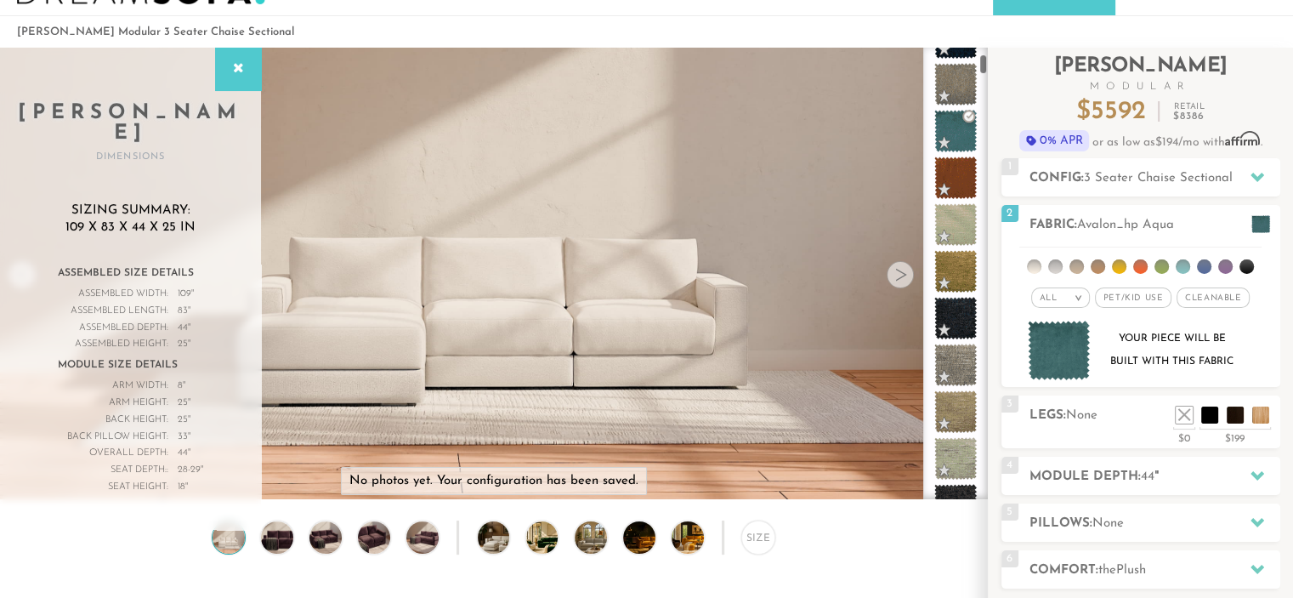
scroll to position [0, 0]
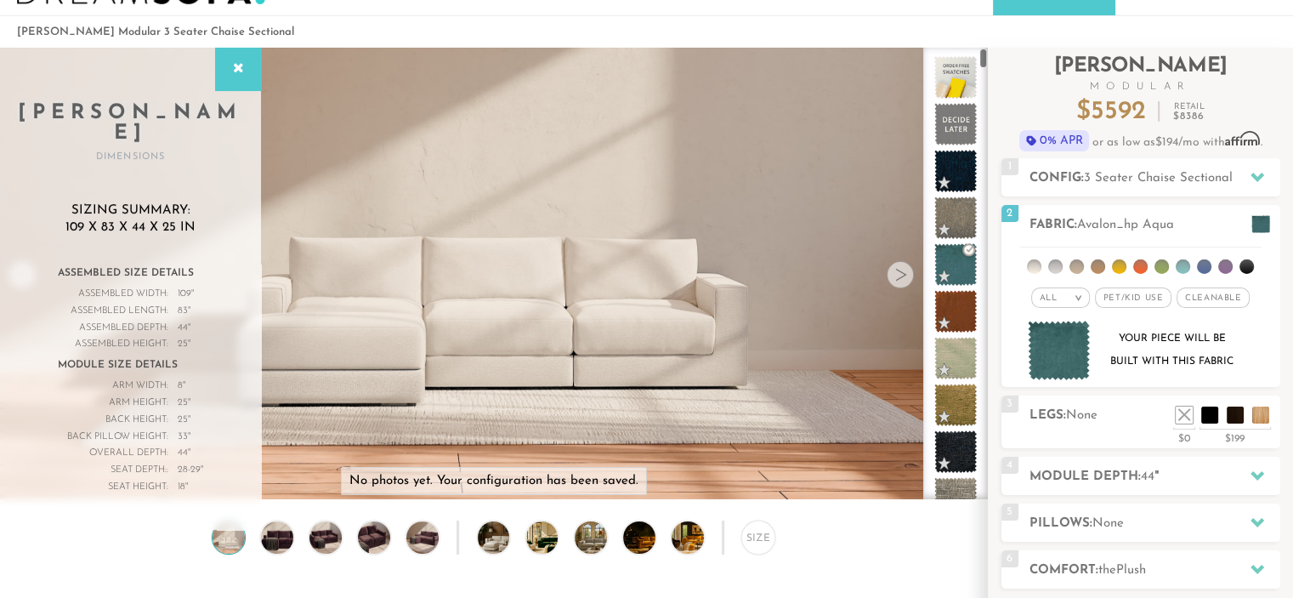
drag, startPoint x: 983, startPoint y: 230, endPoint x: 983, endPoint y: 31, distance: 199.0
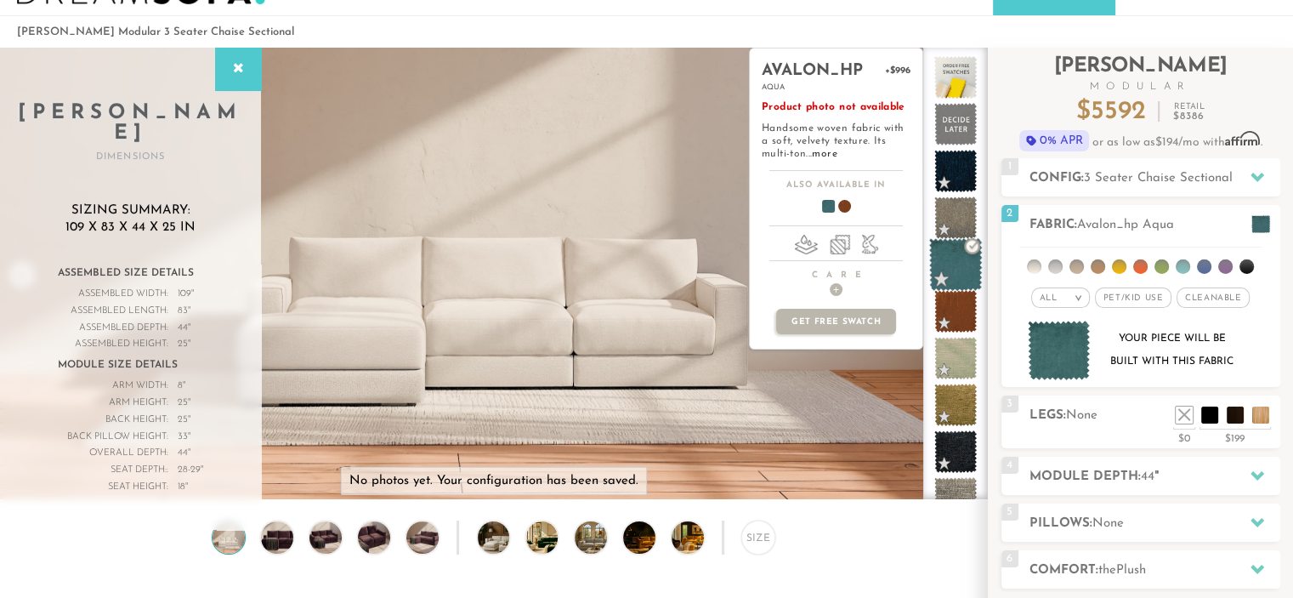
click at [972, 247] on span at bounding box center [956, 265] width 54 height 54
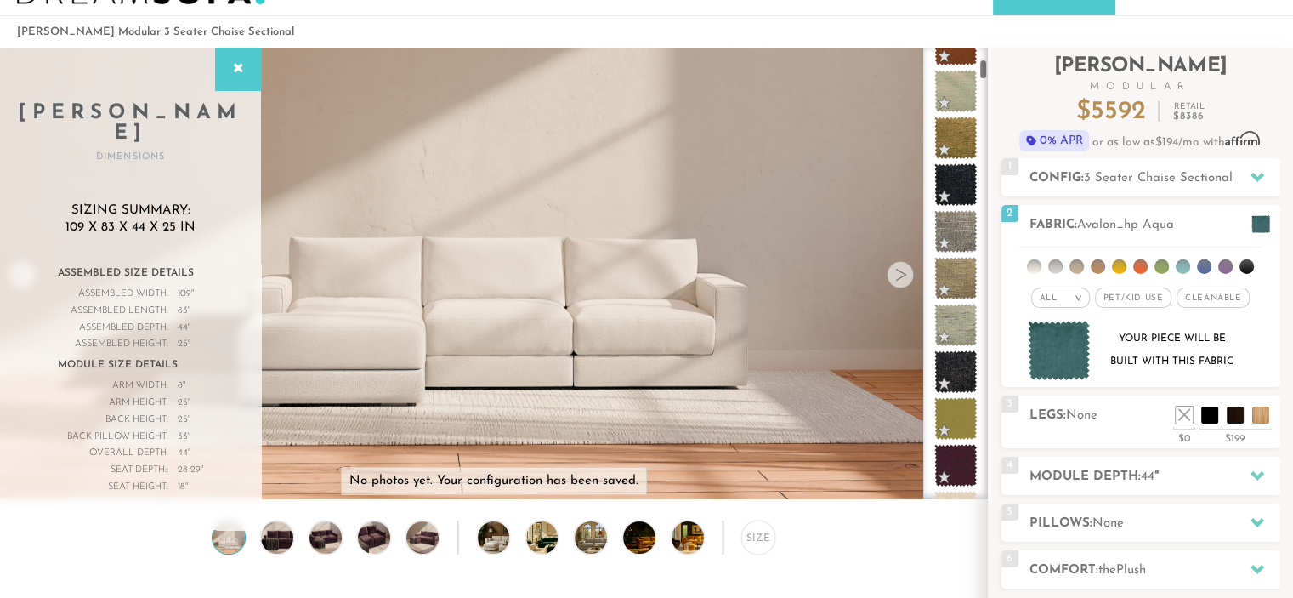
scroll to position [324, 0]
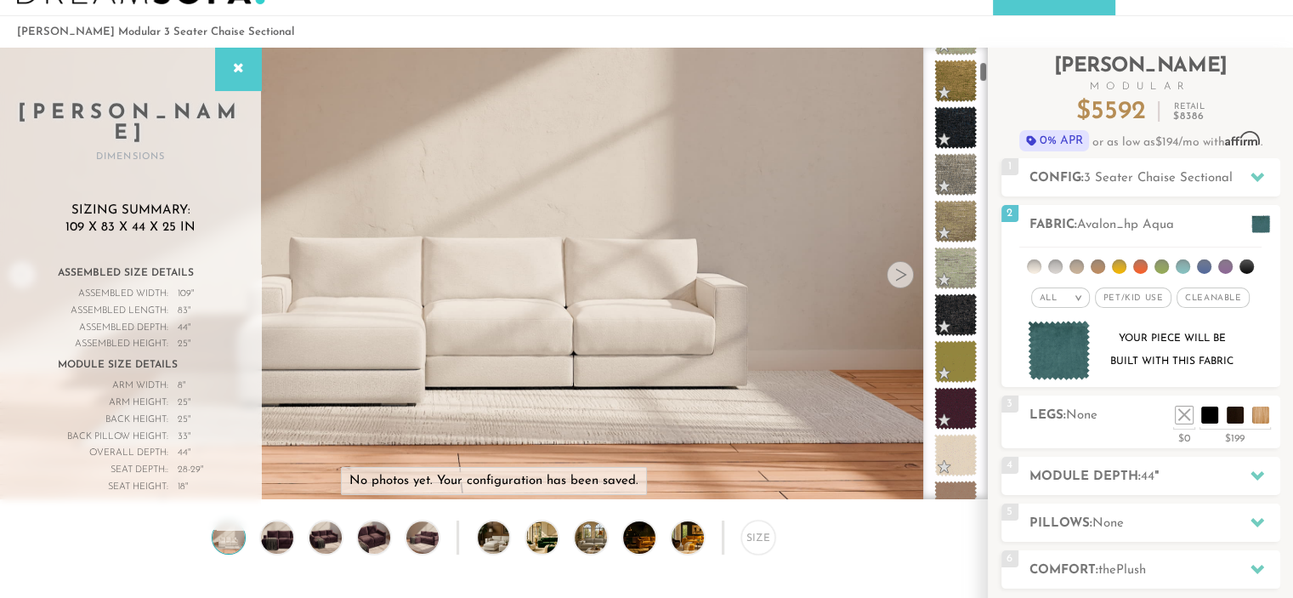
drag, startPoint x: 983, startPoint y: 62, endPoint x: 983, endPoint y: 77, distance: 15.3
click at [983, 77] on div at bounding box center [955, 274] width 65 height 452
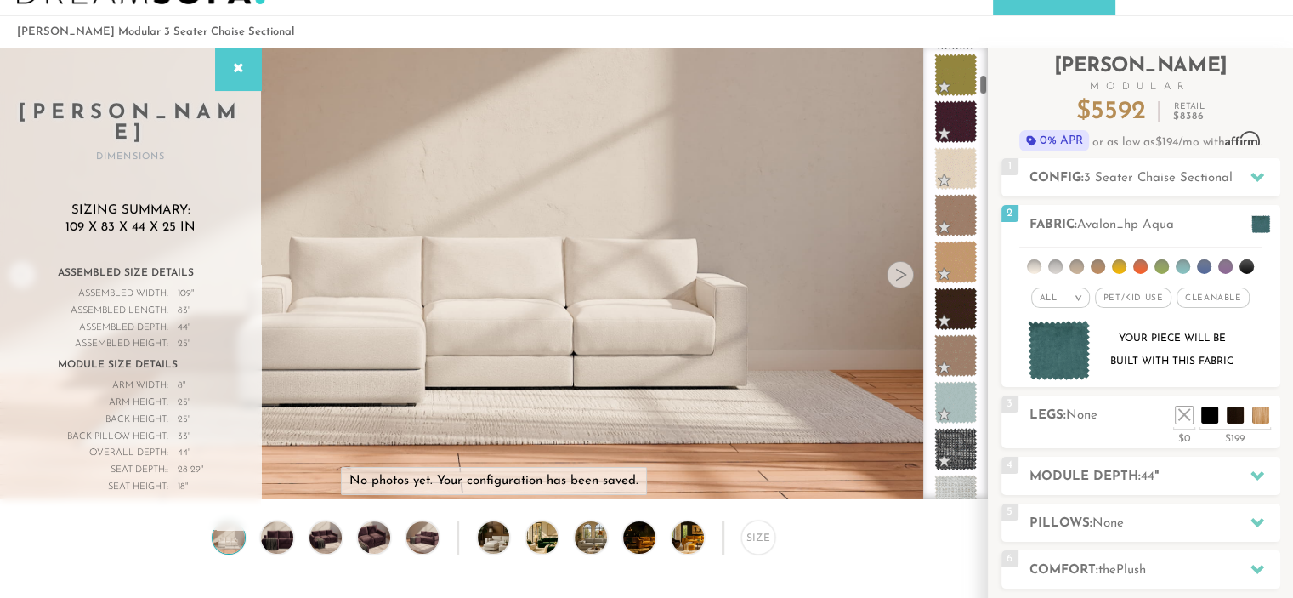
scroll to position [629, 0]
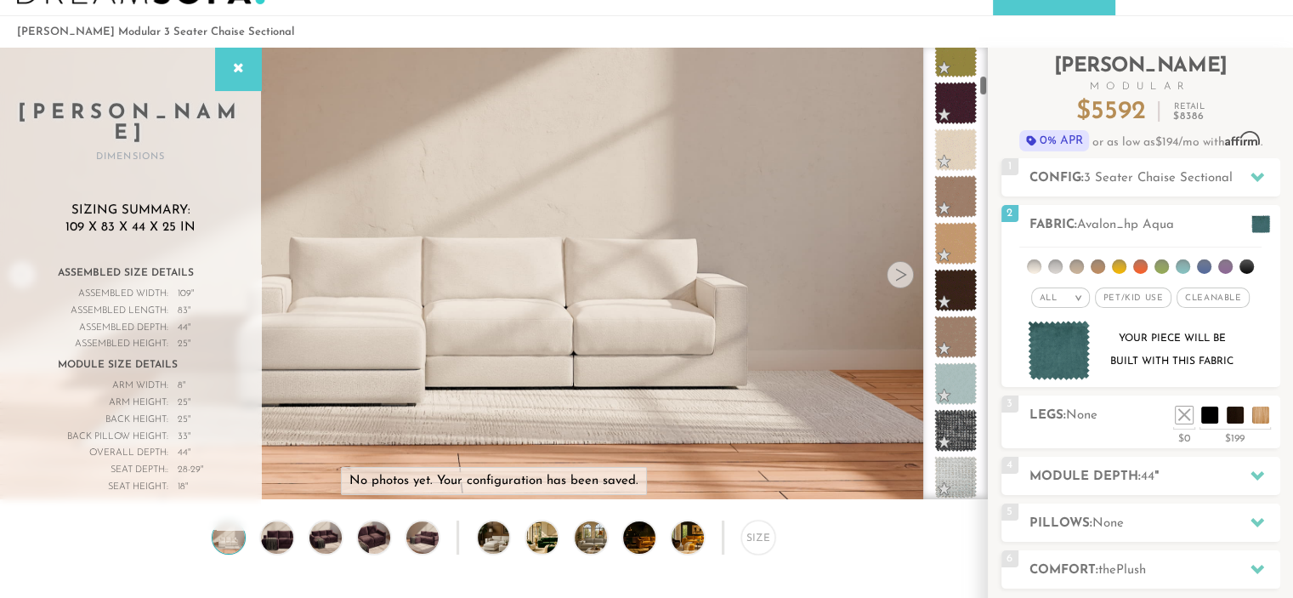
drag, startPoint x: 983, startPoint y: 66, endPoint x: 983, endPoint y: 81, distance: 14.5
click at [983, 81] on div at bounding box center [955, 274] width 65 height 452
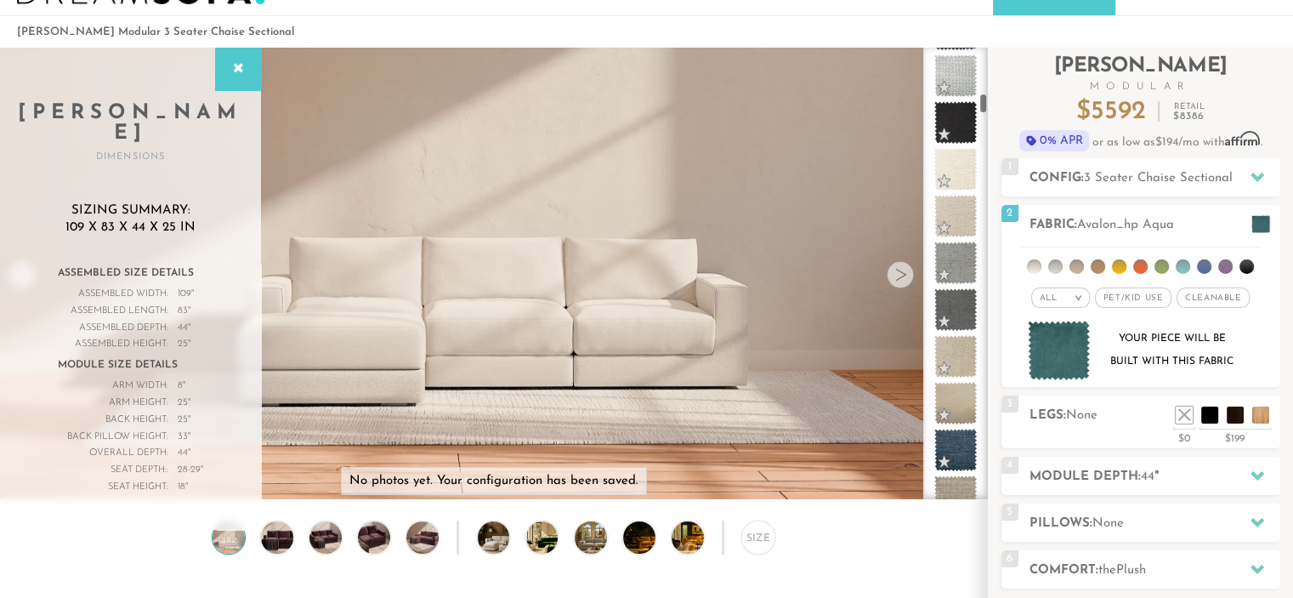
scroll to position [1050, 0]
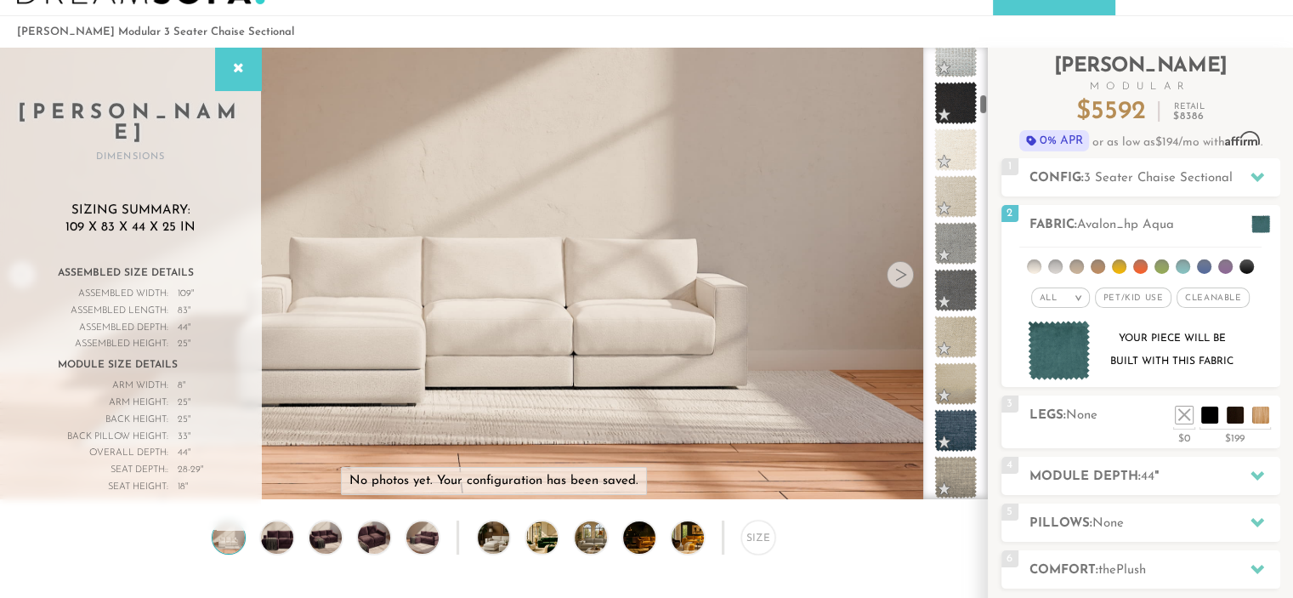
drag, startPoint x: 983, startPoint y: 84, endPoint x: 983, endPoint y: 103, distance: 18.7
click at [983, 103] on div at bounding box center [955, 274] width 65 height 452
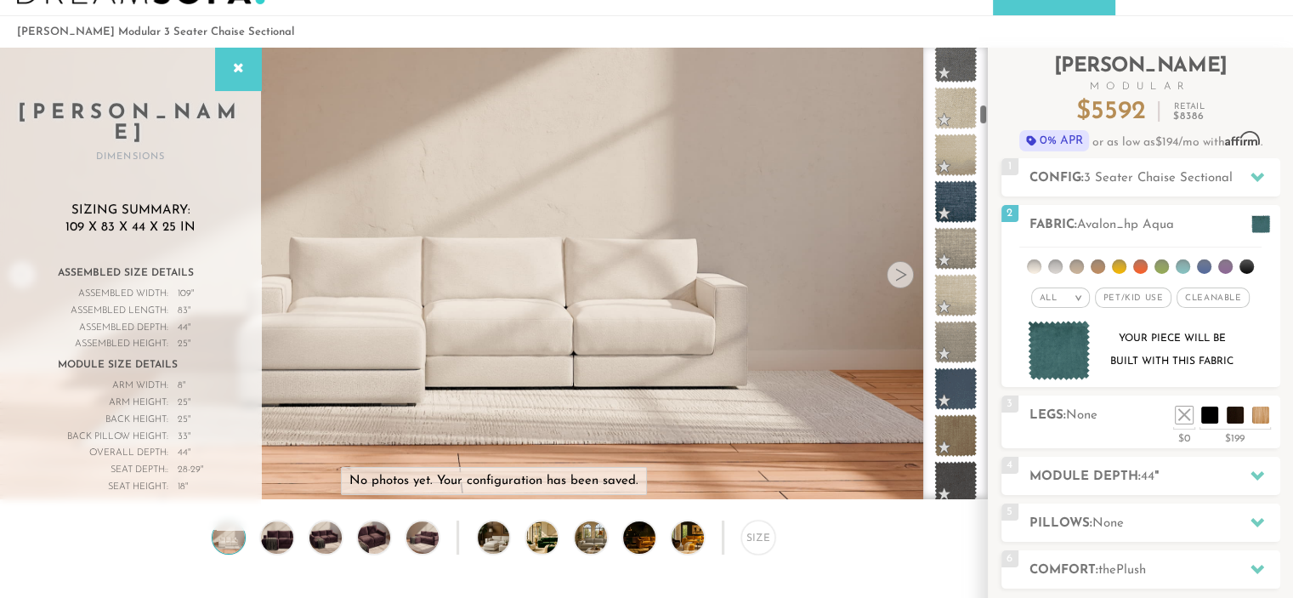
scroll to position [1298, 0]
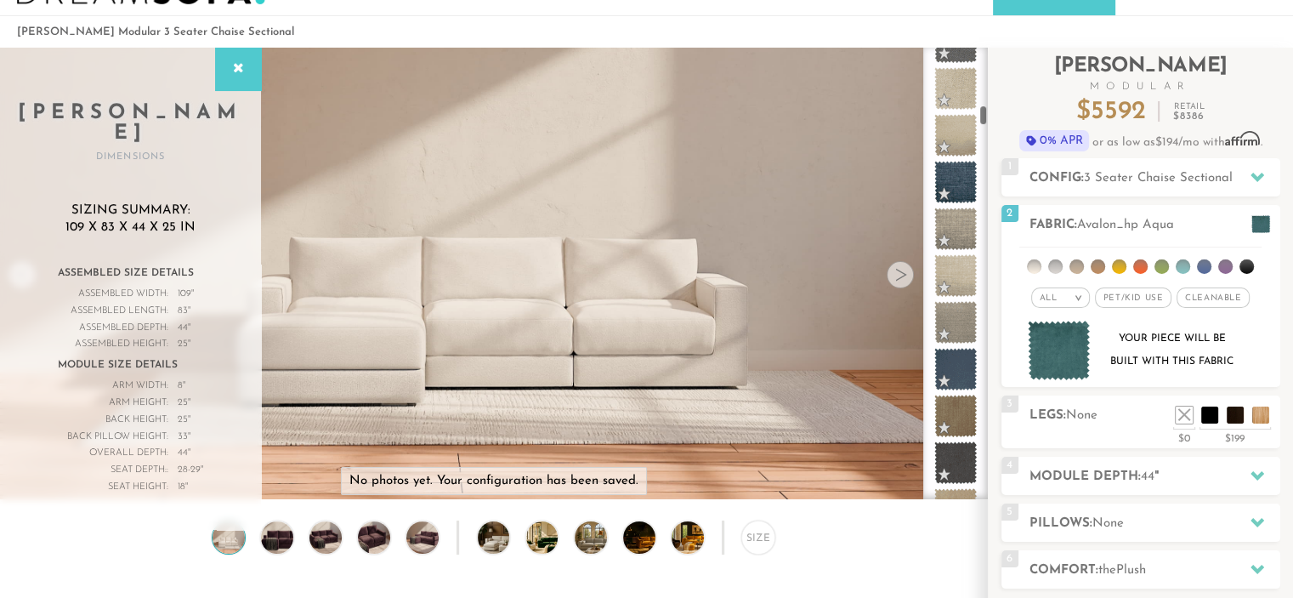
drag, startPoint x: 983, startPoint y: 105, endPoint x: 983, endPoint y: 116, distance: 11.1
click at [983, 116] on div at bounding box center [955, 274] width 65 height 452
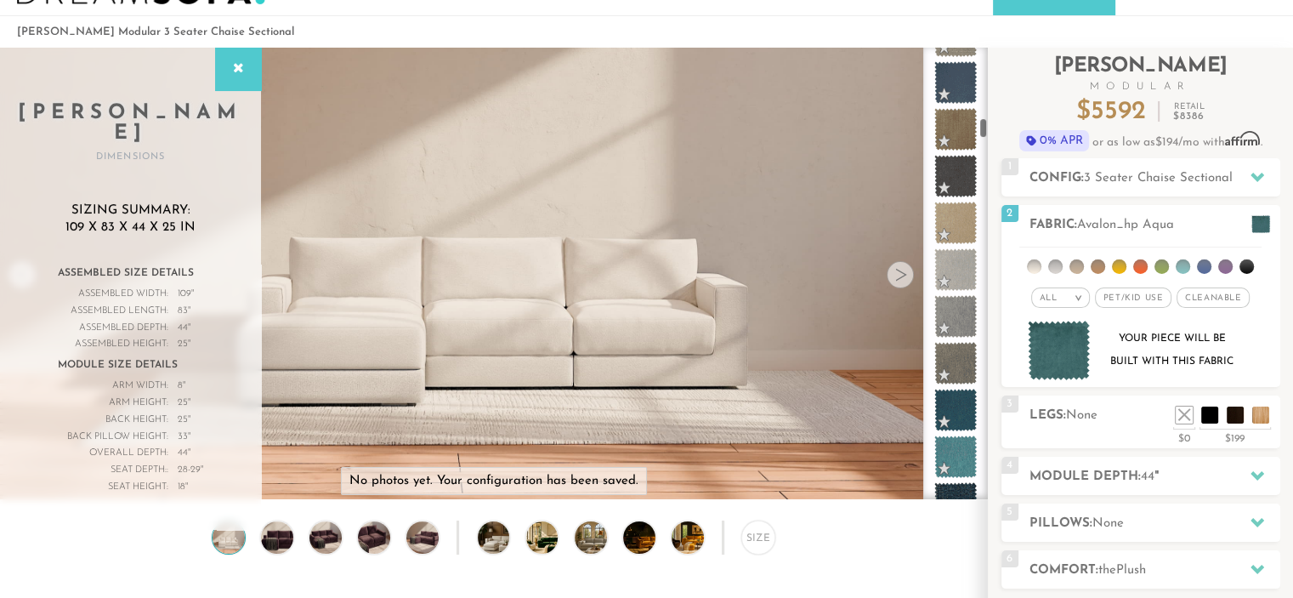
scroll to position [1661, 0]
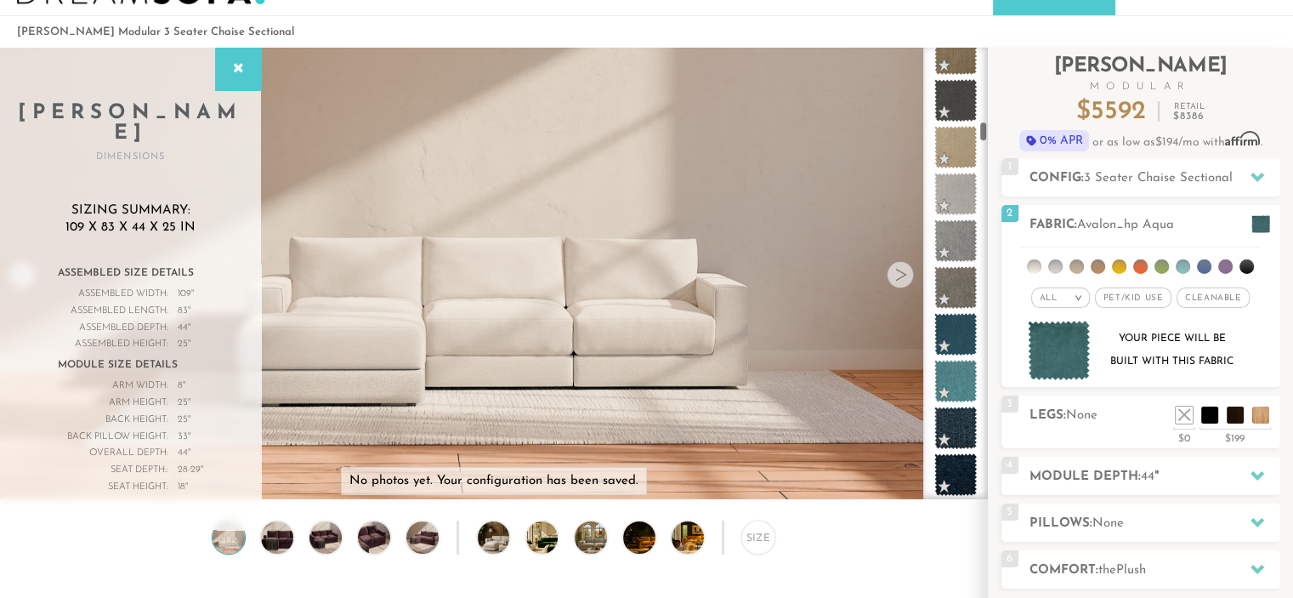
drag, startPoint x: 983, startPoint y: 116, endPoint x: 983, endPoint y: 134, distance: 17.9
click at [983, 134] on div at bounding box center [955, 274] width 65 height 452
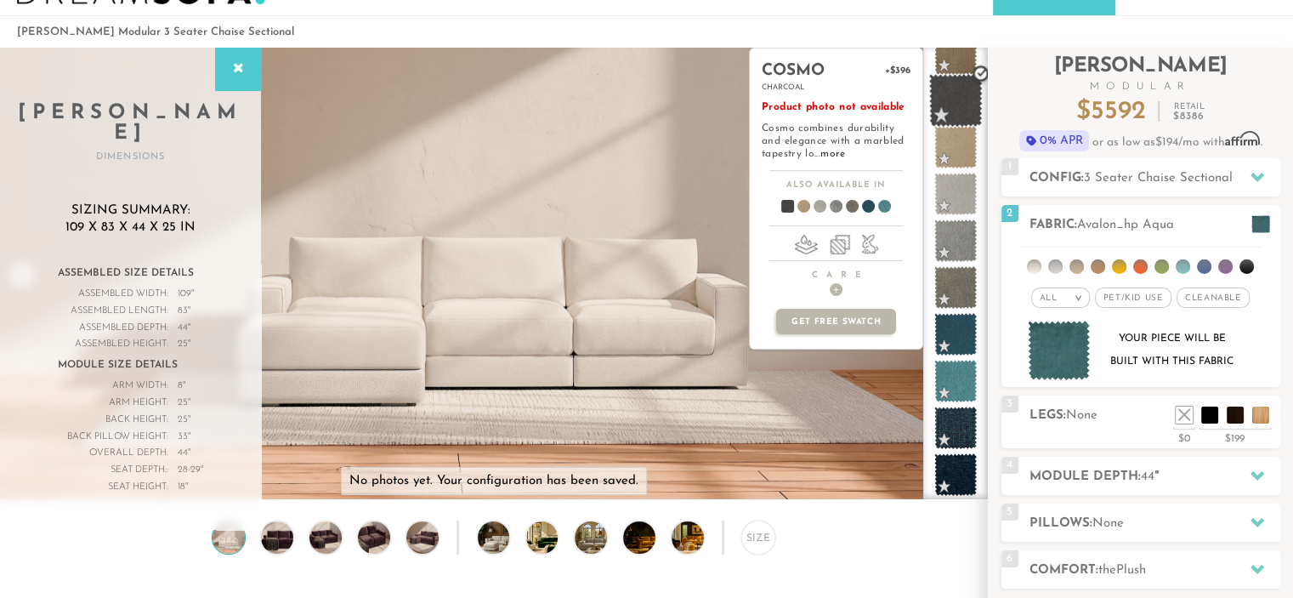
drag, startPoint x: 959, startPoint y: 55, endPoint x: 956, endPoint y: 94, distance: 38.4
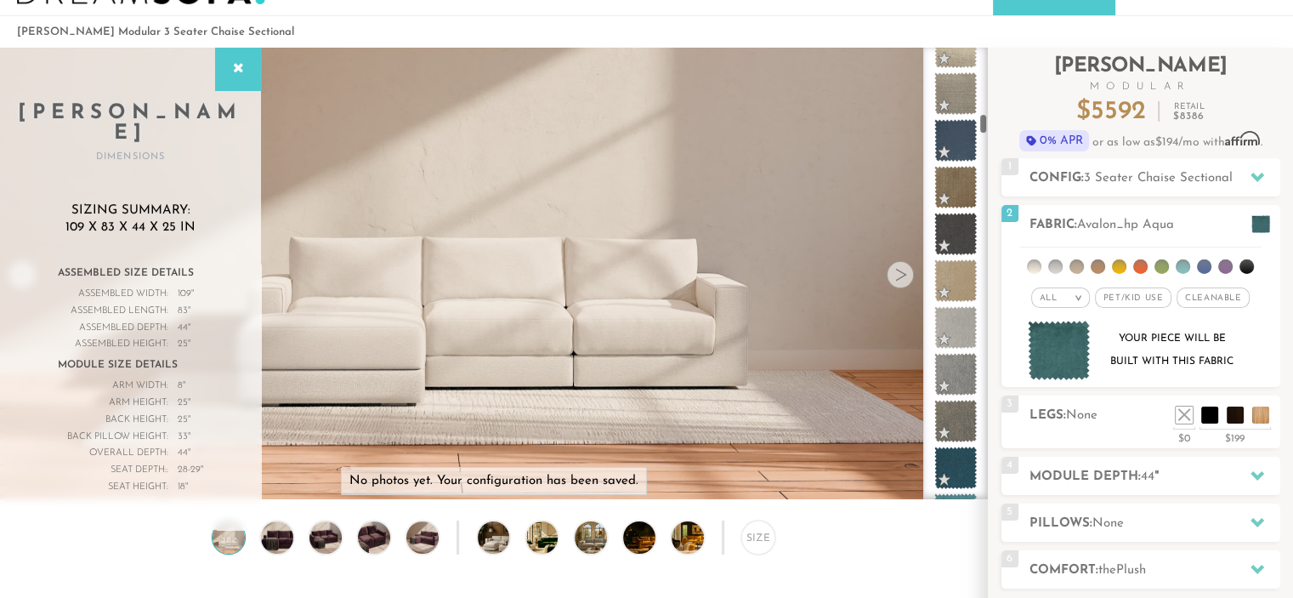
scroll to position [1451, 0]
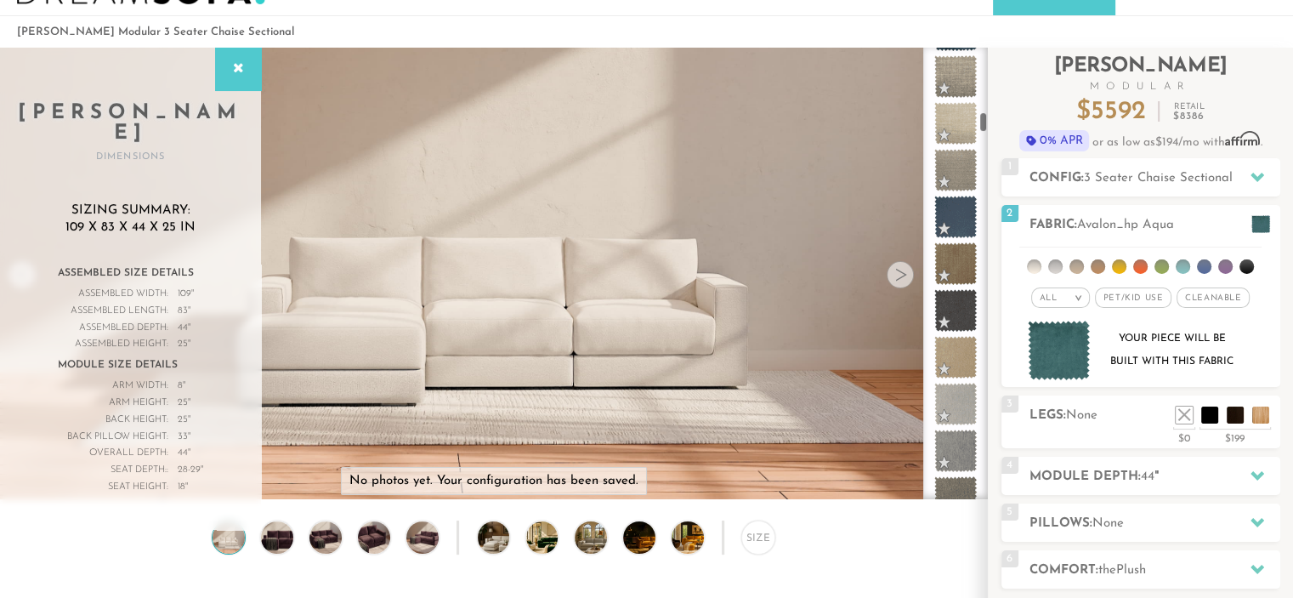
drag, startPoint x: 983, startPoint y: 132, endPoint x: 983, endPoint y: 122, distance: 9.4
click at [983, 122] on div at bounding box center [955, 274] width 65 height 452
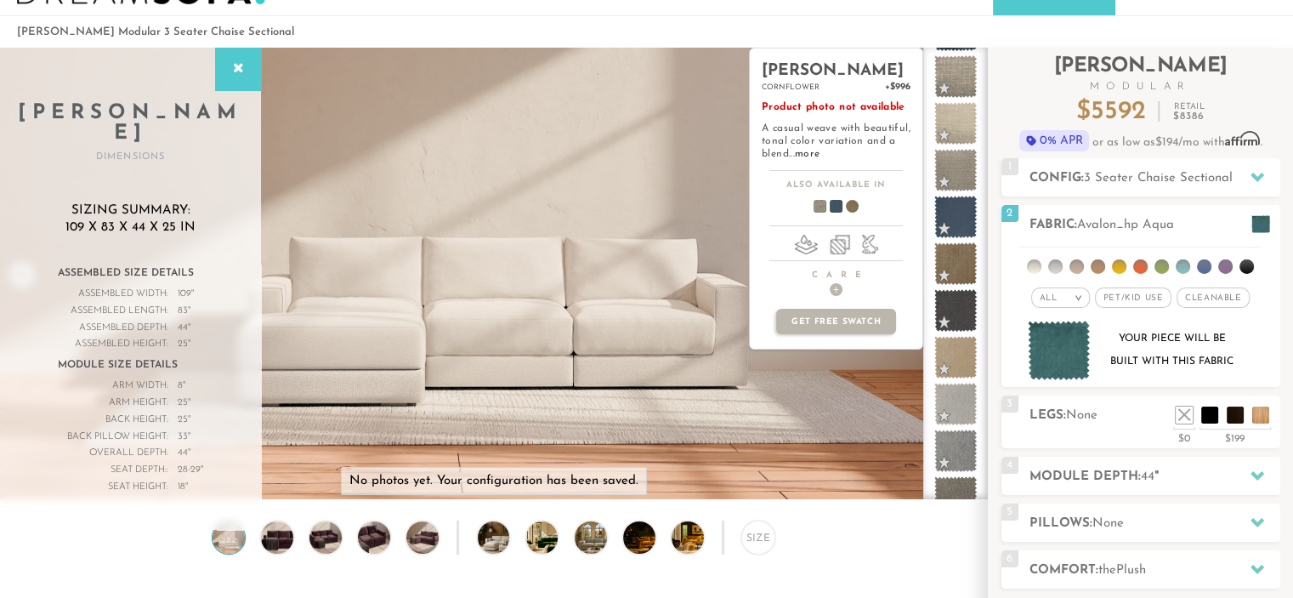
click at [838, 204] on span at bounding box center [829, 209] width 65 height 63
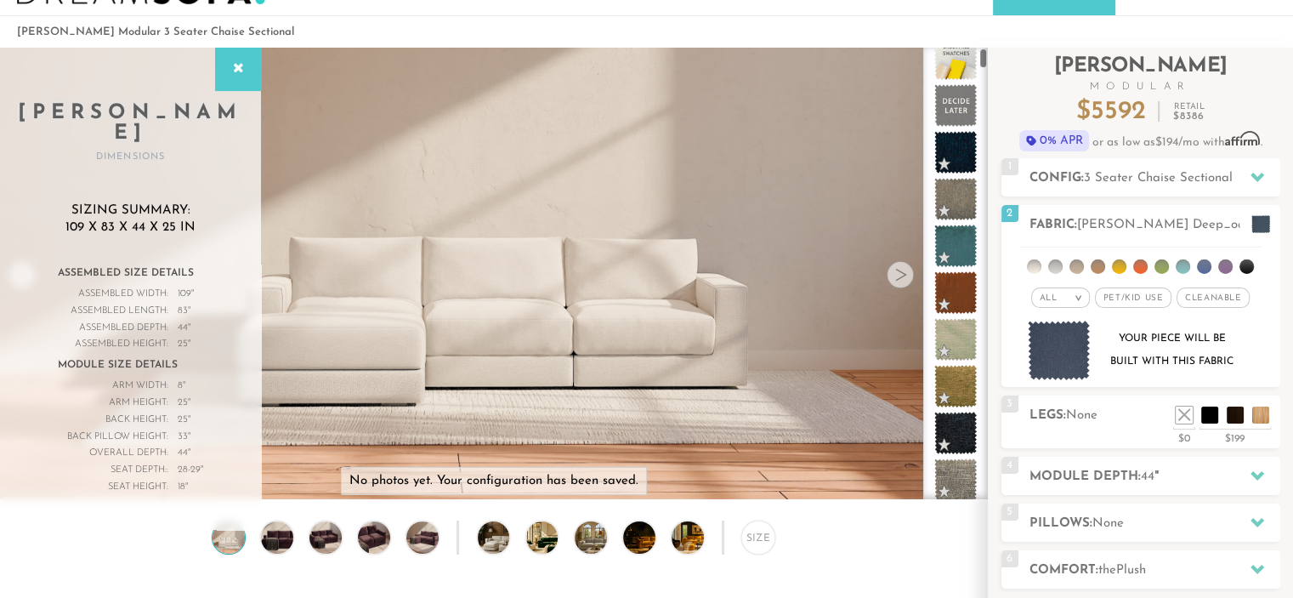
scroll to position [0, 0]
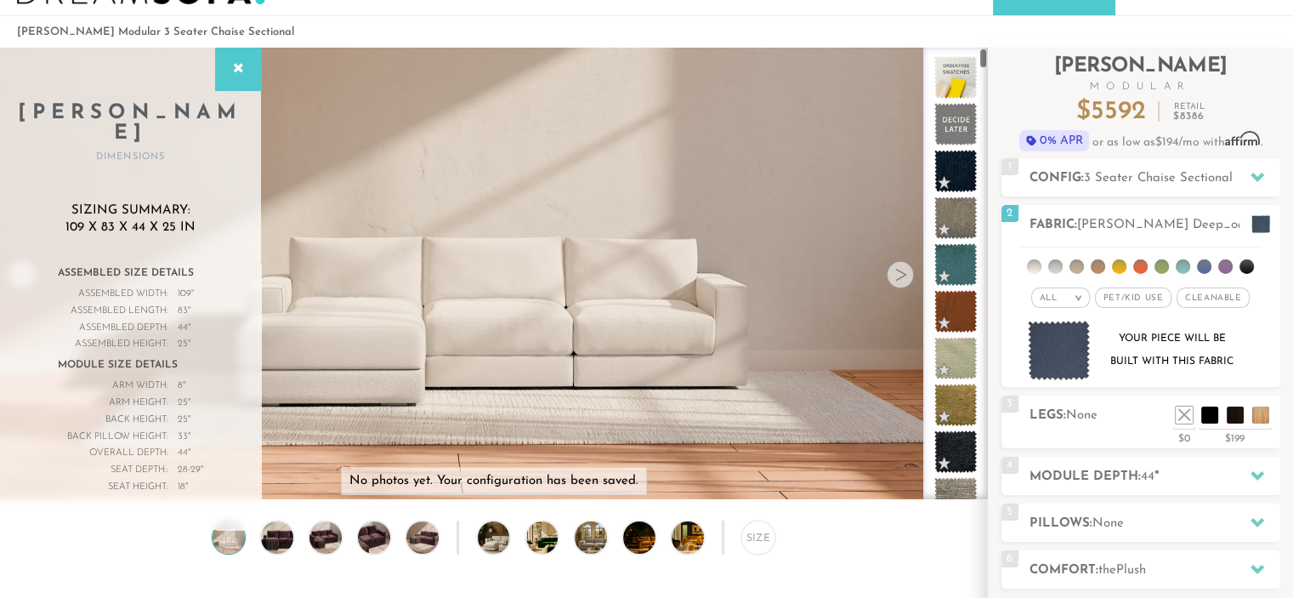
drag, startPoint x: 983, startPoint y: 126, endPoint x: 982, endPoint y: 47, distance: 79.1
click at [982, 48] on div at bounding box center [955, 274] width 65 height 452
click at [960, 116] on span at bounding box center [956, 125] width 54 height 54
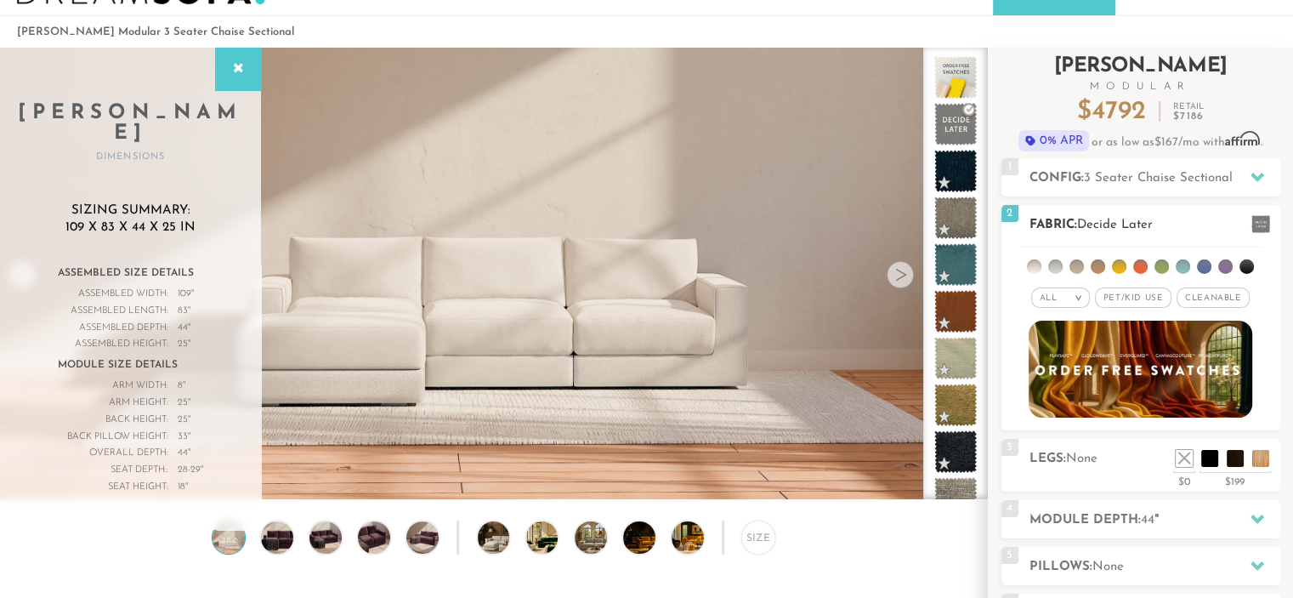
click at [1203, 360] on img at bounding box center [1141, 368] width 246 height 107
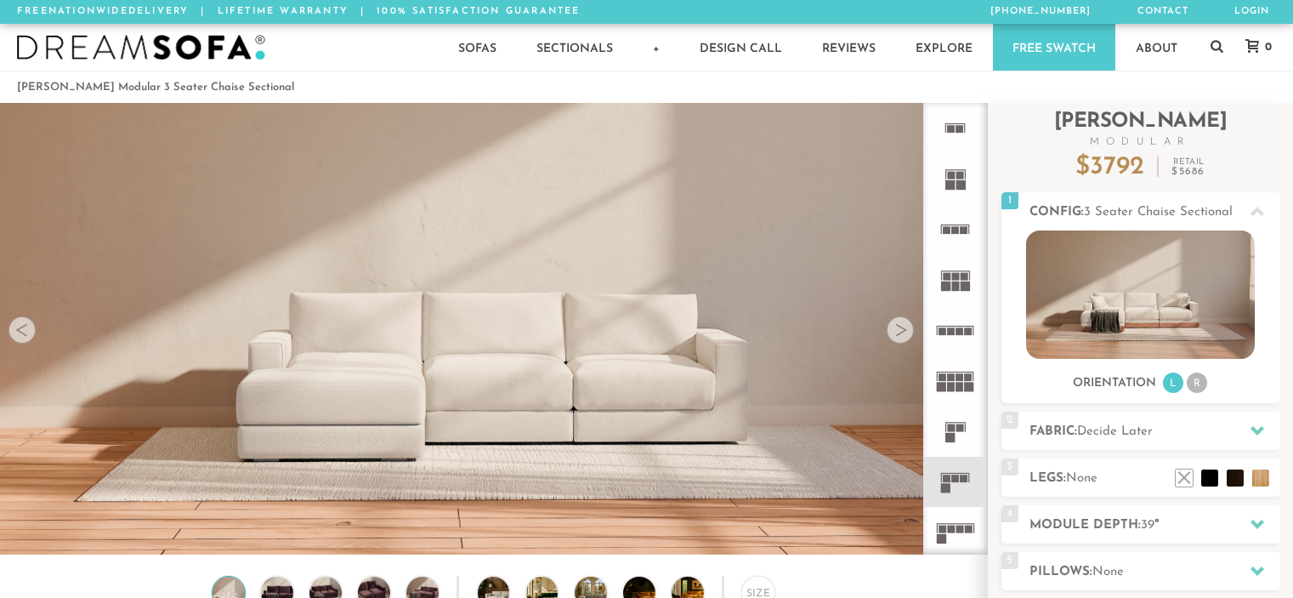
click at [1112, 425] on span "Decide Later" at bounding box center [1115, 431] width 76 height 13
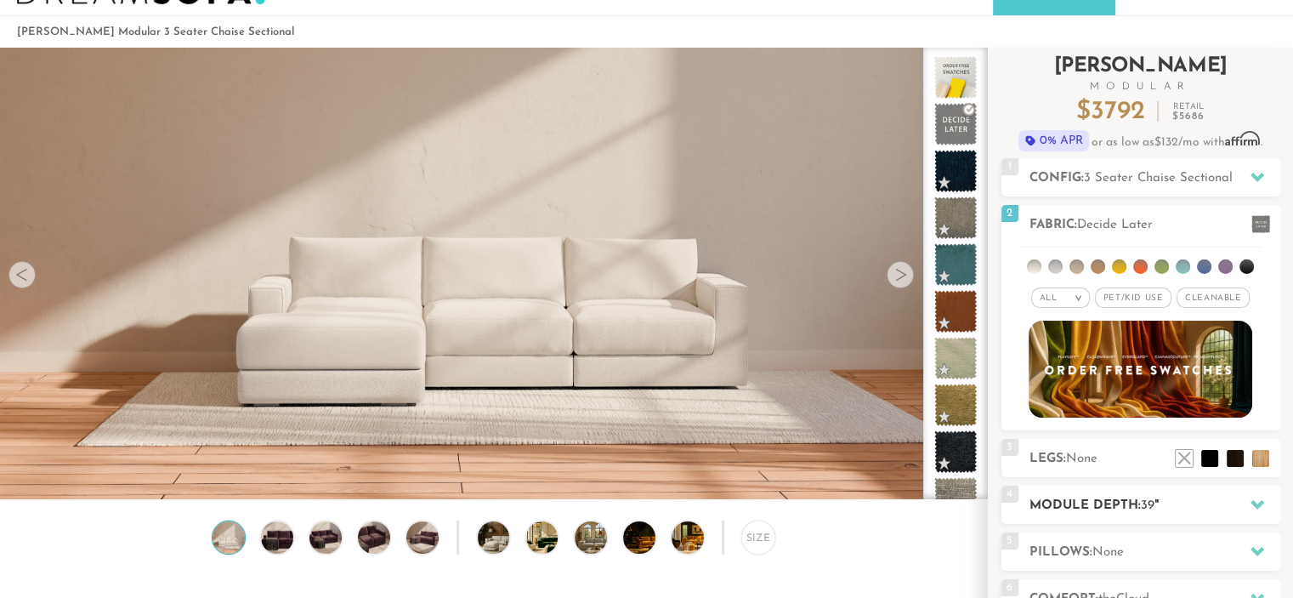
click at [1255, 497] on icon at bounding box center [1258, 504] width 14 height 14
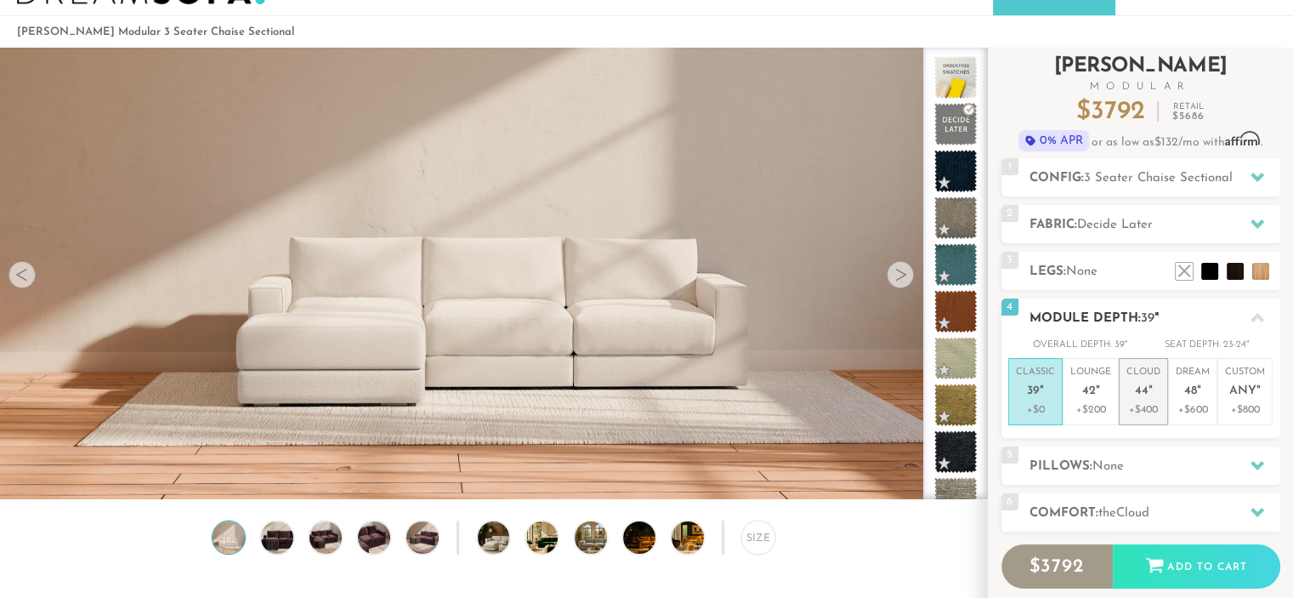
click at [1156, 408] on p "+$400" at bounding box center [1144, 409] width 34 height 15
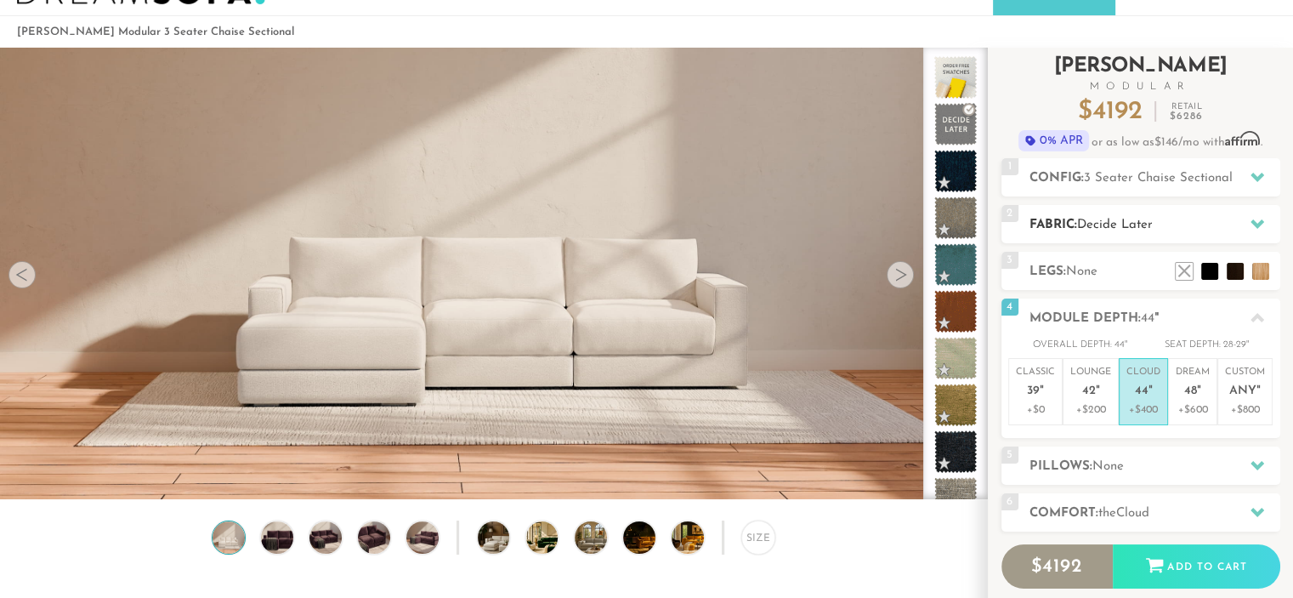
click at [1068, 215] on h2 "Fabric: Decide Later" at bounding box center [1155, 225] width 251 height 20
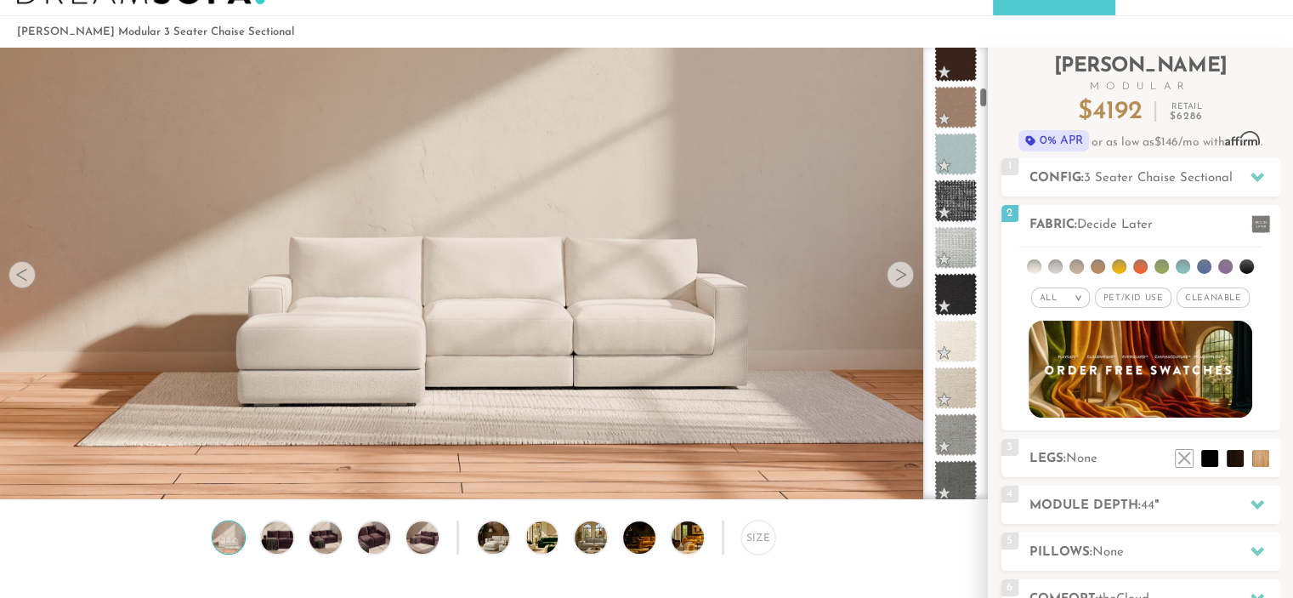
scroll to position [897, 0]
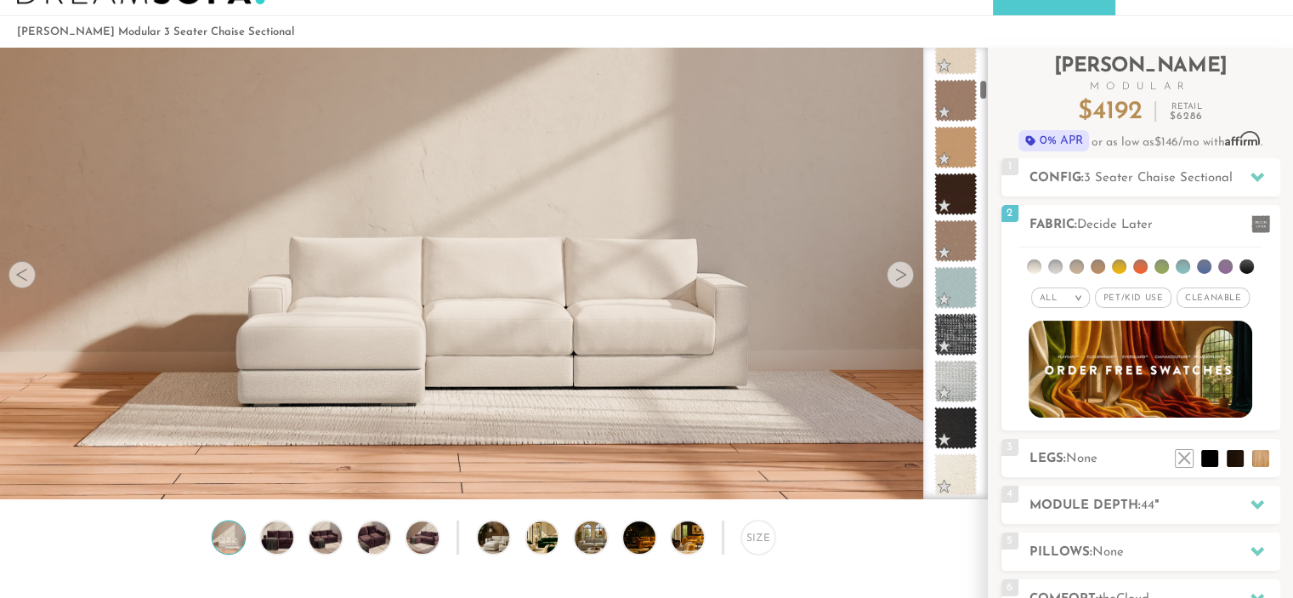
drag, startPoint x: 981, startPoint y: 57, endPoint x: 980, endPoint y: 88, distance: 30.6
click at [980, 88] on div at bounding box center [955, 274] width 65 height 452
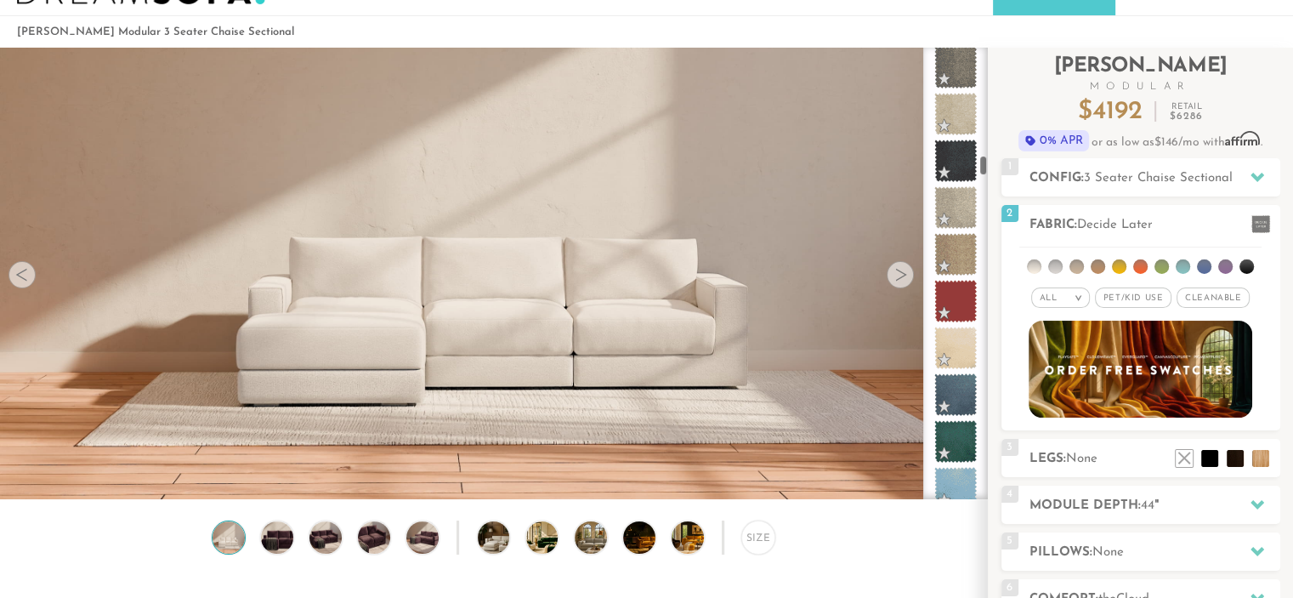
scroll to position [2425, 0]
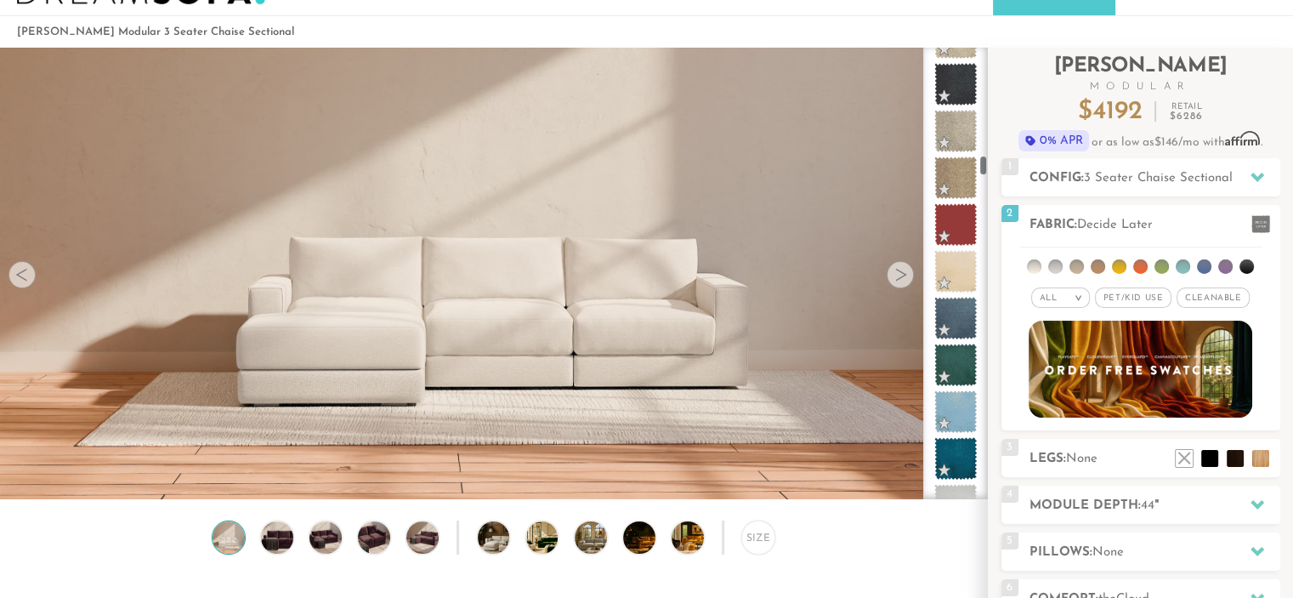
drag, startPoint x: 983, startPoint y: 91, endPoint x: 983, endPoint y: 168, distance: 77.4
click at [983, 168] on div at bounding box center [955, 274] width 65 height 452
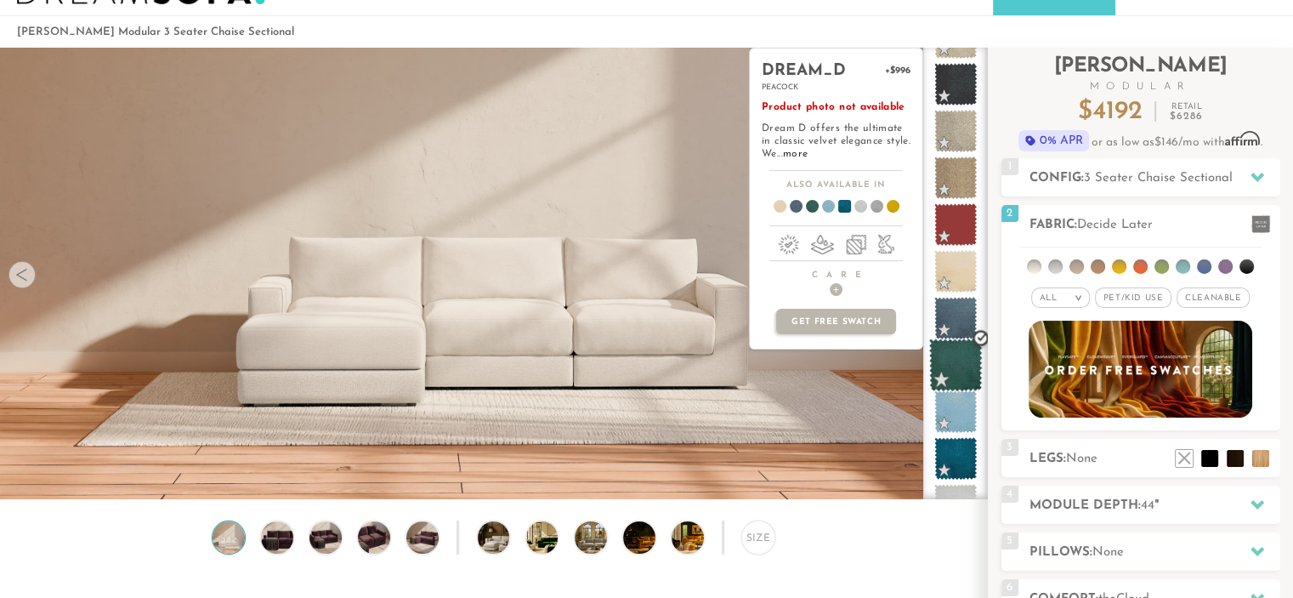
click at [972, 384] on span at bounding box center [956, 365] width 54 height 54
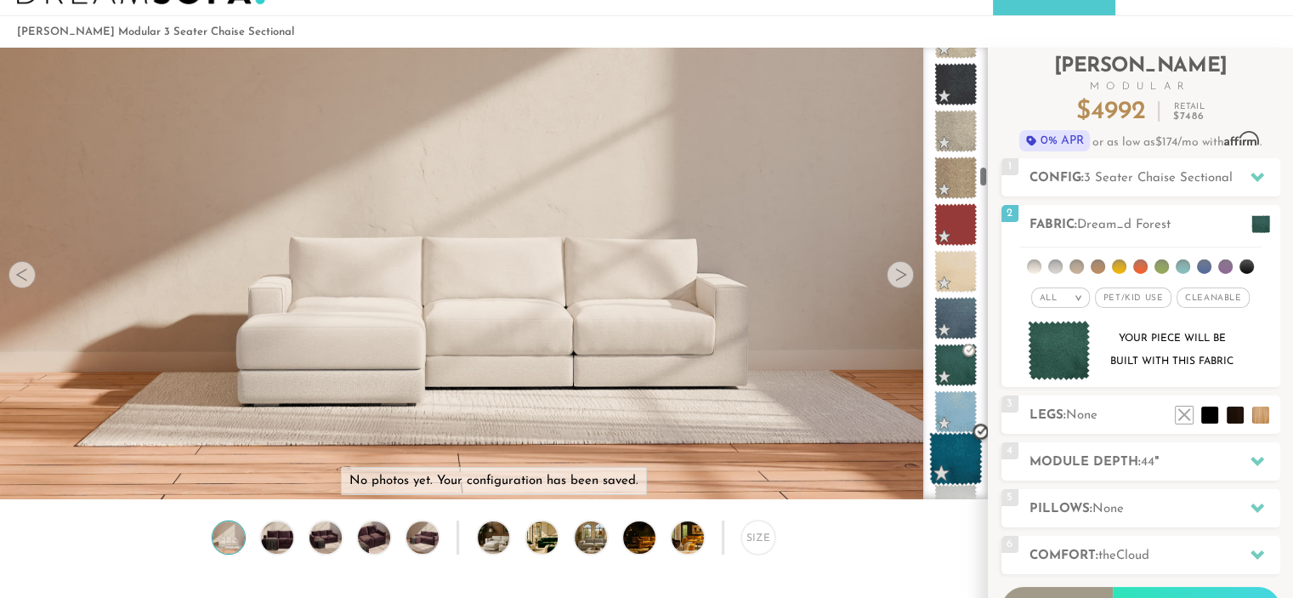
scroll to position [2901, 0]
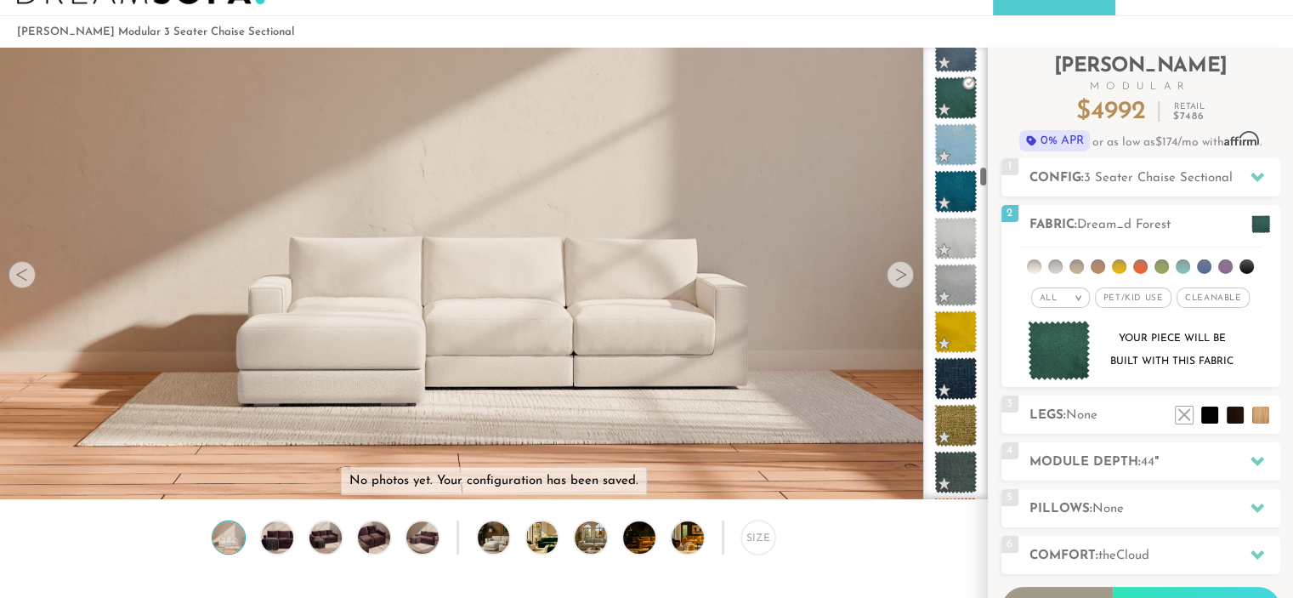
scroll to position [2654, 0]
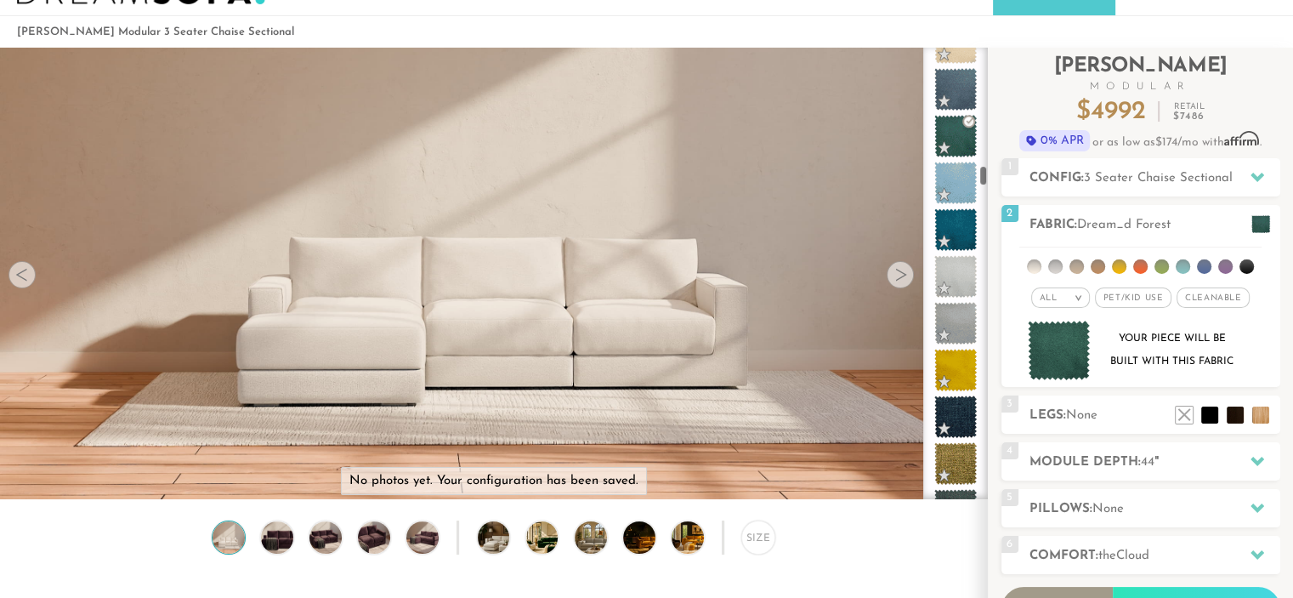
drag, startPoint x: 984, startPoint y: 184, endPoint x: 984, endPoint y: 173, distance: 10.2
click at [984, 173] on div at bounding box center [955, 274] width 65 height 452
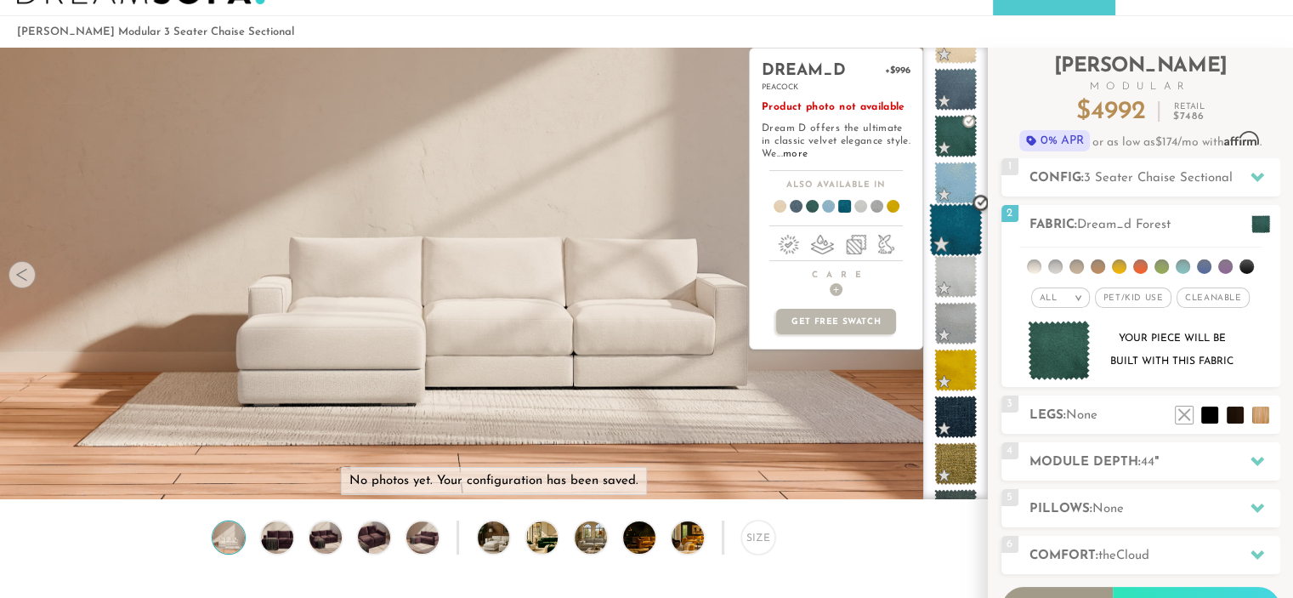
click at [969, 214] on span at bounding box center [956, 230] width 54 height 54
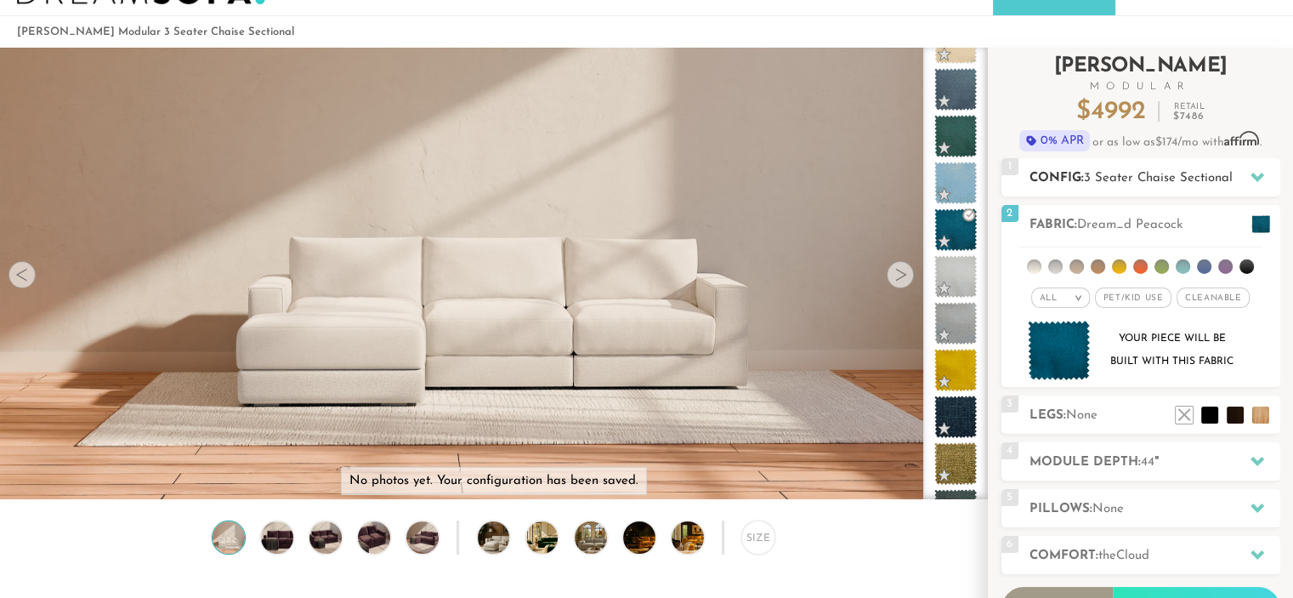
click at [1261, 173] on icon at bounding box center [1258, 177] width 14 height 9
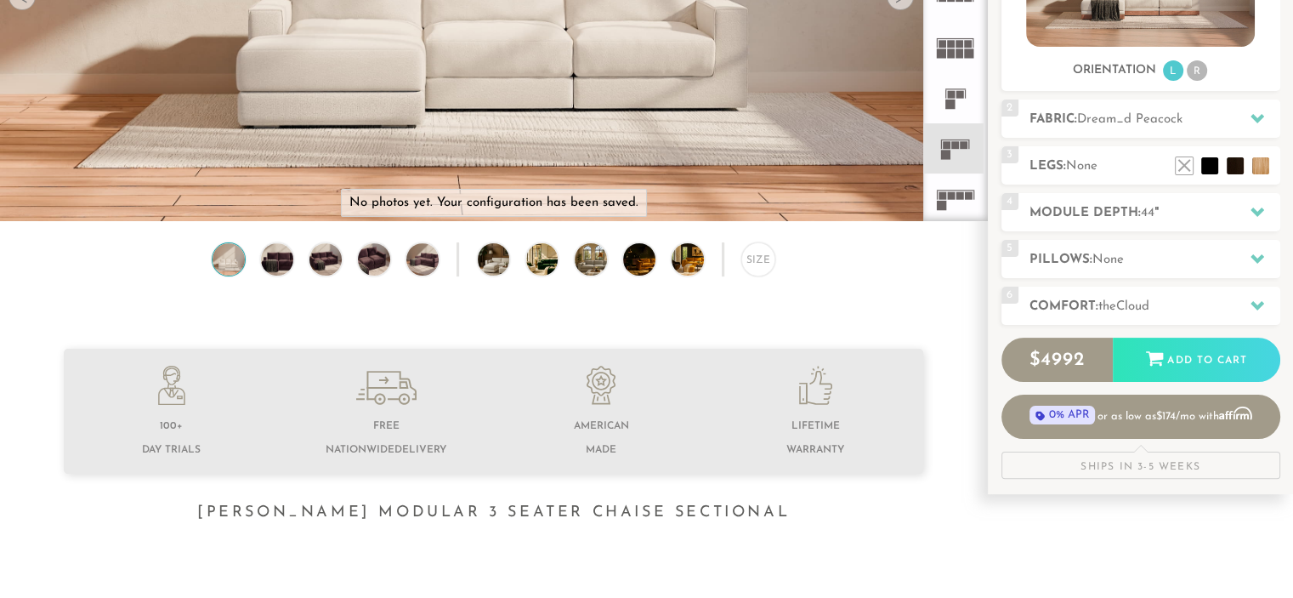
scroll to position [220, 0]
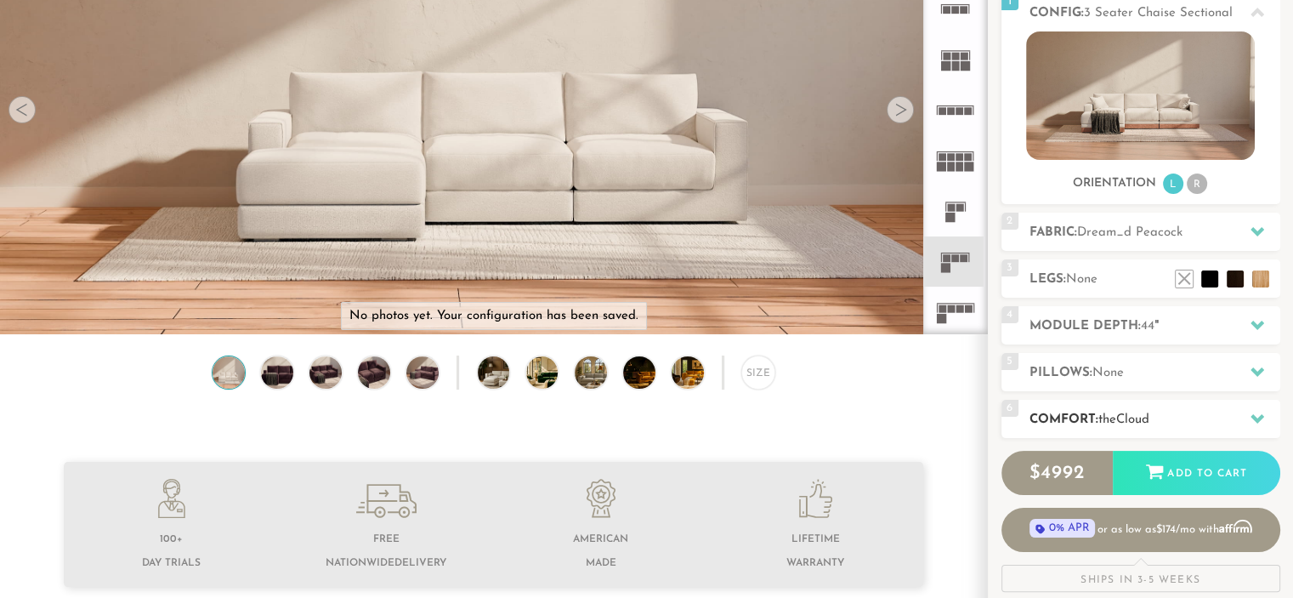
click at [1253, 406] on div at bounding box center [1258, 418] width 36 height 35
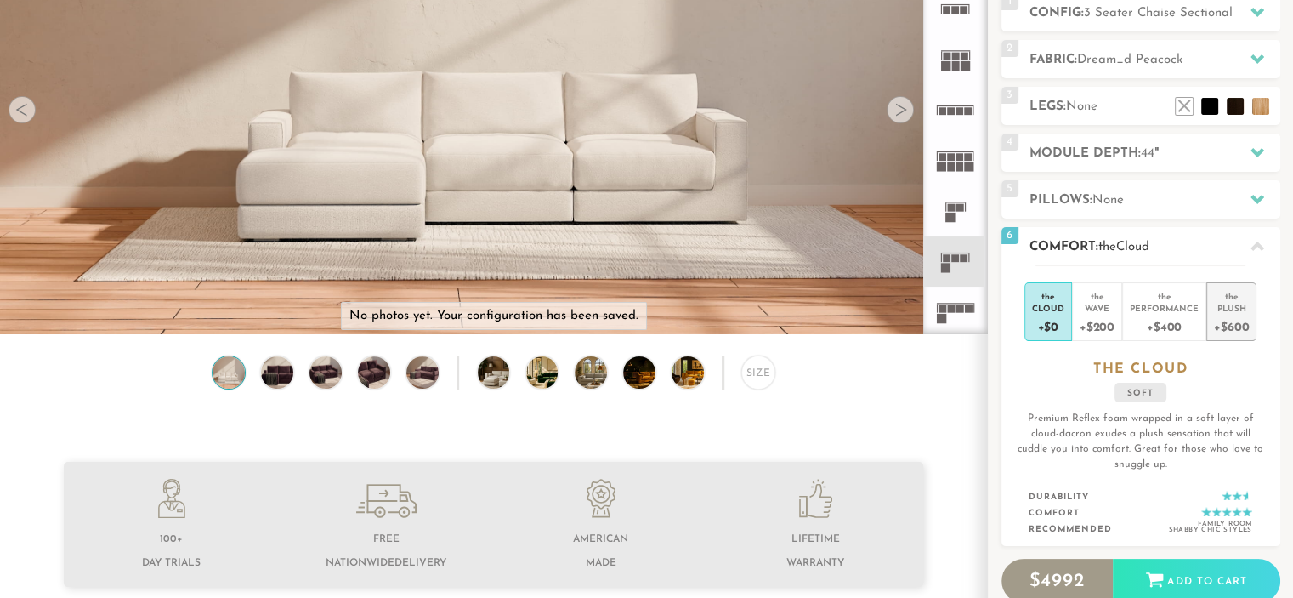
click at [1236, 331] on div "+$600" at bounding box center [1231, 326] width 35 height 25
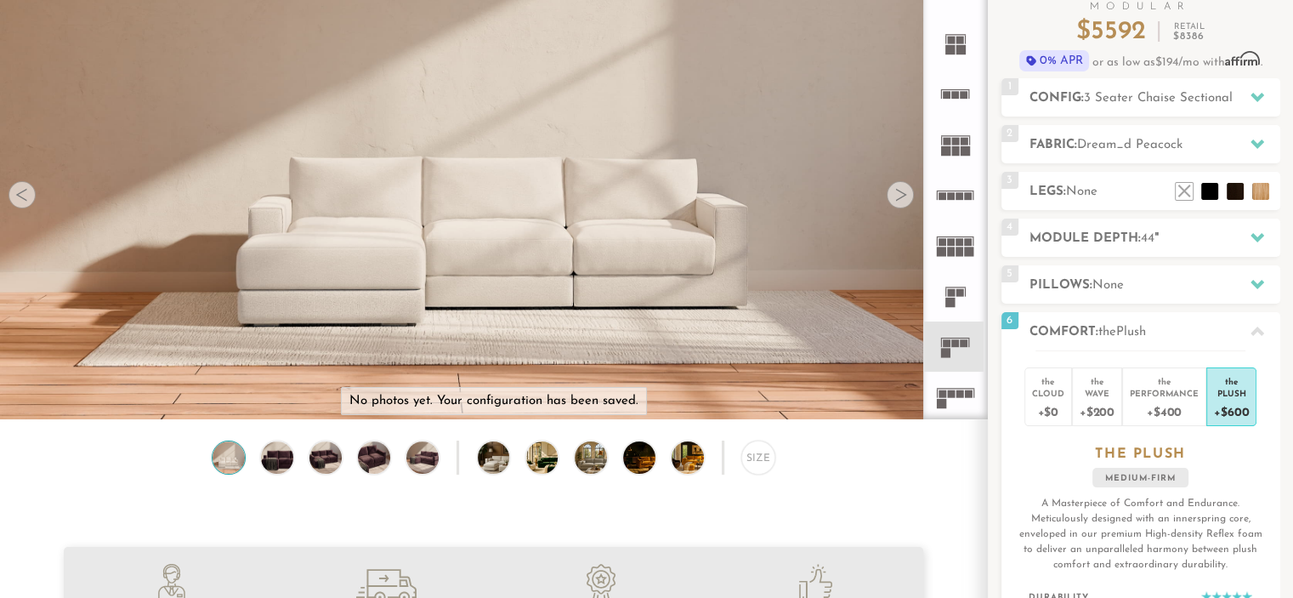
scroll to position [0, 0]
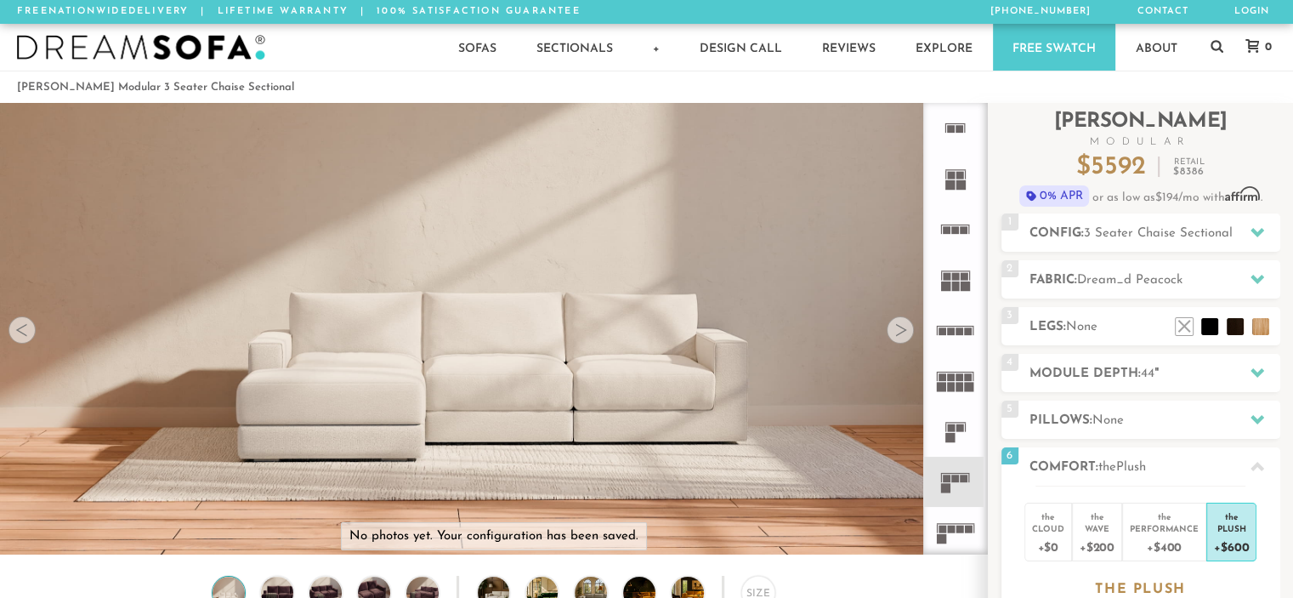
click at [894, 330] on div at bounding box center [900, 329] width 27 height 27
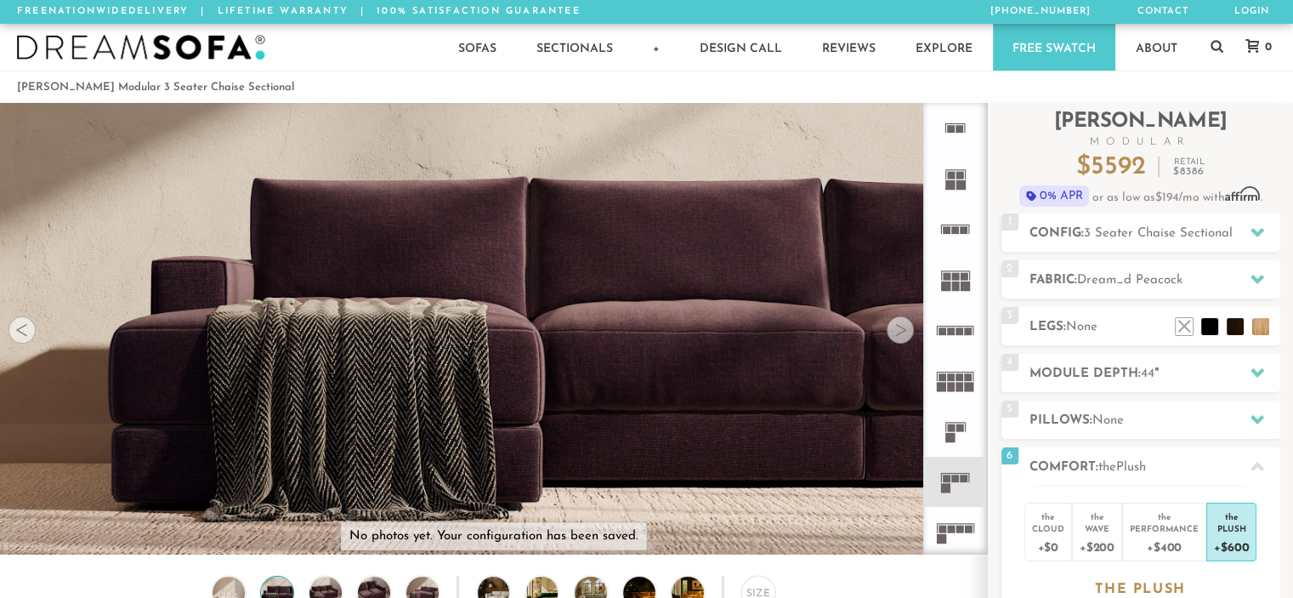
click at [900, 329] on div at bounding box center [900, 329] width 27 height 27
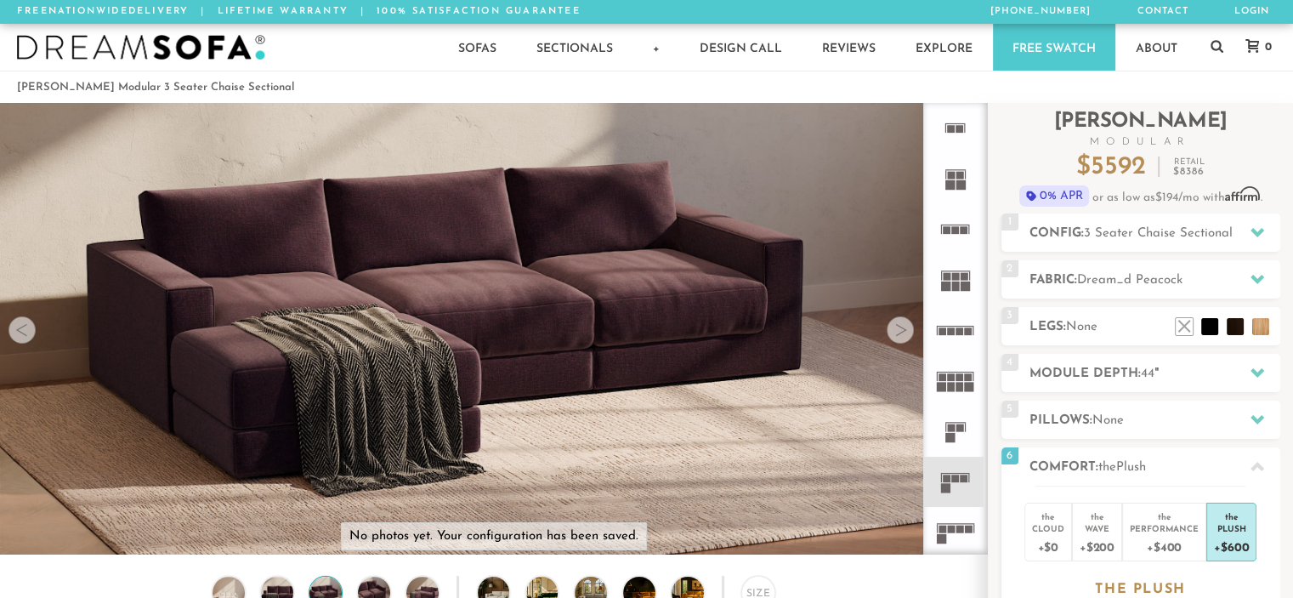
click at [900, 329] on div at bounding box center [900, 329] width 27 height 27
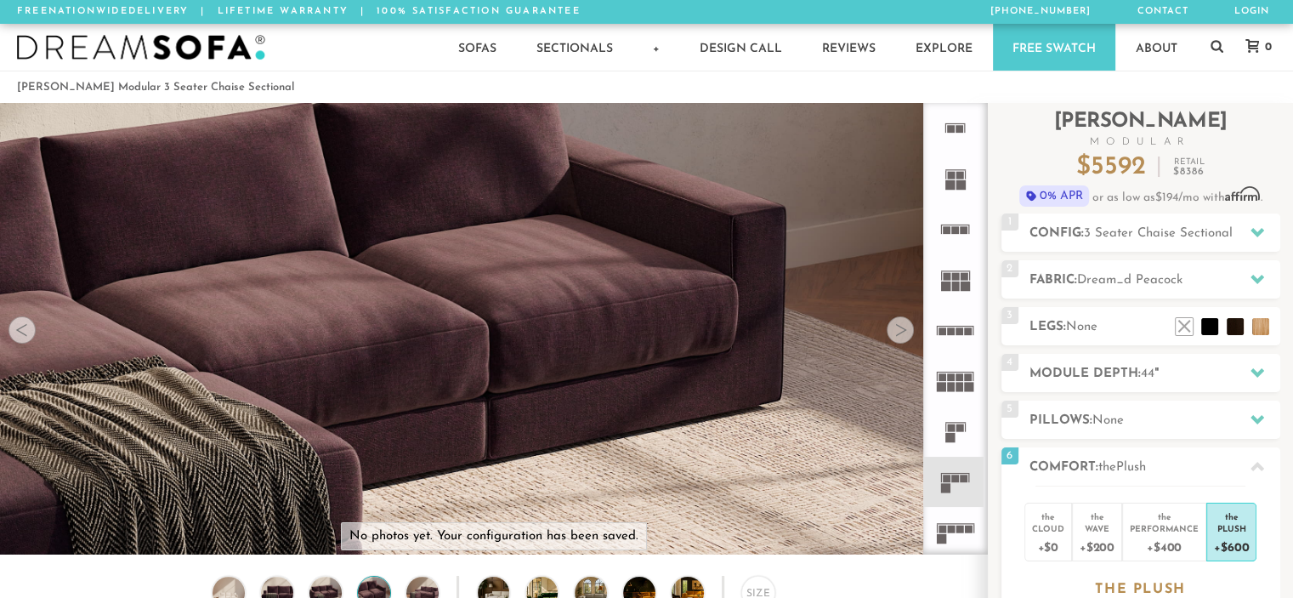
click at [900, 329] on div at bounding box center [900, 329] width 27 height 27
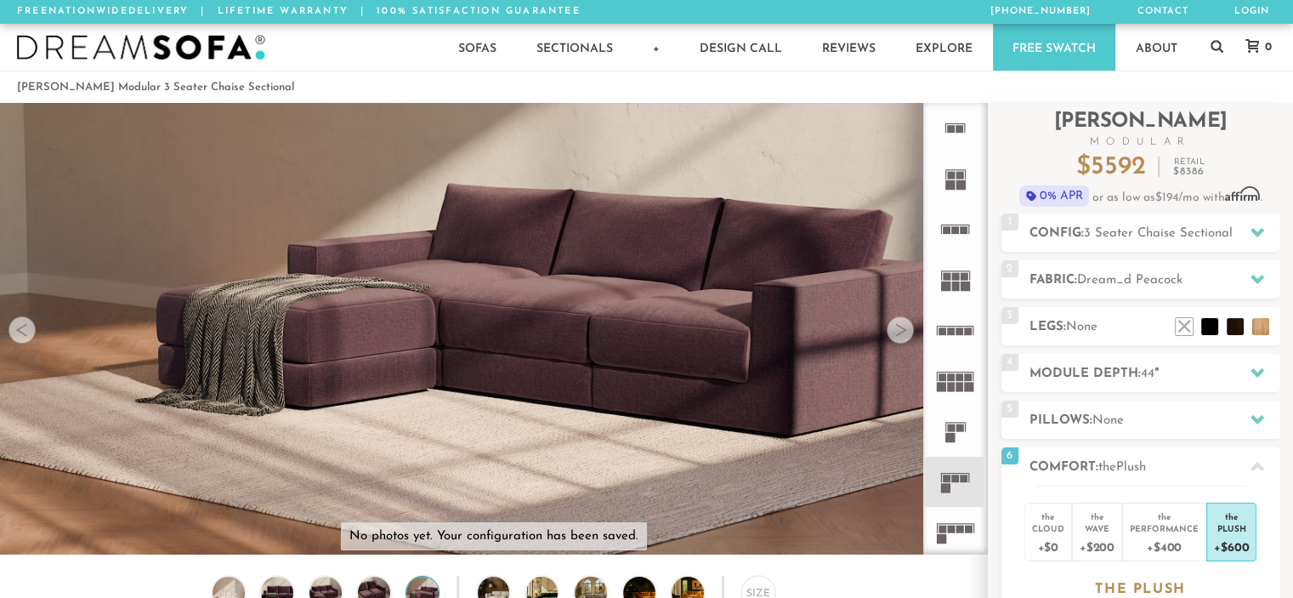
click at [900, 329] on div at bounding box center [900, 329] width 27 height 27
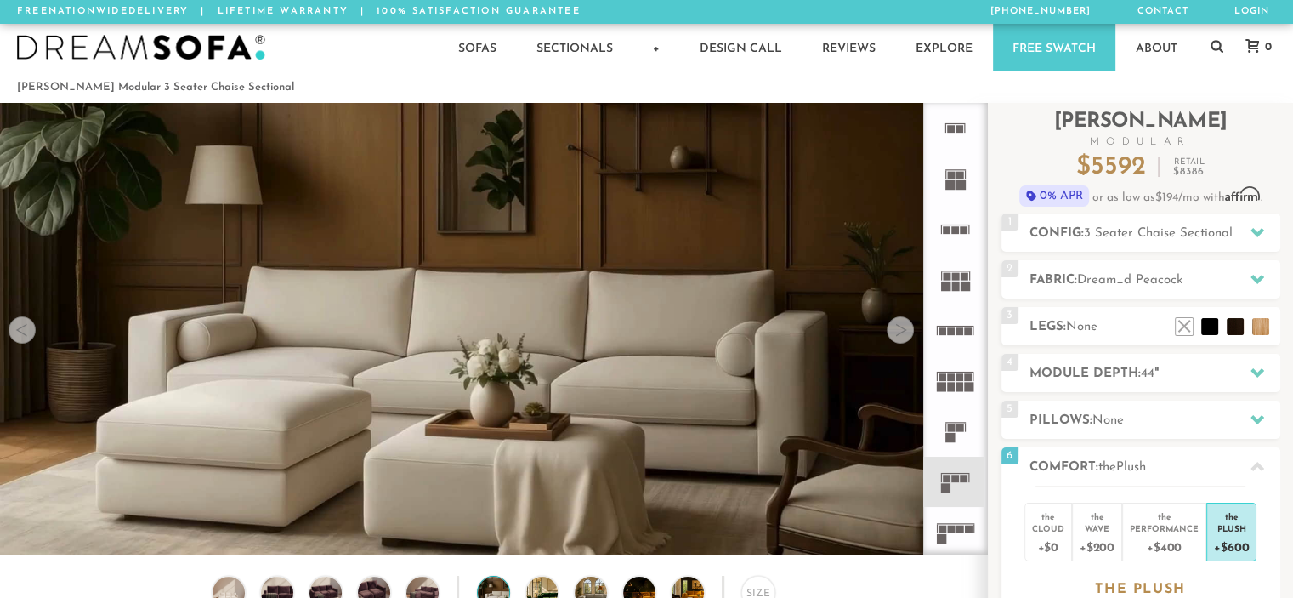
click at [900, 329] on div at bounding box center [900, 329] width 27 height 27
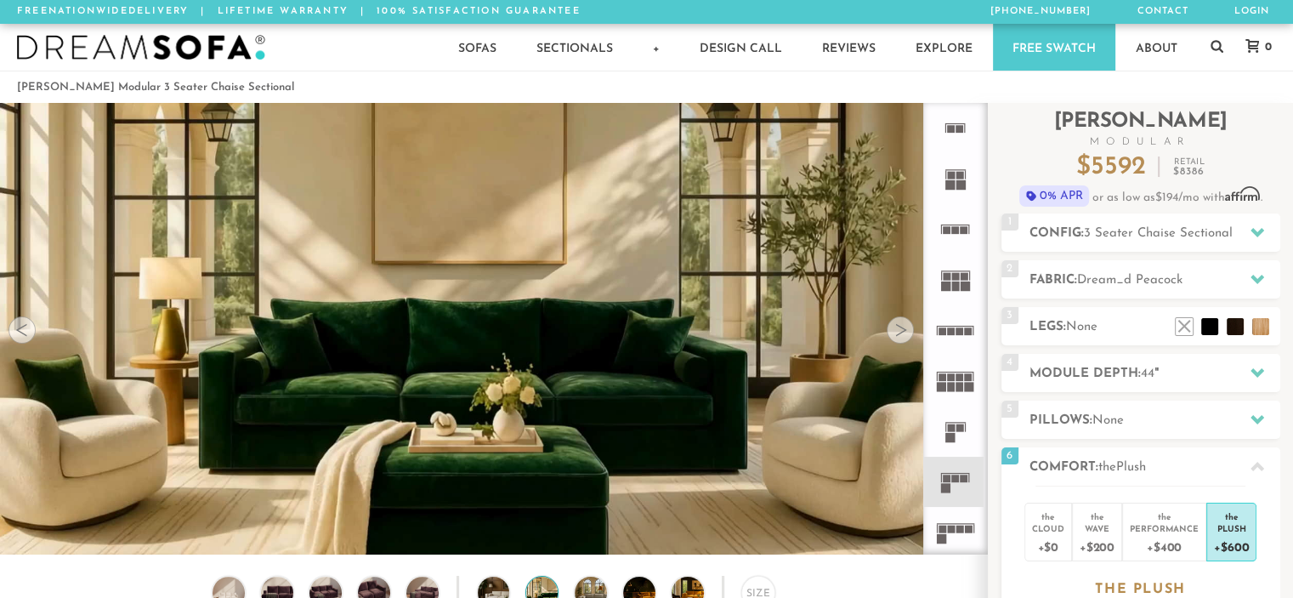
click at [900, 329] on div at bounding box center [900, 329] width 27 height 27
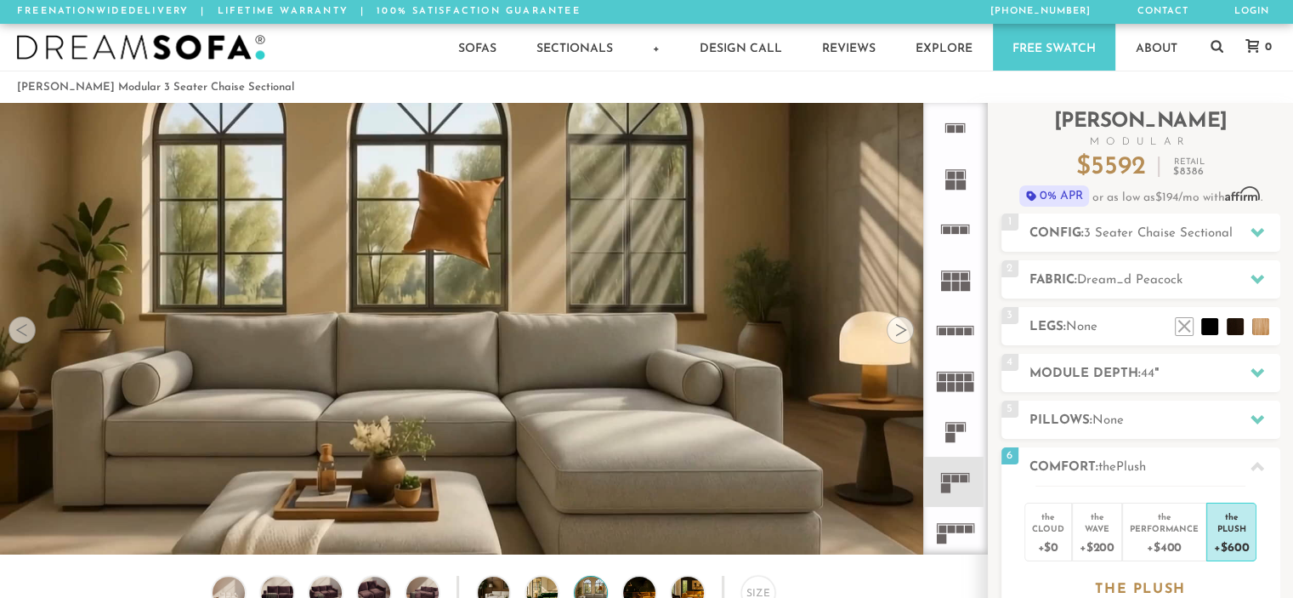
click at [900, 329] on div at bounding box center [900, 329] width 27 height 27
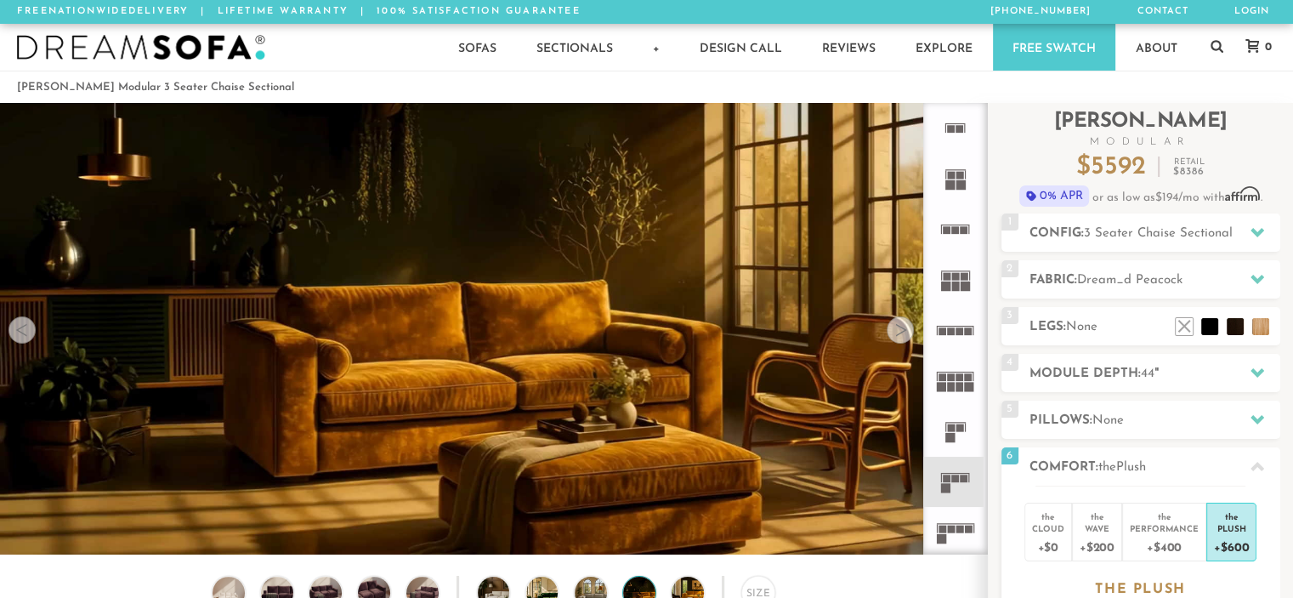
click at [900, 329] on div at bounding box center [900, 329] width 27 height 27
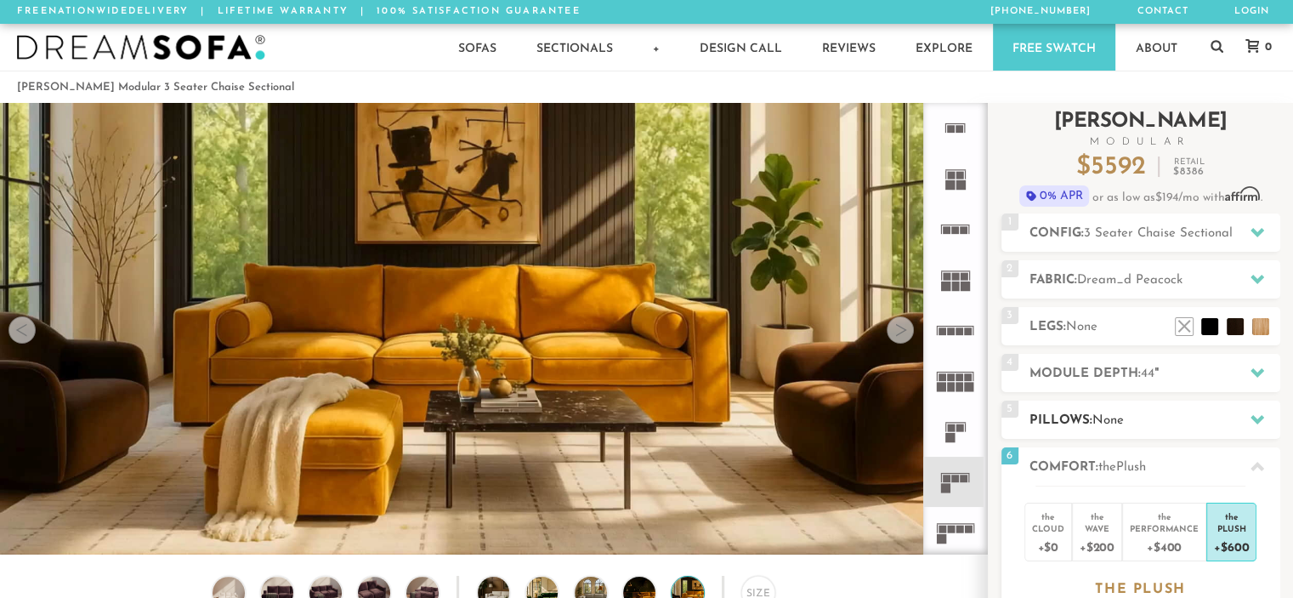
click at [1129, 414] on h2 "Pillows: None" at bounding box center [1155, 421] width 251 height 20
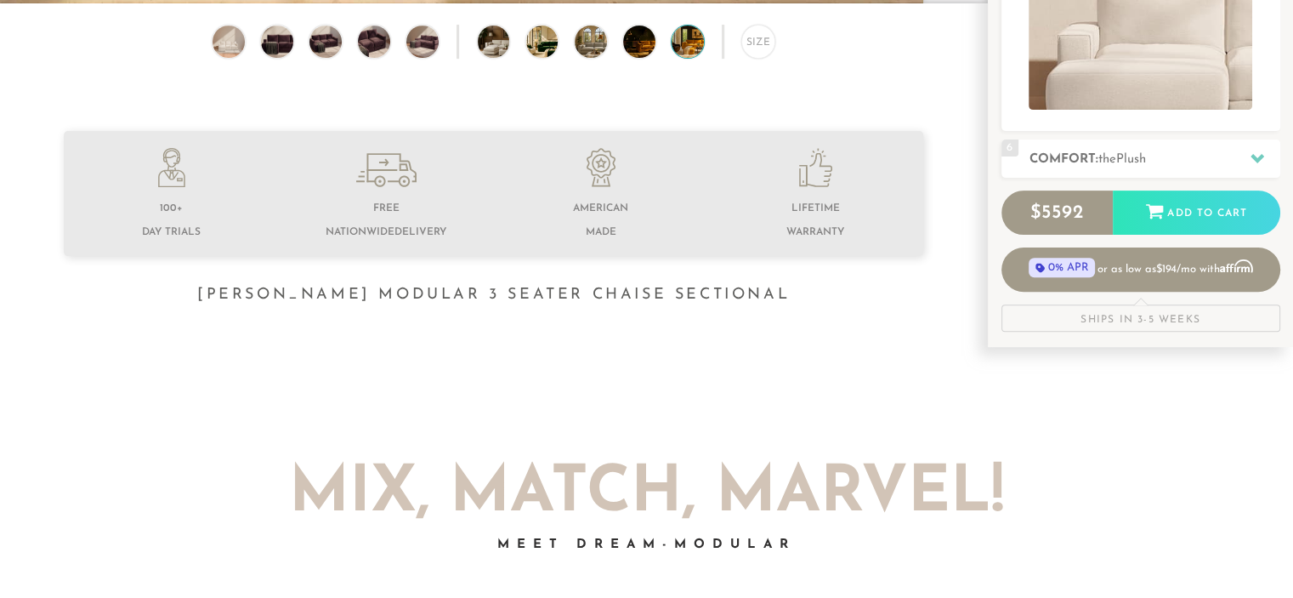
scroll to position [573, 0]
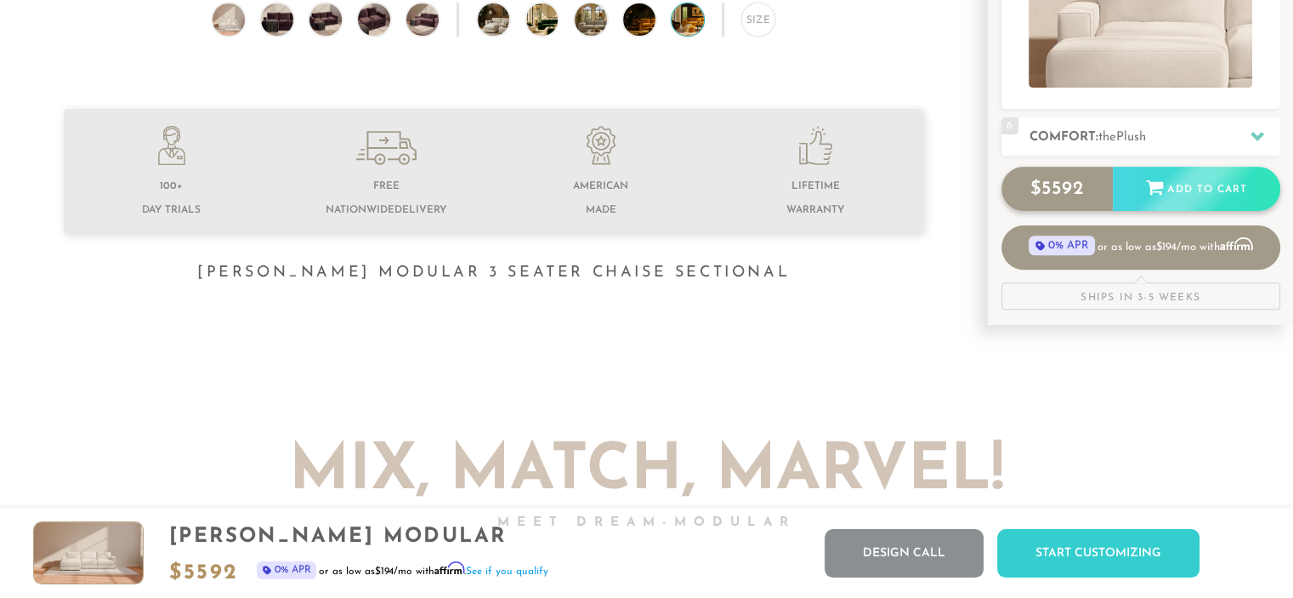
click at [1189, 196] on div "$ 5592 Add to Cart" at bounding box center [1141, 189] width 279 height 44
